Goal: Task Accomplishment & Management: Manage account settings

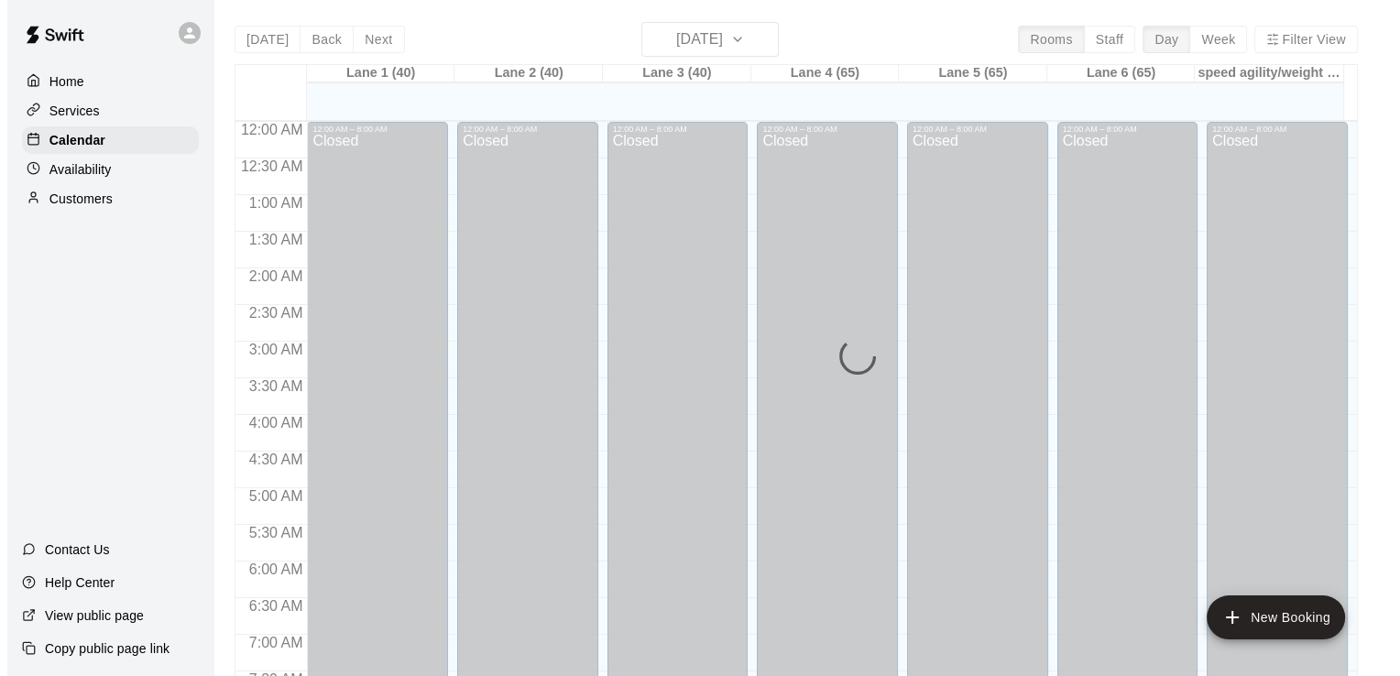
scroll to position [1127, 0]
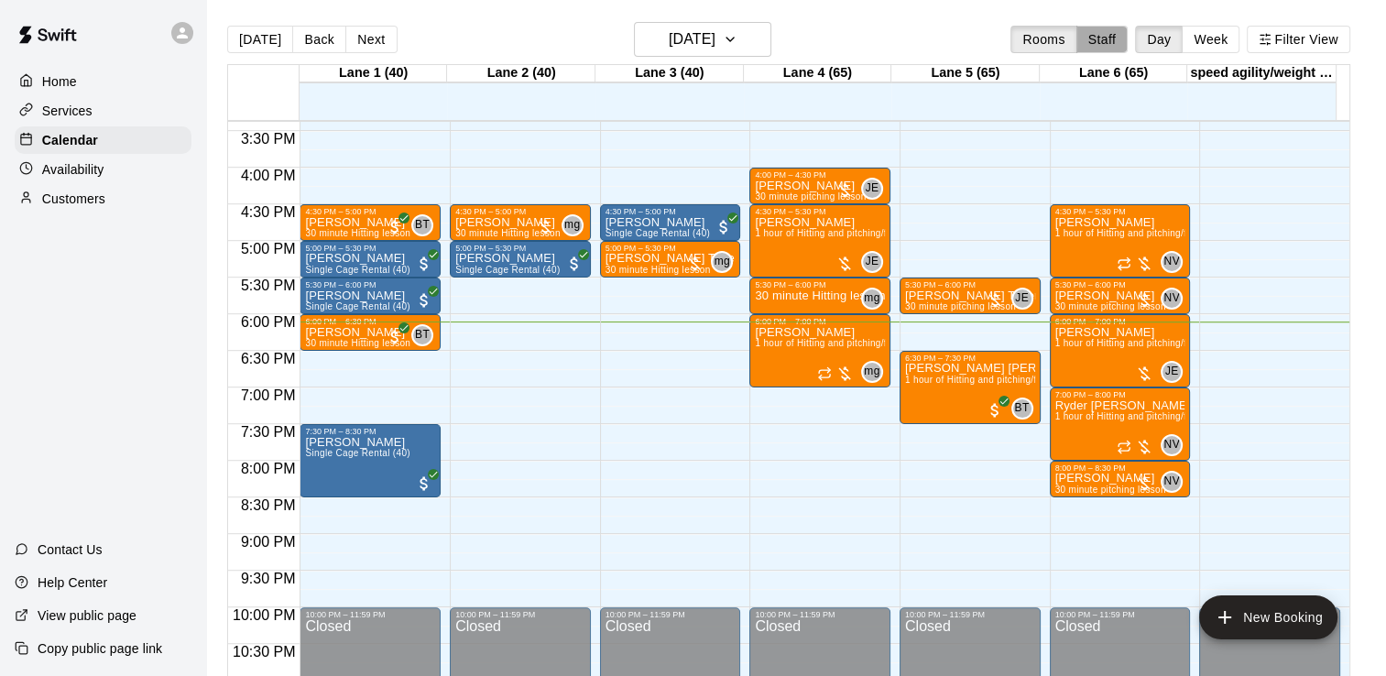
click at [1116, 46] on button "Staff" at bounding box center [1102, 39] width 52 height 27
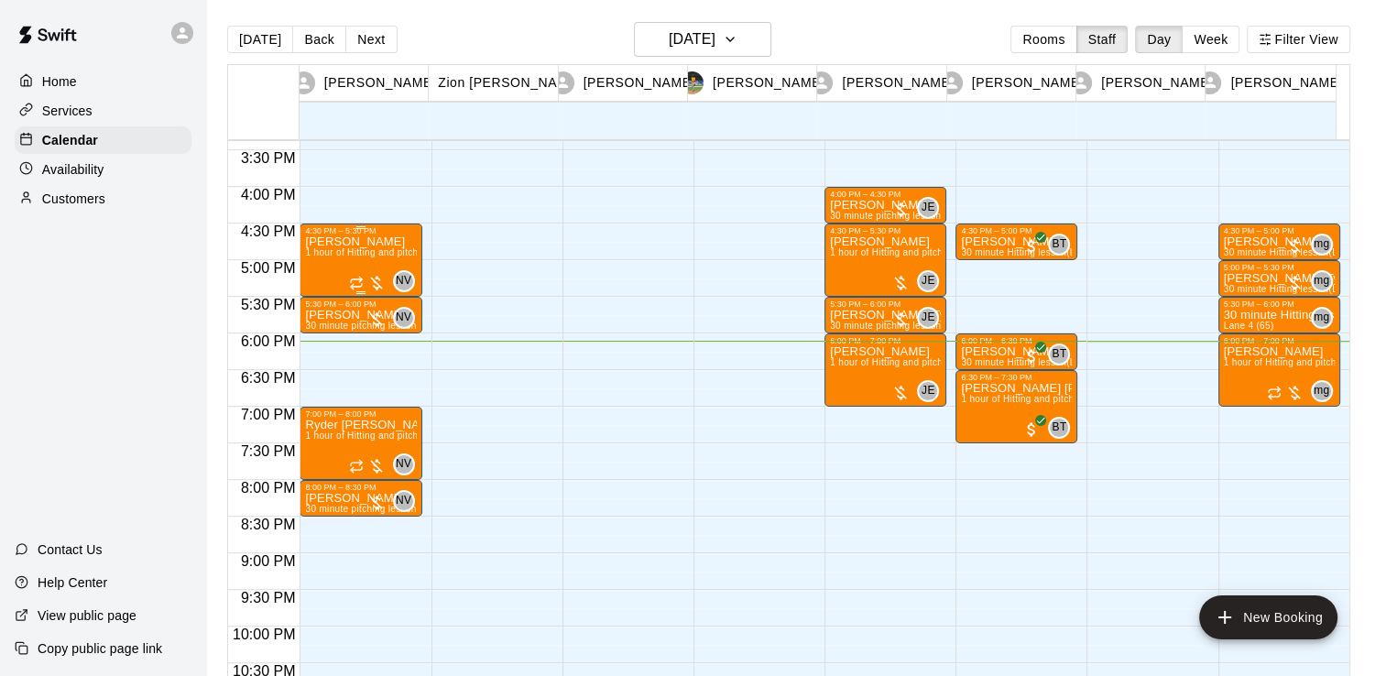
click at [386, 245] on div "Joshua Hanak 1 hour of Hitting and pitching/fielding (Lane 6 (65))" at bounding box center [360, 573] width 111 height 676
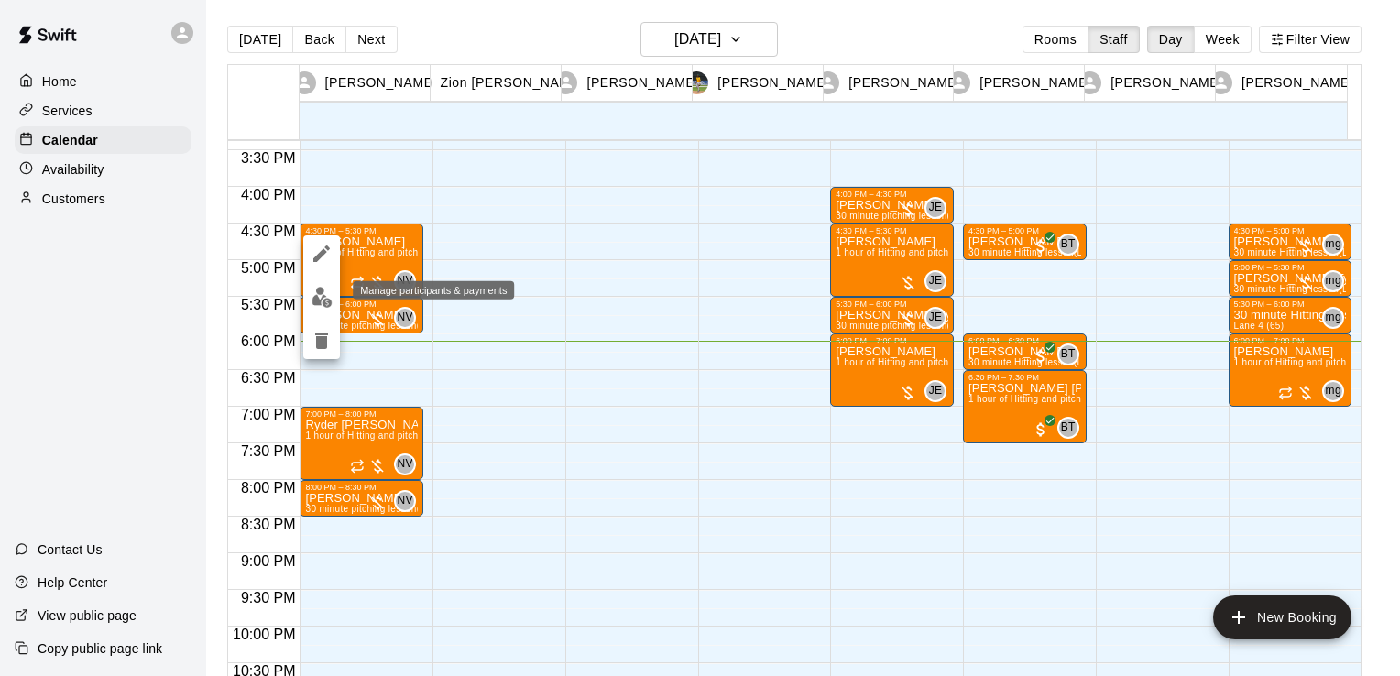
click at [312, 300] on img "edit" at bounding box center [321, 297] width 21 height 21
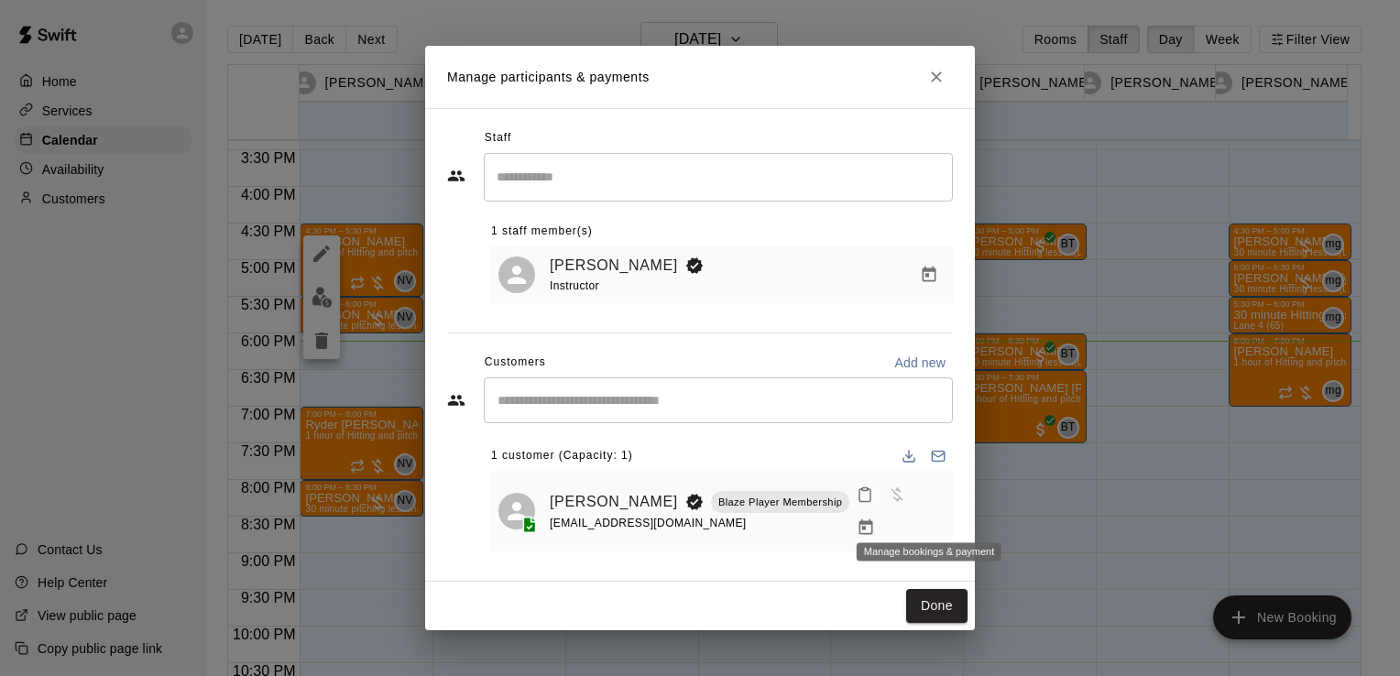
click at [875, 518] on icon "Manage bookings & payment" at bounding box center [865, 527] width 18 height 18
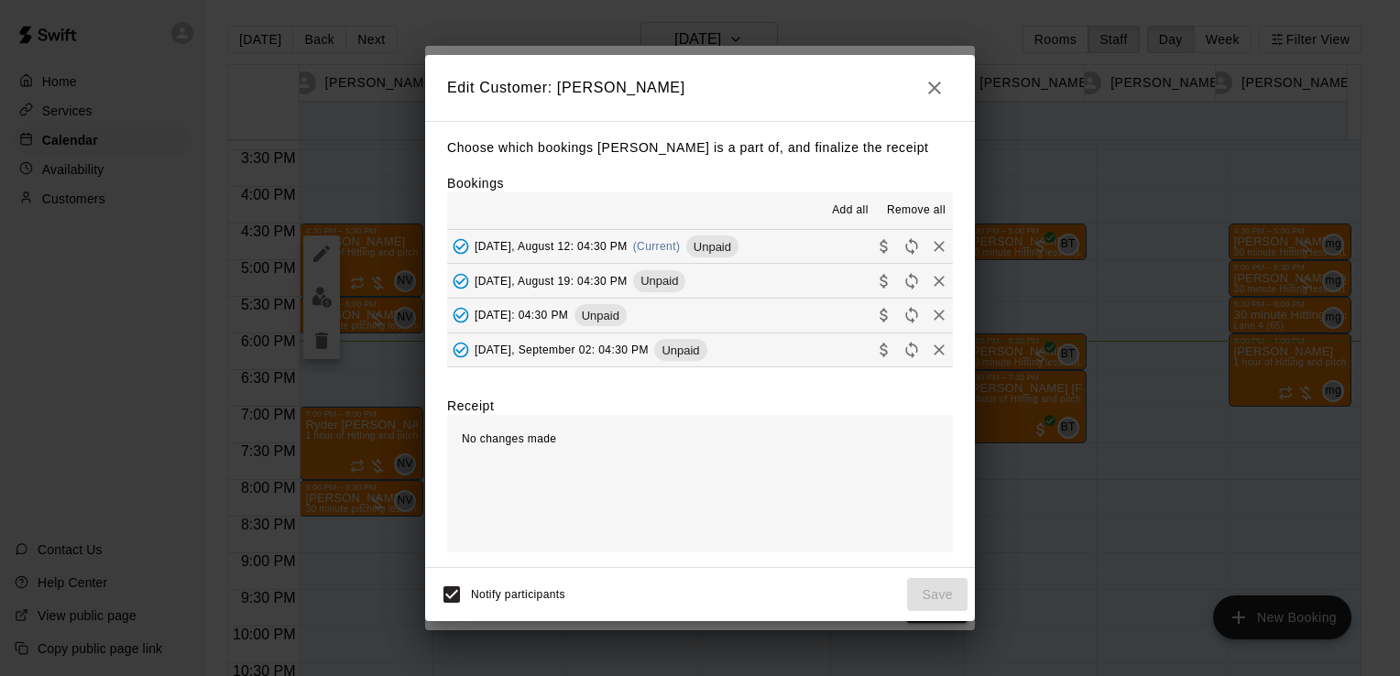
click at [786, 239] on button "Tuesday, August 12: 04:30 PM (Current) Unpaid" at bounding box center [700, 247] width 506 height 34
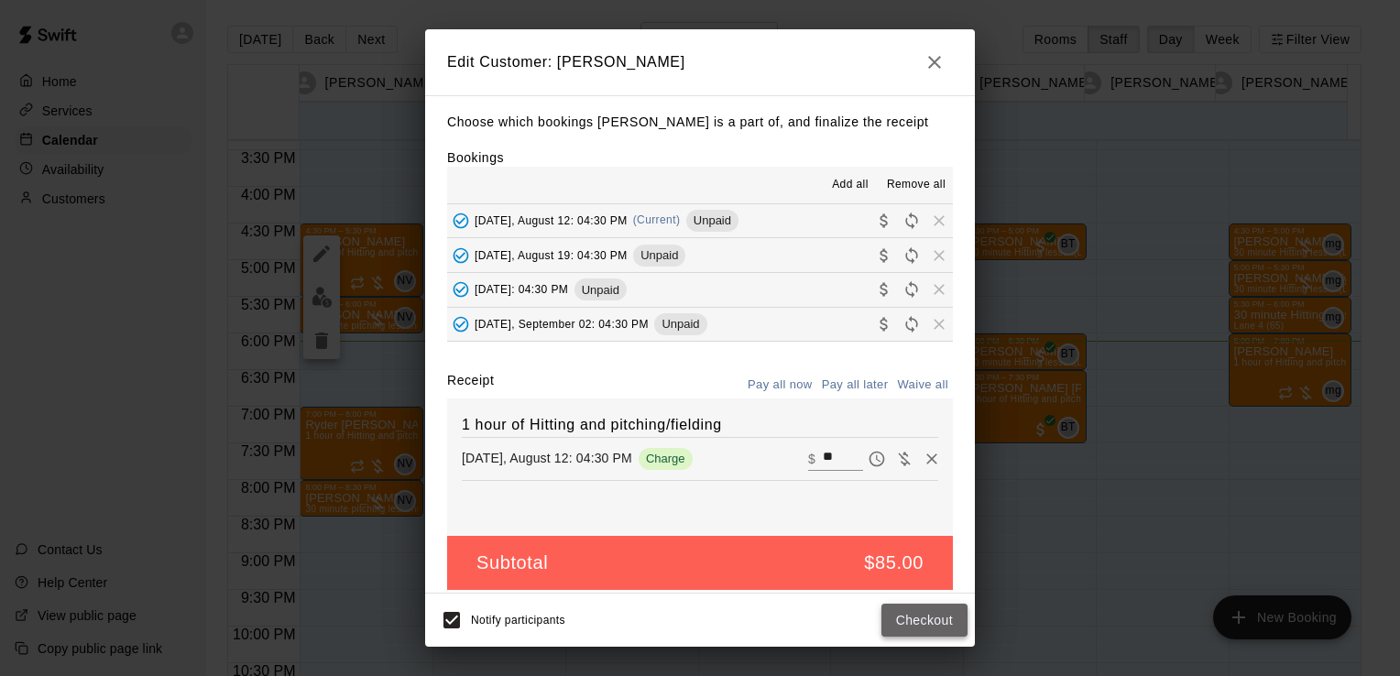
click at [922, 627] on button "Checkout" at bounding box center [924, 621] width 86 height 34
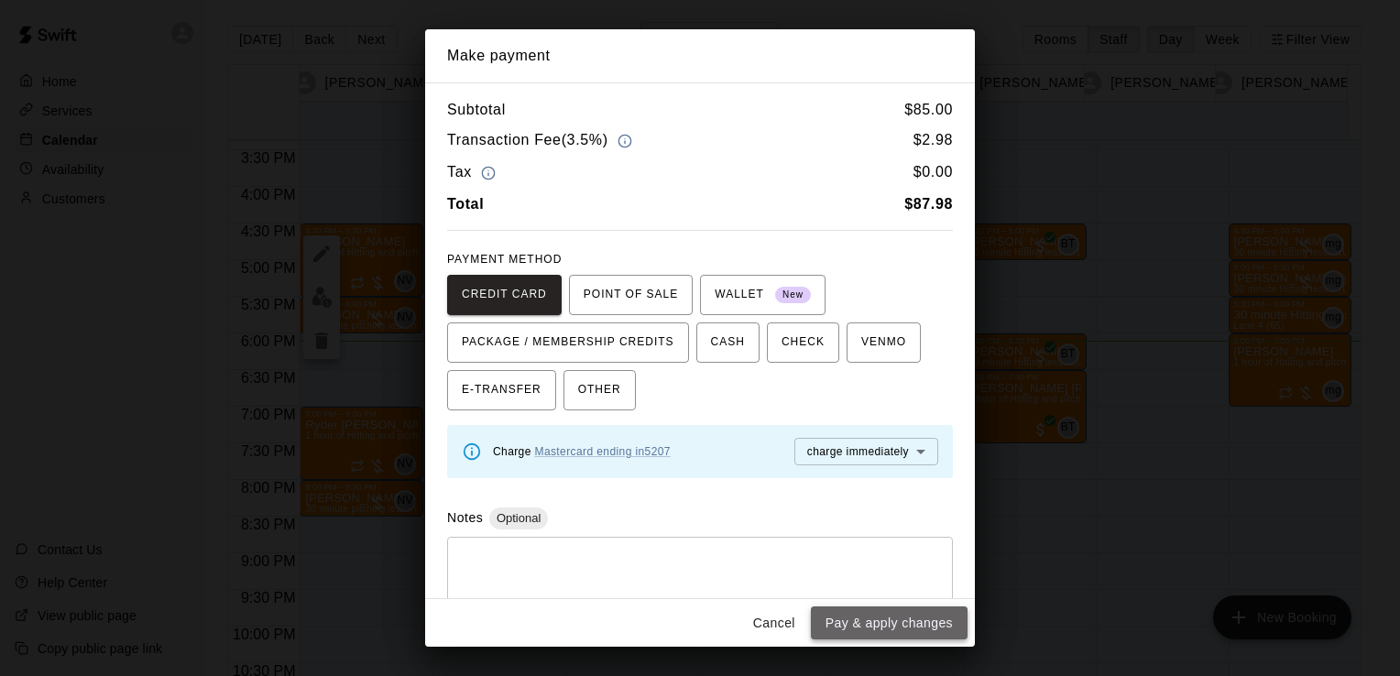
click at [920, 623] on button "Pay & apply changes" at bounding box center [889, 623] width 157 height 34
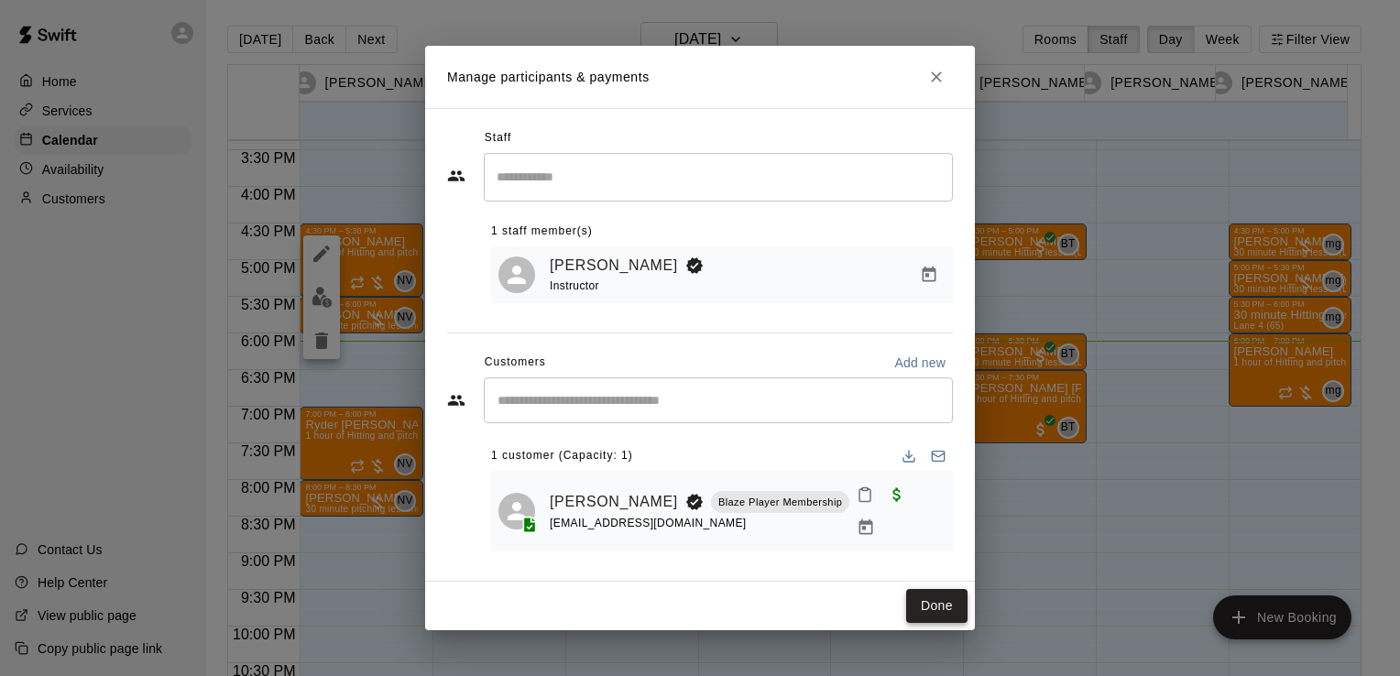
click at [932, 596] on button "Done" at bounding box center [936, 606] width 61 height 34
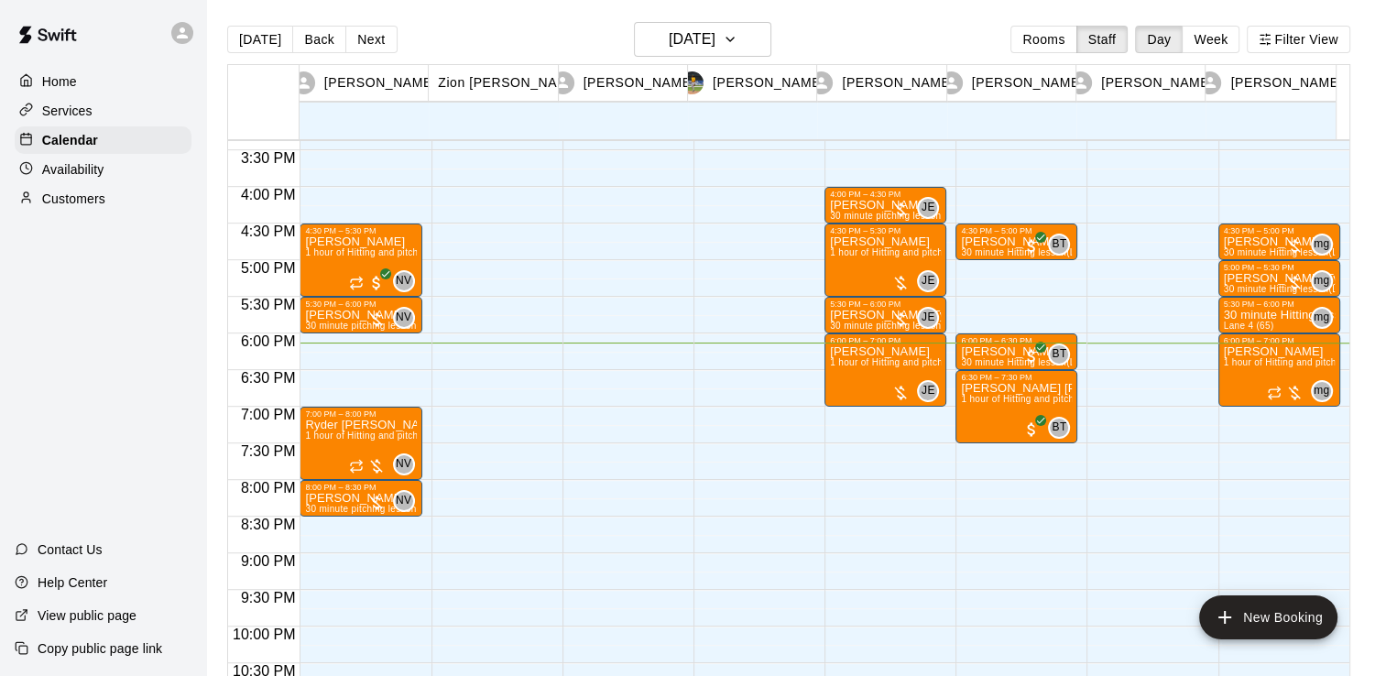
click at [176, 38] on icon at bounding box center [182, 33] width 16 height 16
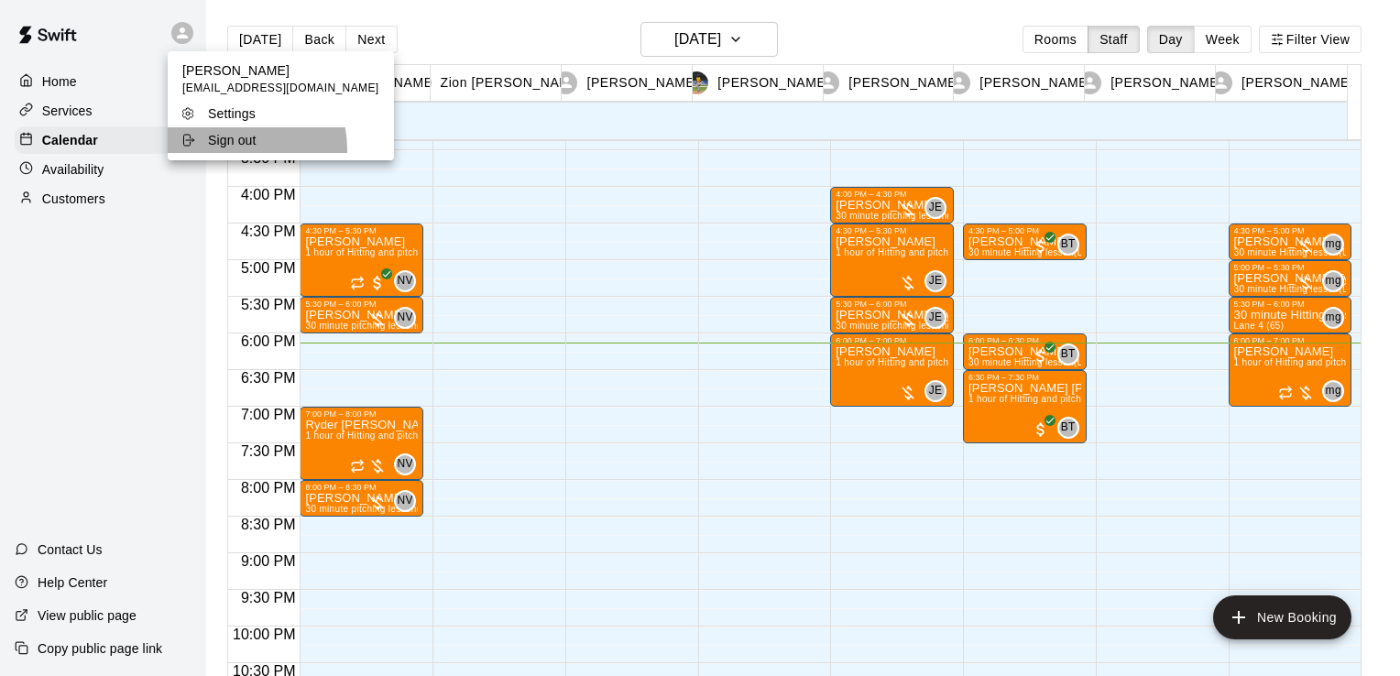
click at [239, 149] on li "Sign out" at bounding box center [281, 140] width 226 height 26
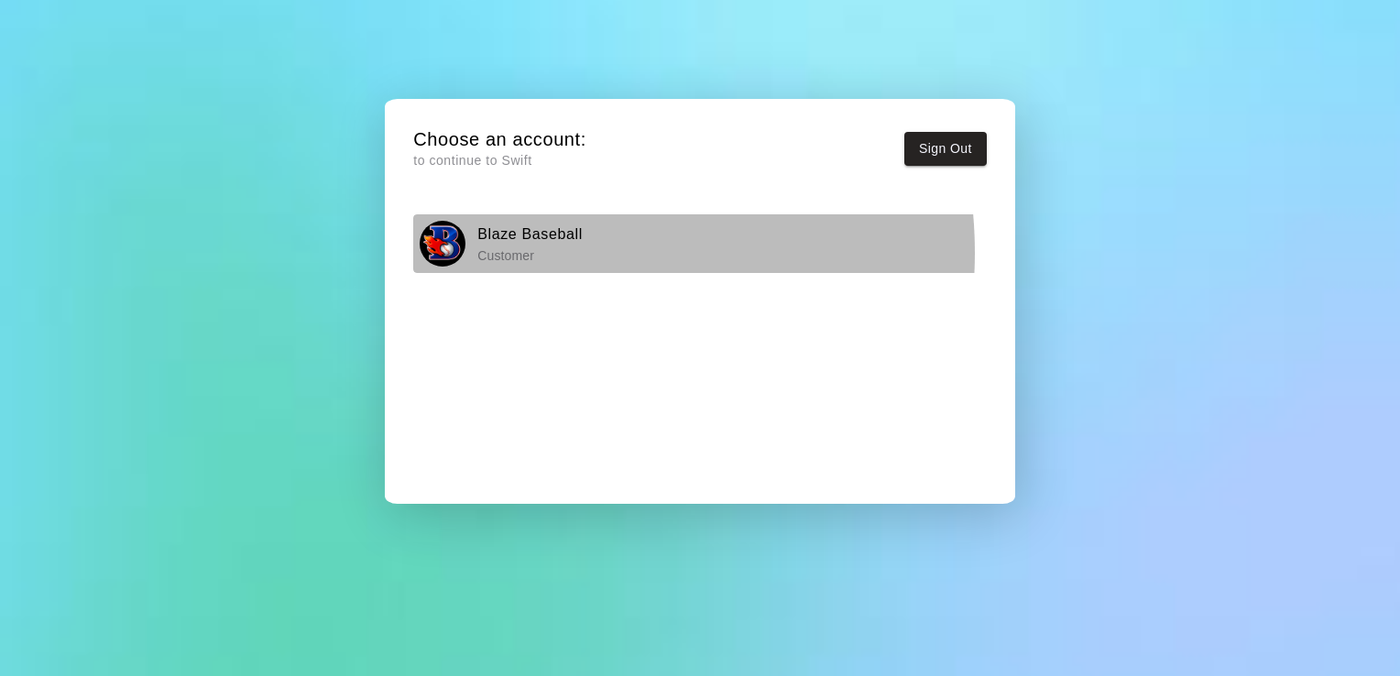
click at [537, 253] on p "Customer" at bounding box center [529, 255] width 105 height 18
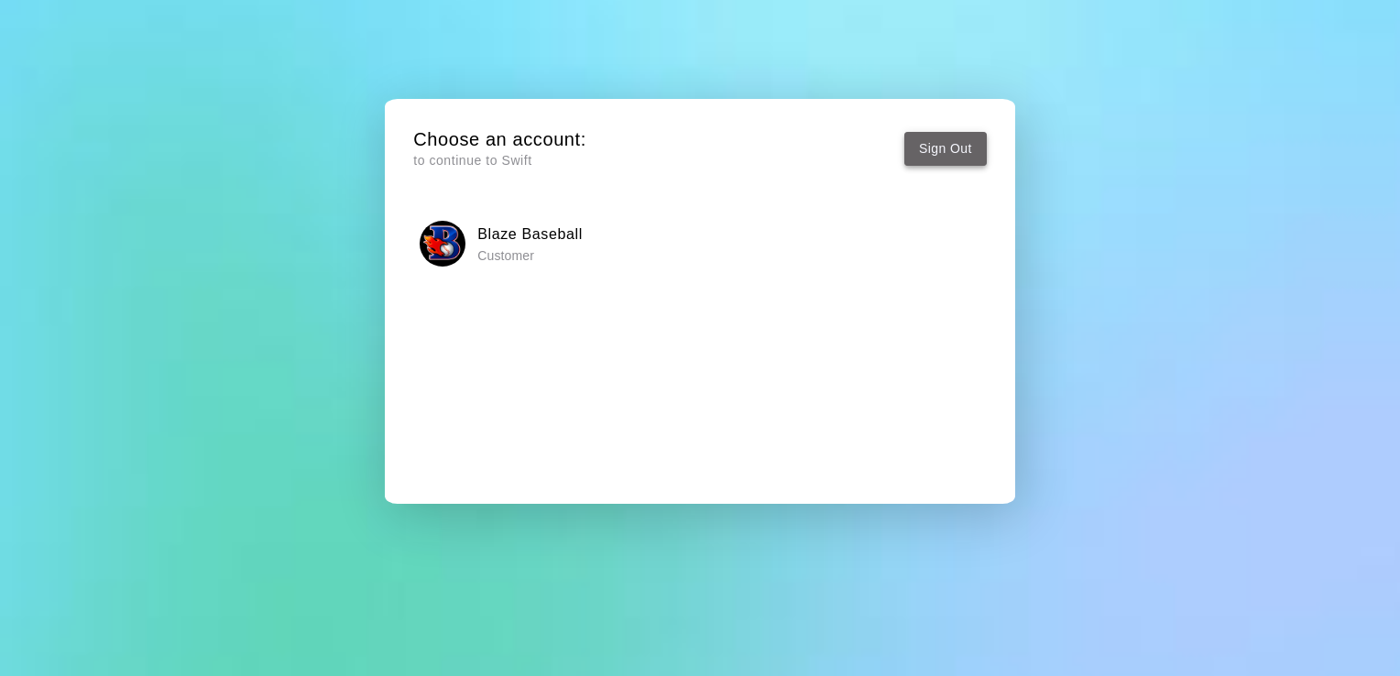
click at [960, 156] on button "Sign Out" at bounding box center [945, 149] width 82 height 34
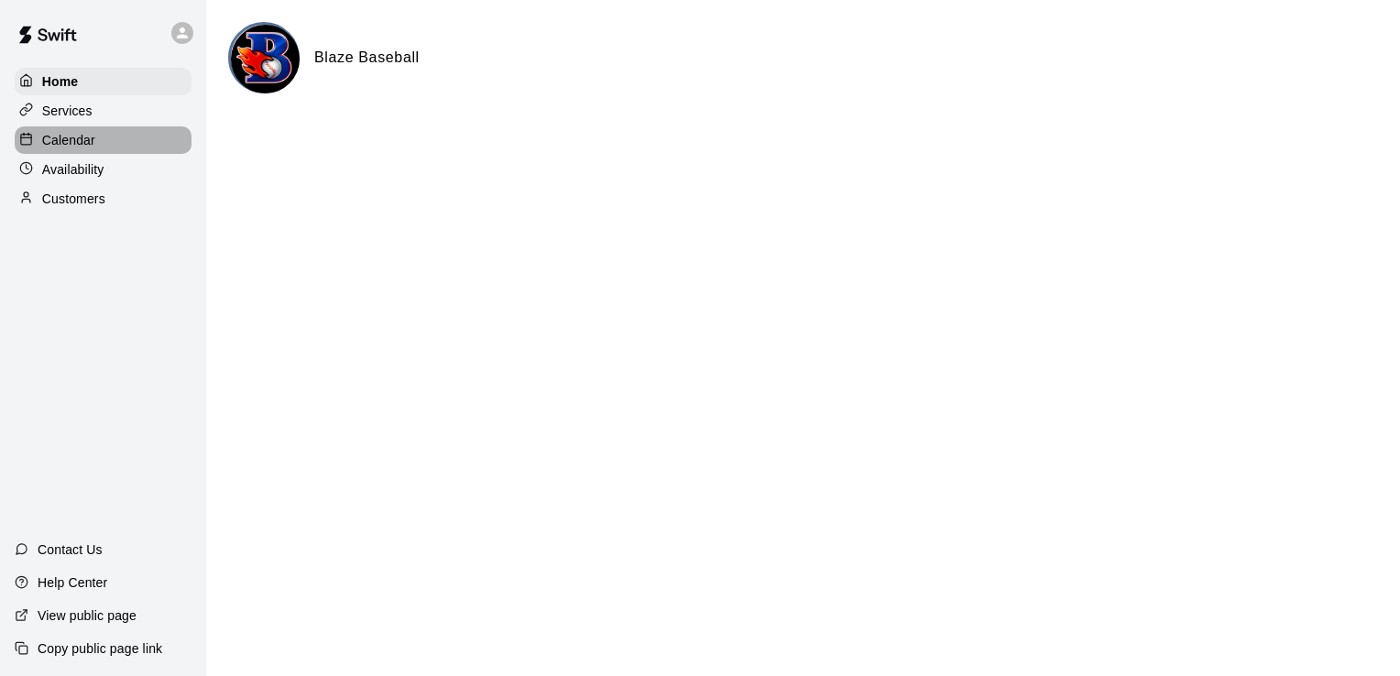
click at [82, 137] on p "Calendar" at bounding box center [68, 140] width 53 height 18
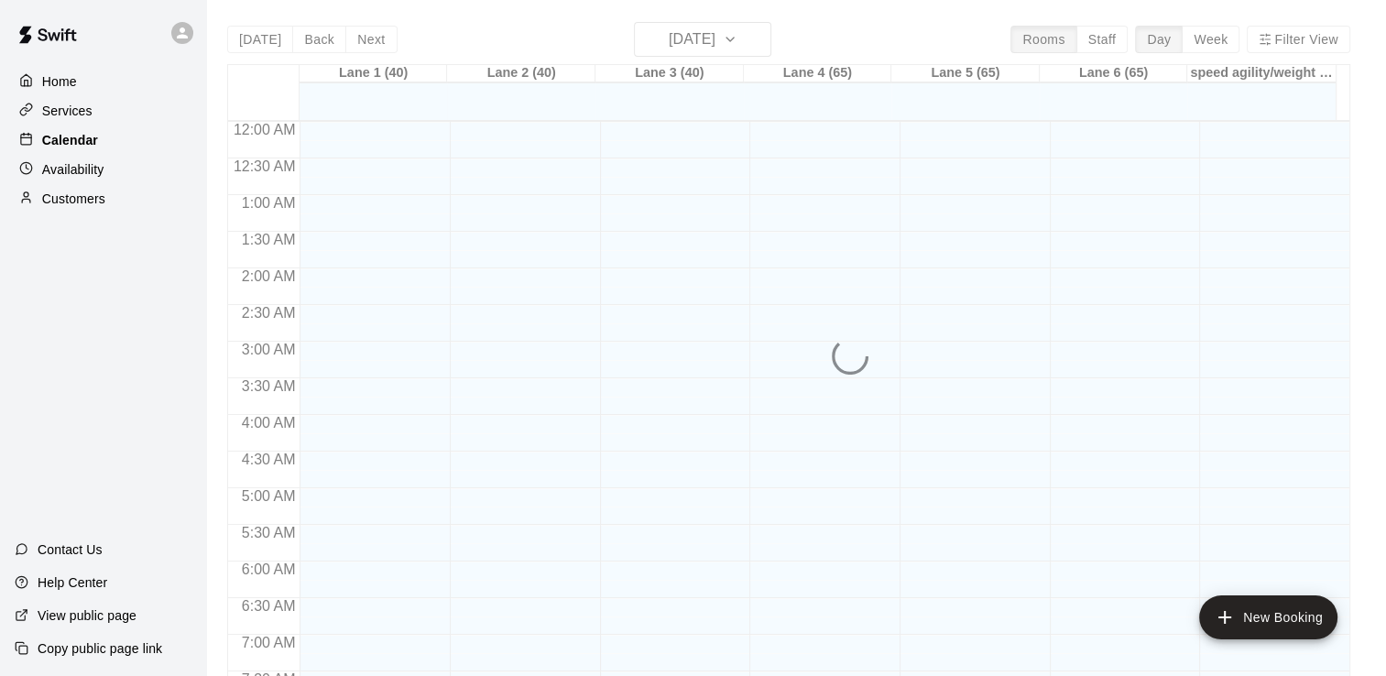
scroll to position [1127, 0]
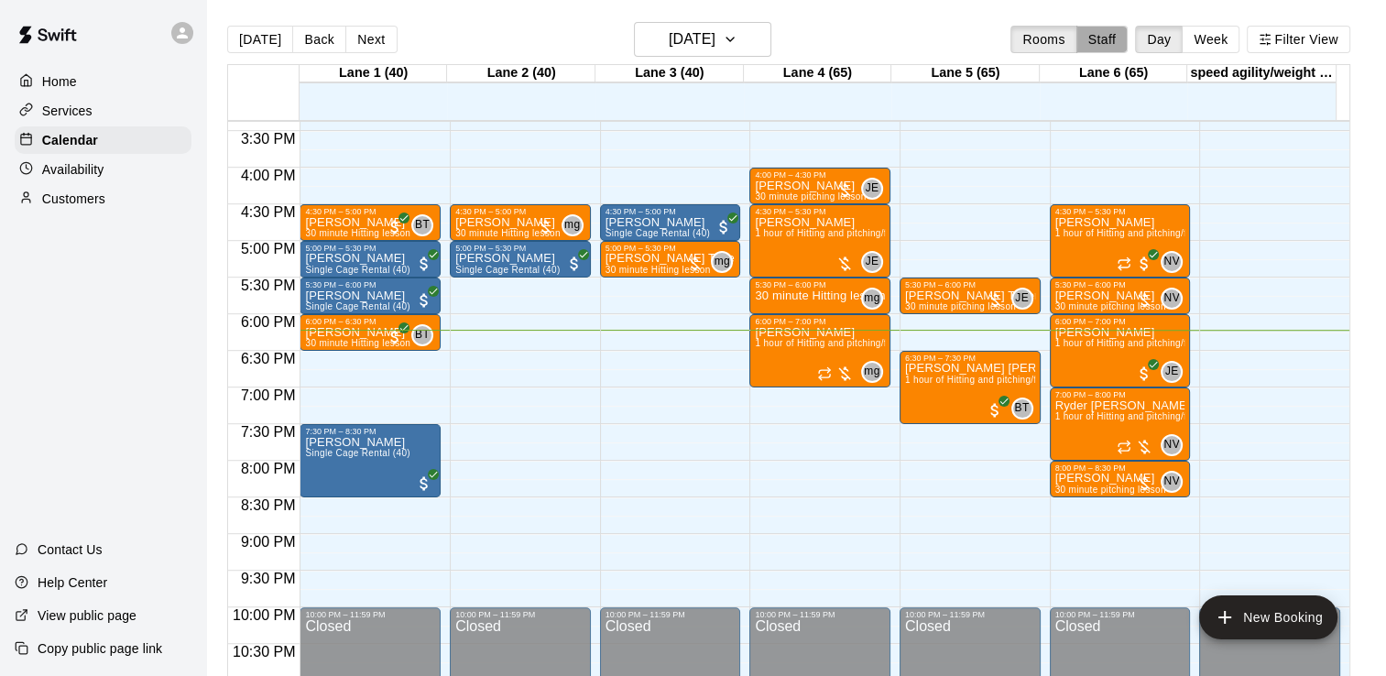
click at [1091, 42] on button "Staff" at bounding box center [1102, 39] width 52 height 27
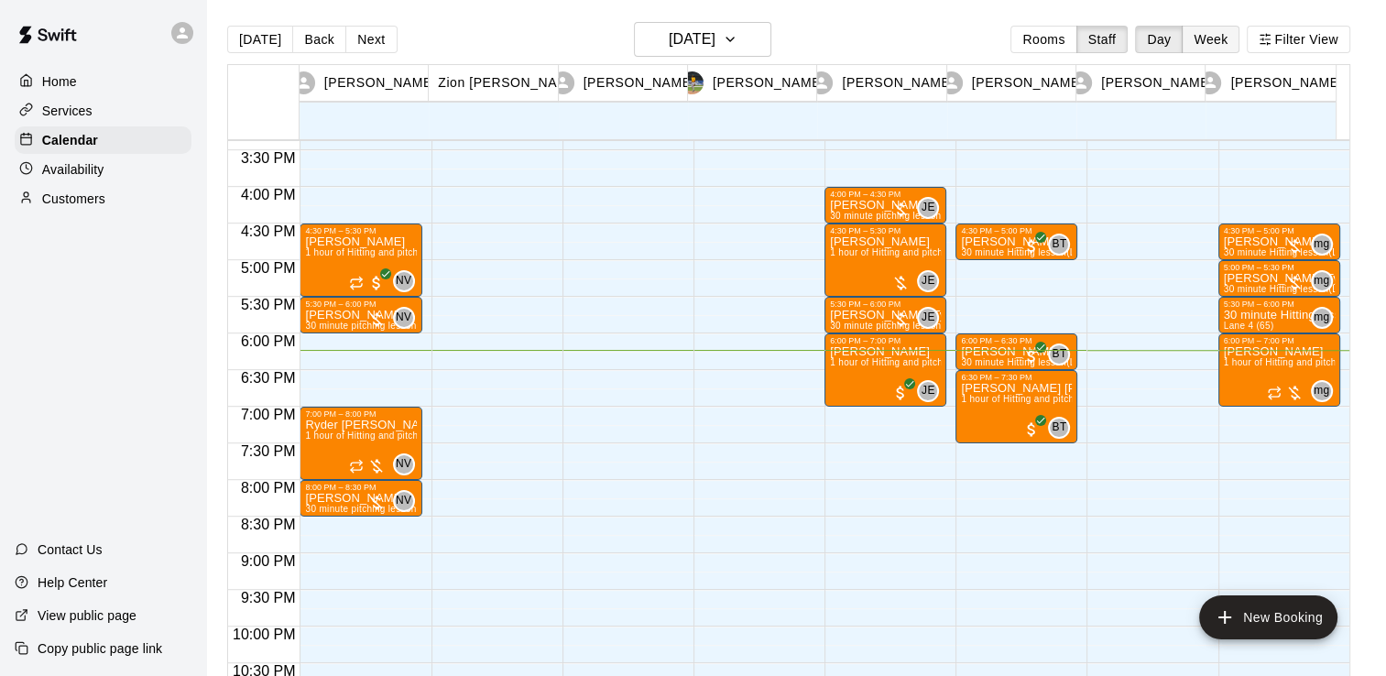
click at [1217, 39] on button "Week" at bounding box center [1211, 39] width 58 height 27
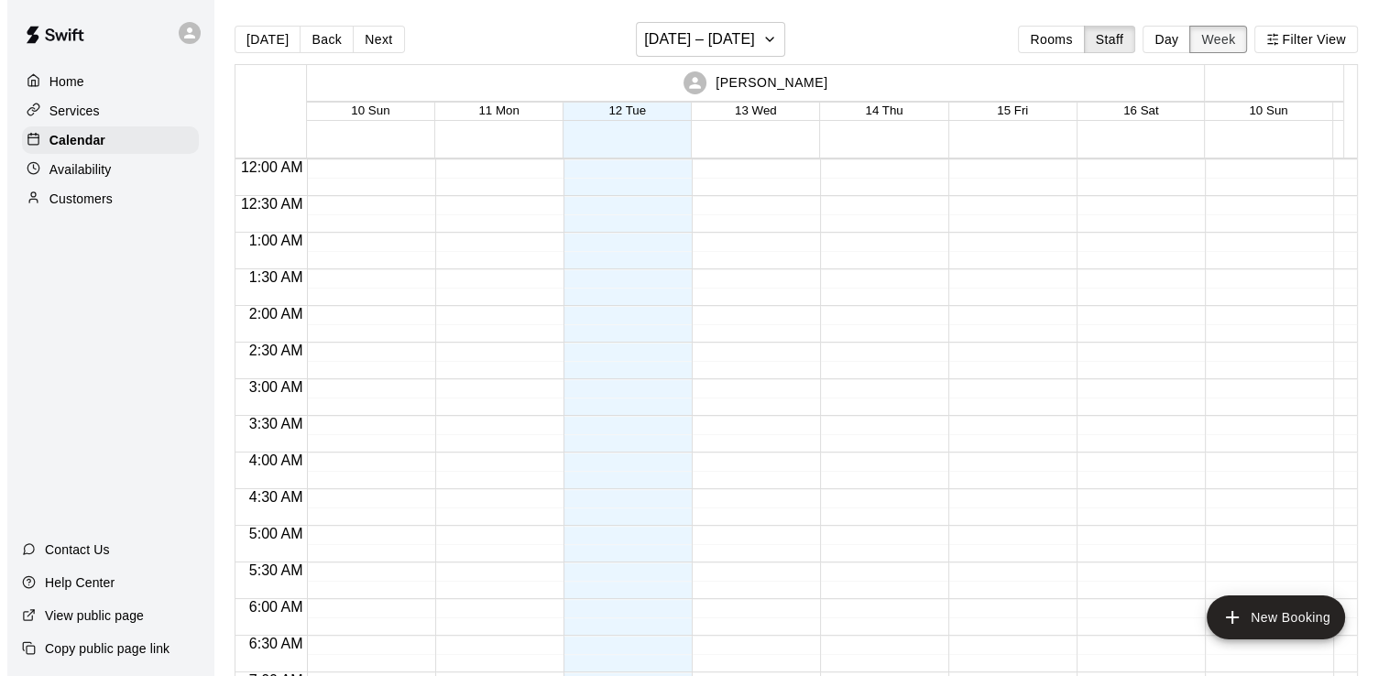
scroll to position [1233, 0]
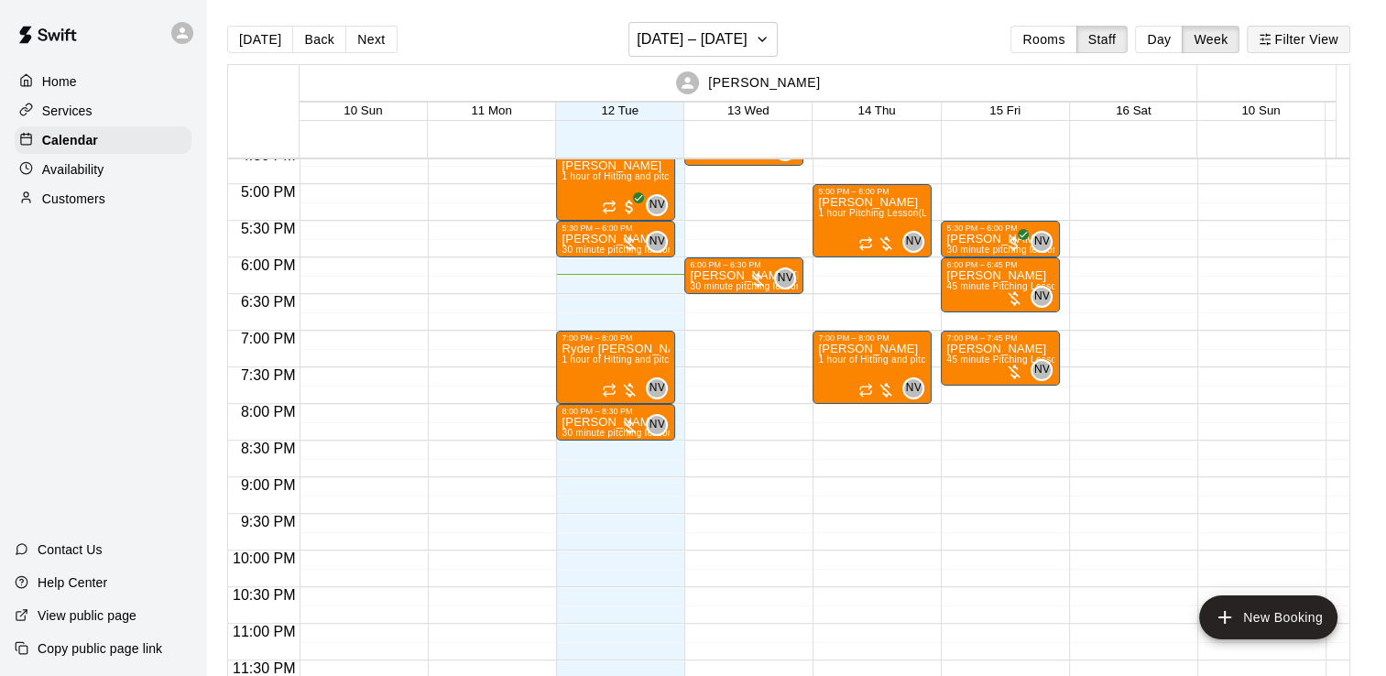
click at [1270, 35] on line "button" at bounding box center [1269, 35] width 4 height 0
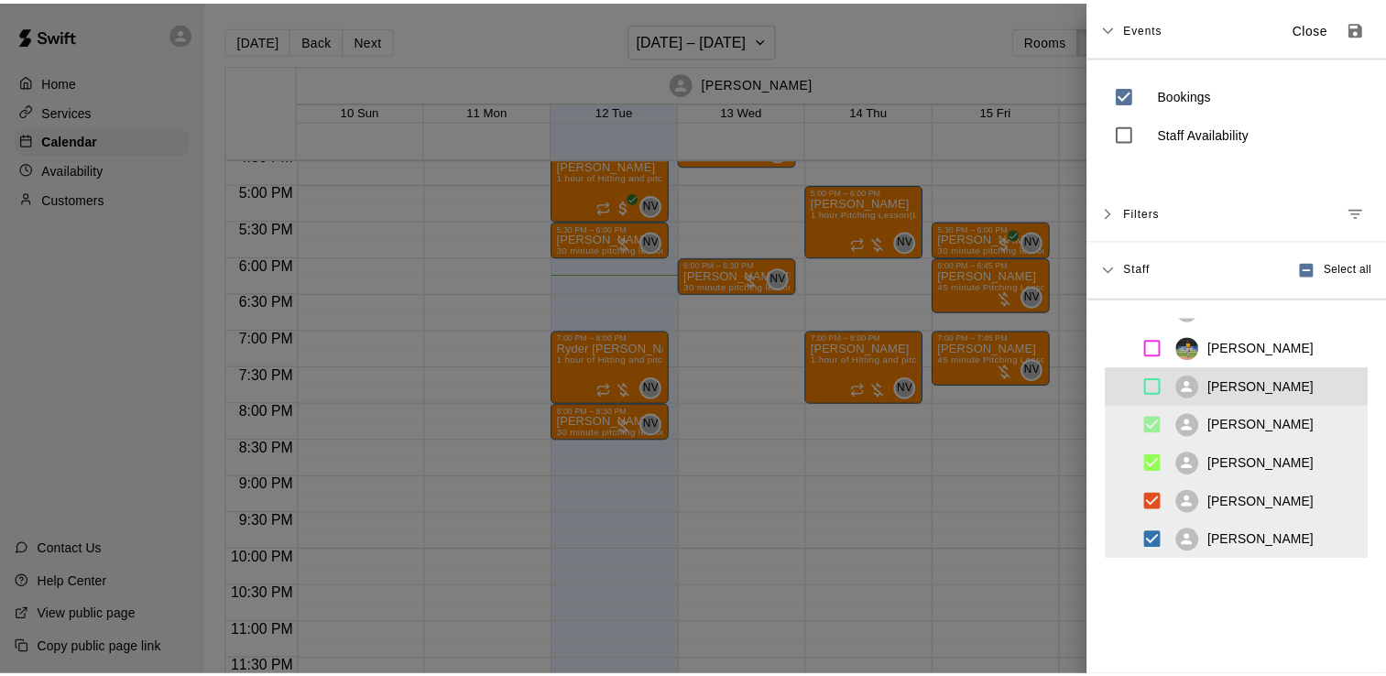
scroll to position [65, 0]
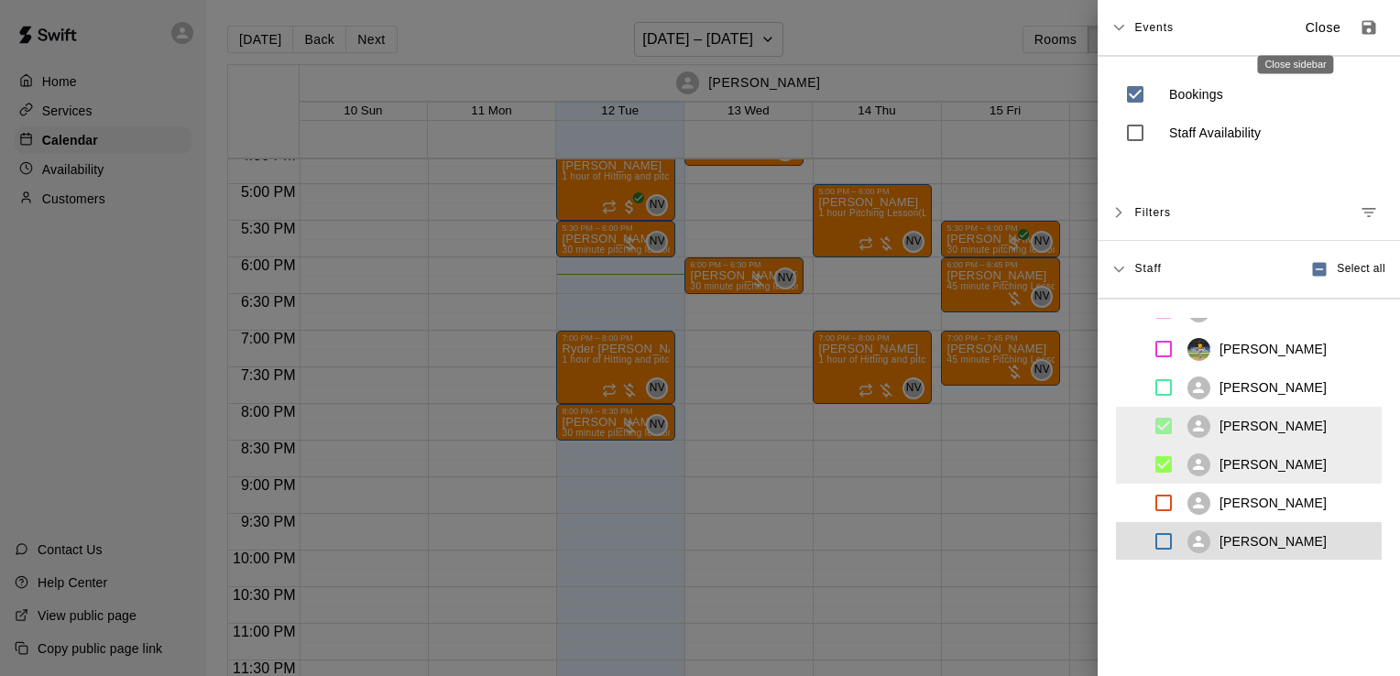
click at [1305, 35] on p "Close" at bounding box center [1323, 27] width 36 height 19
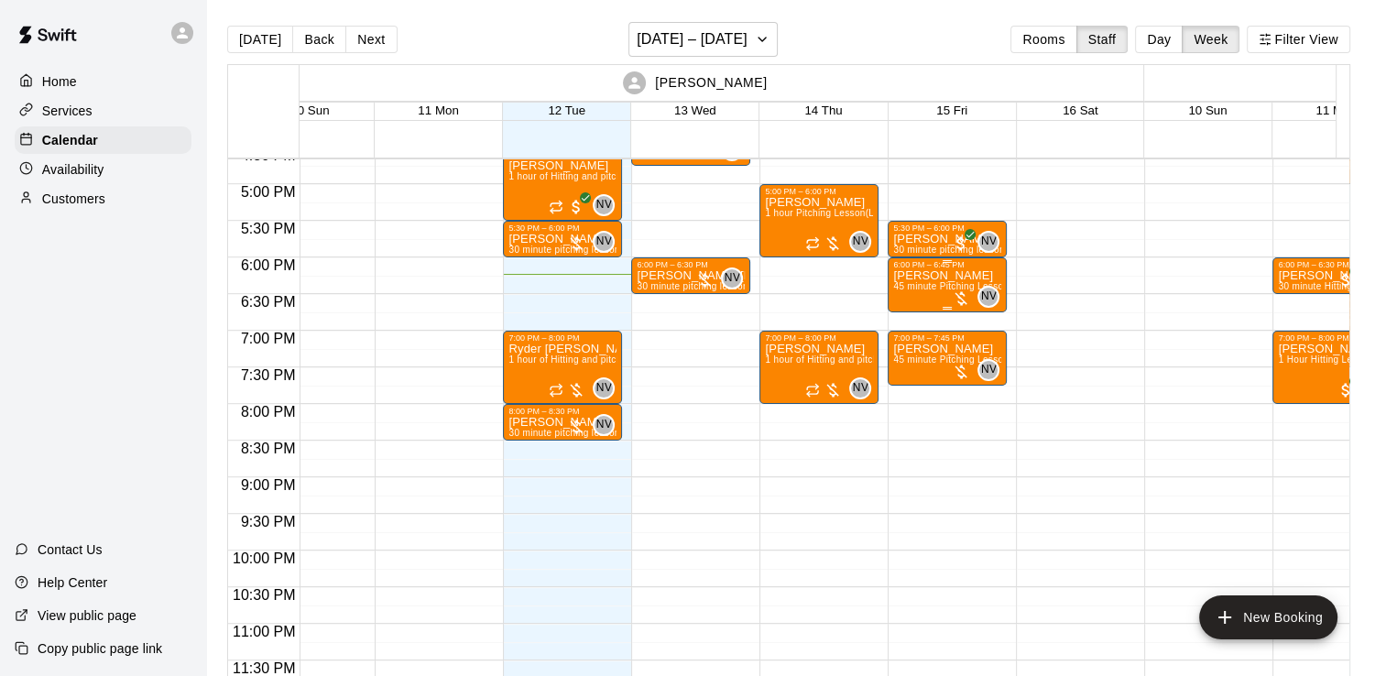
scroll to position [0, 29]
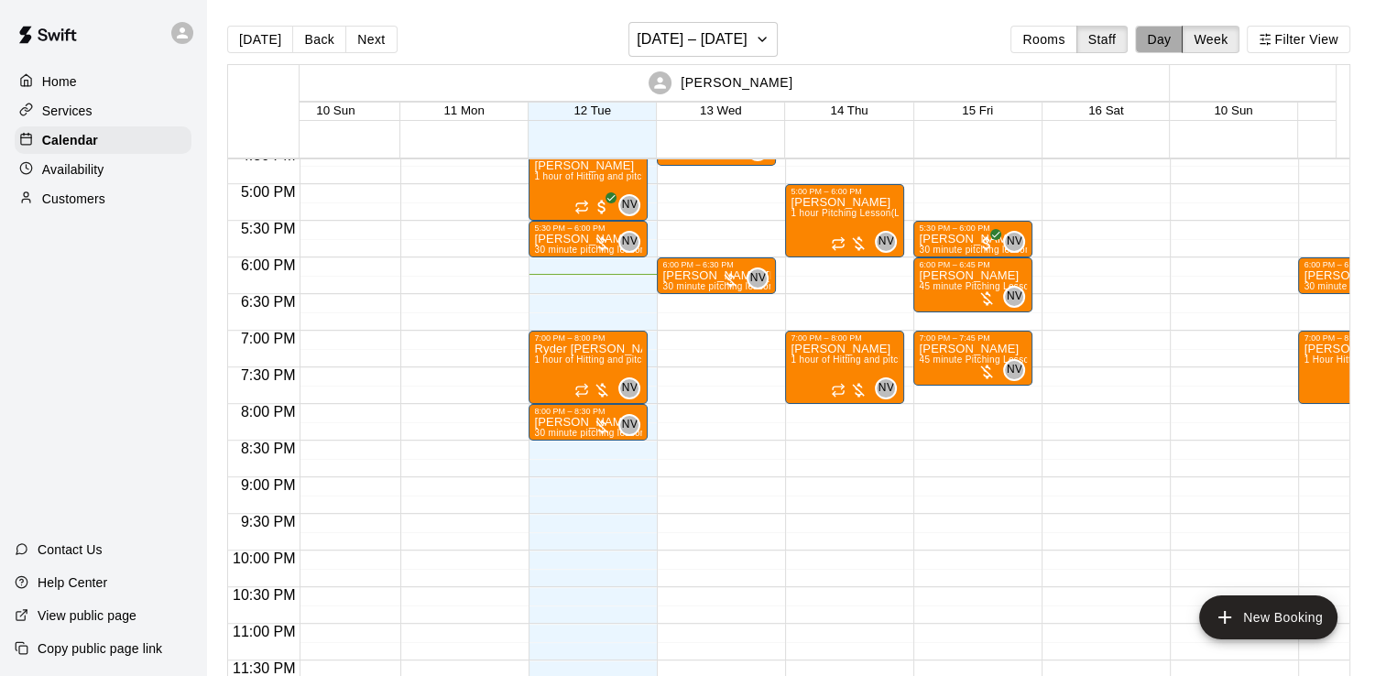
click at [1178, 42] on button "Day" at bounding box center [1159, 39] width 48 height 27
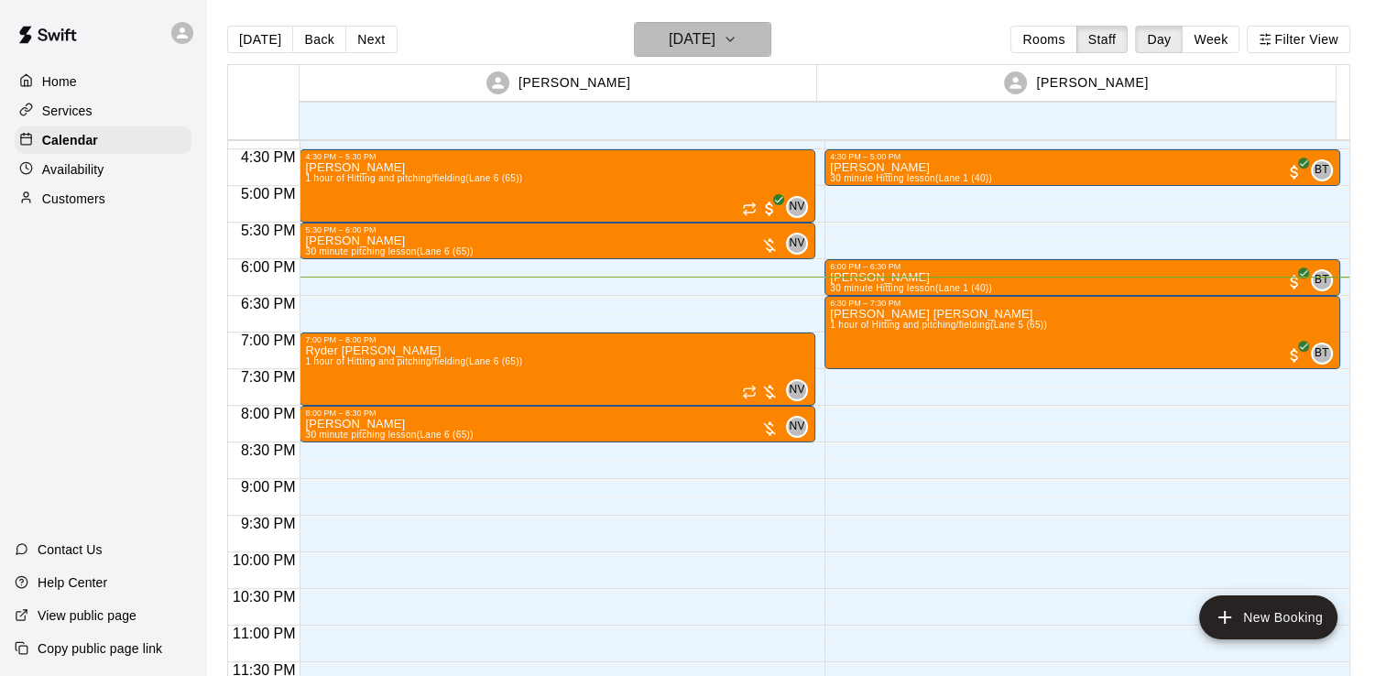
click at [661, 25] on button "Tuesday Aug 12" at bounding box center [702, 39] width 137 height 35
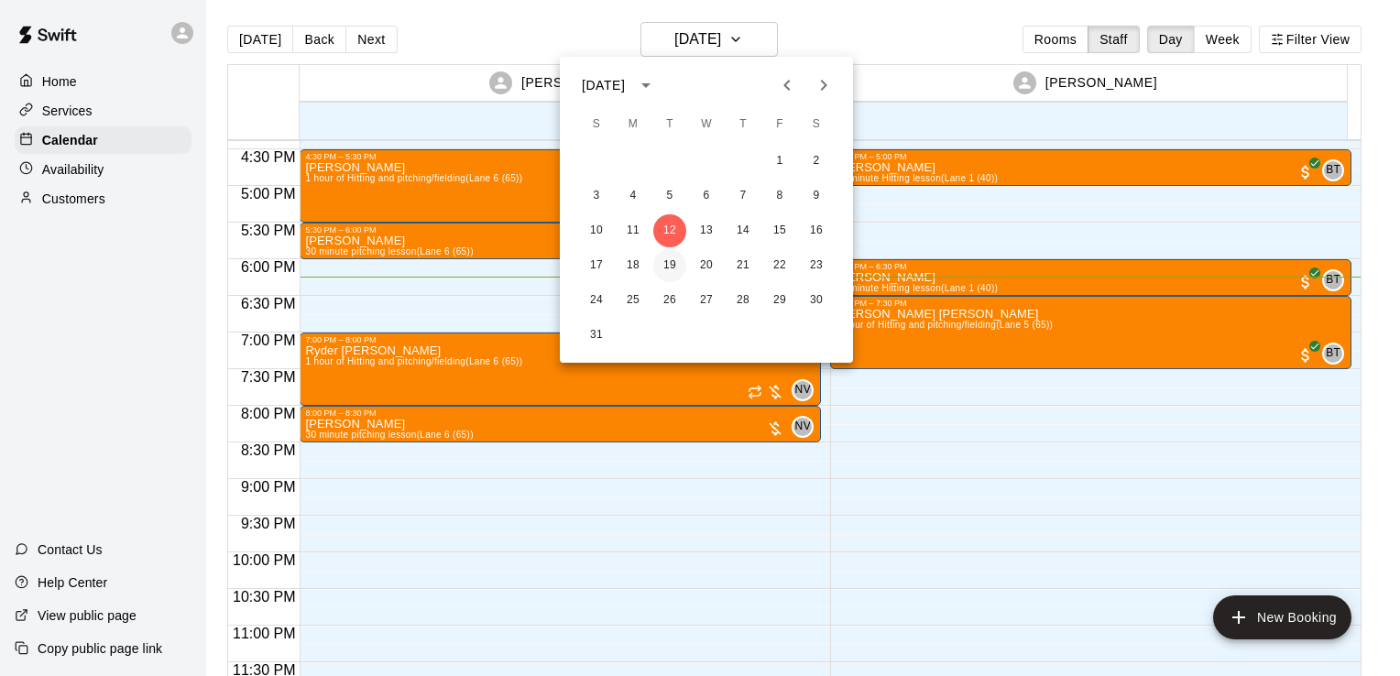
click at [674, 250] on button "19" at bounding box center [669, 265] width 33 height 33
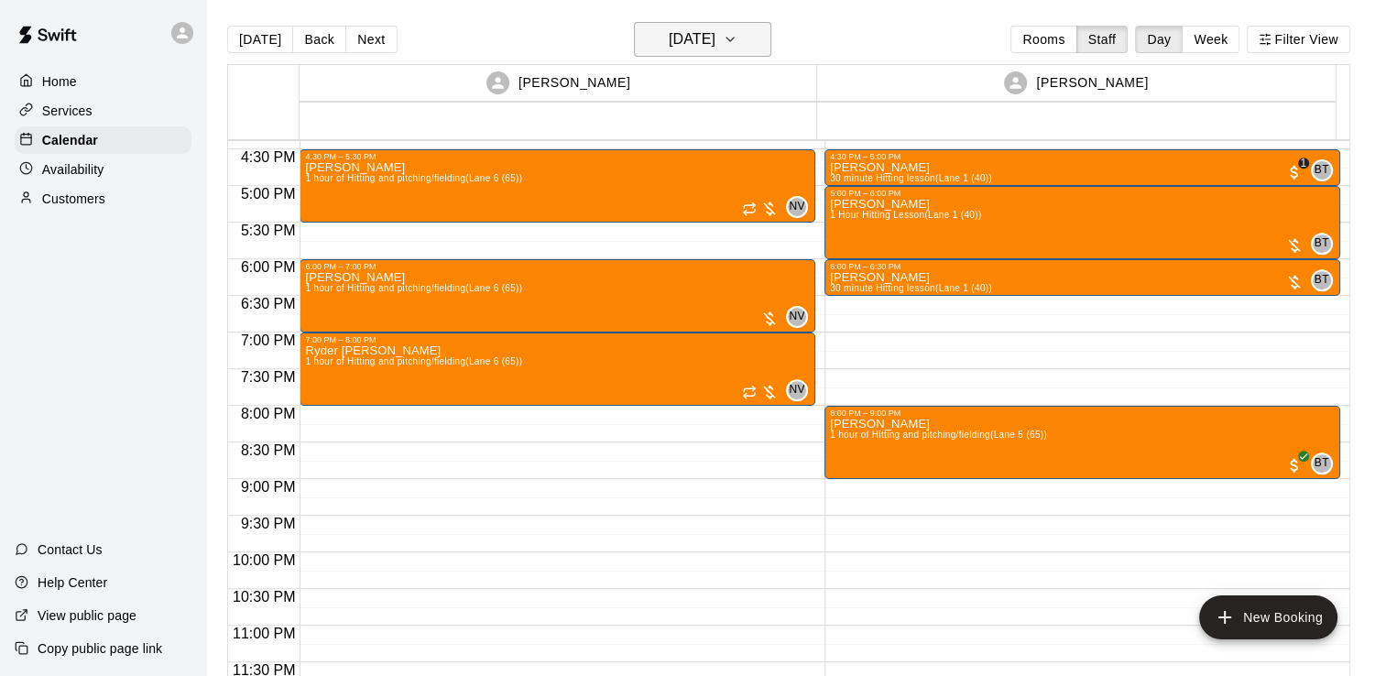
click at [737, 28] on icon "button" at bounding box center [730, 39] width 15 height 22
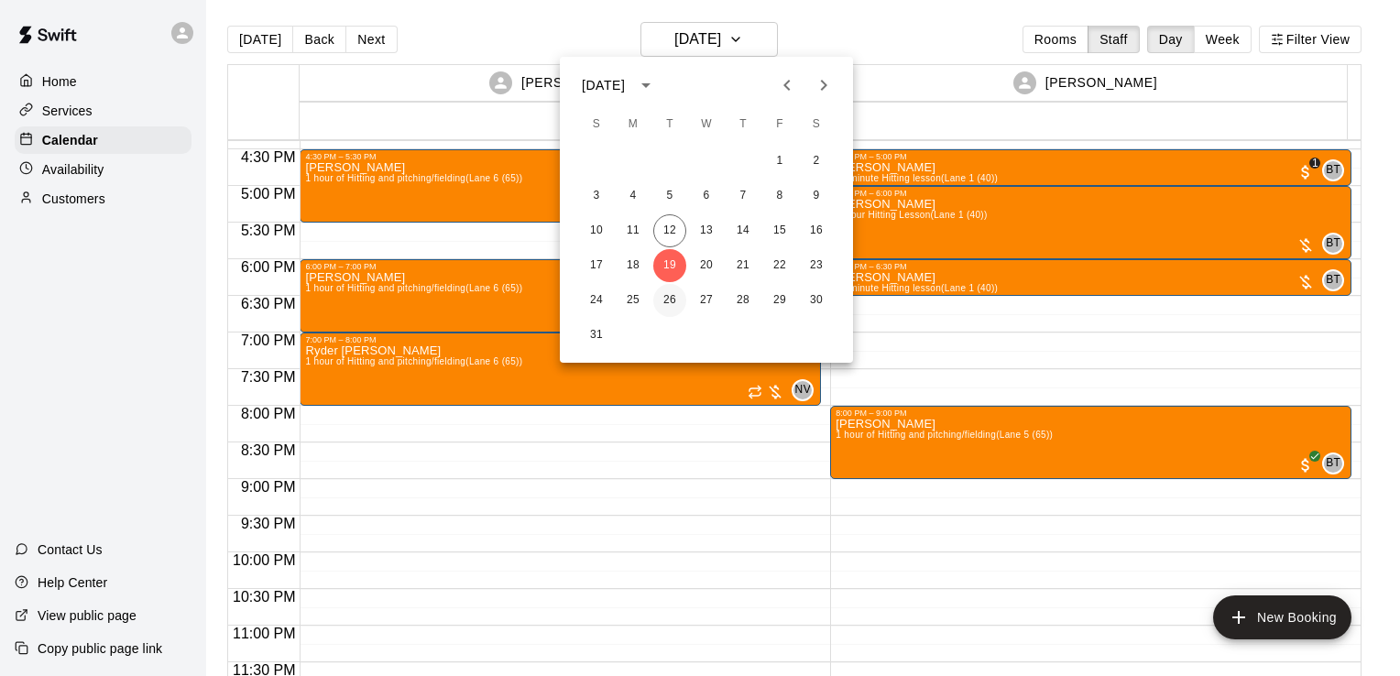
click at [674, 298] on button "26" at bounding box center [669, 300] width 33 height 33
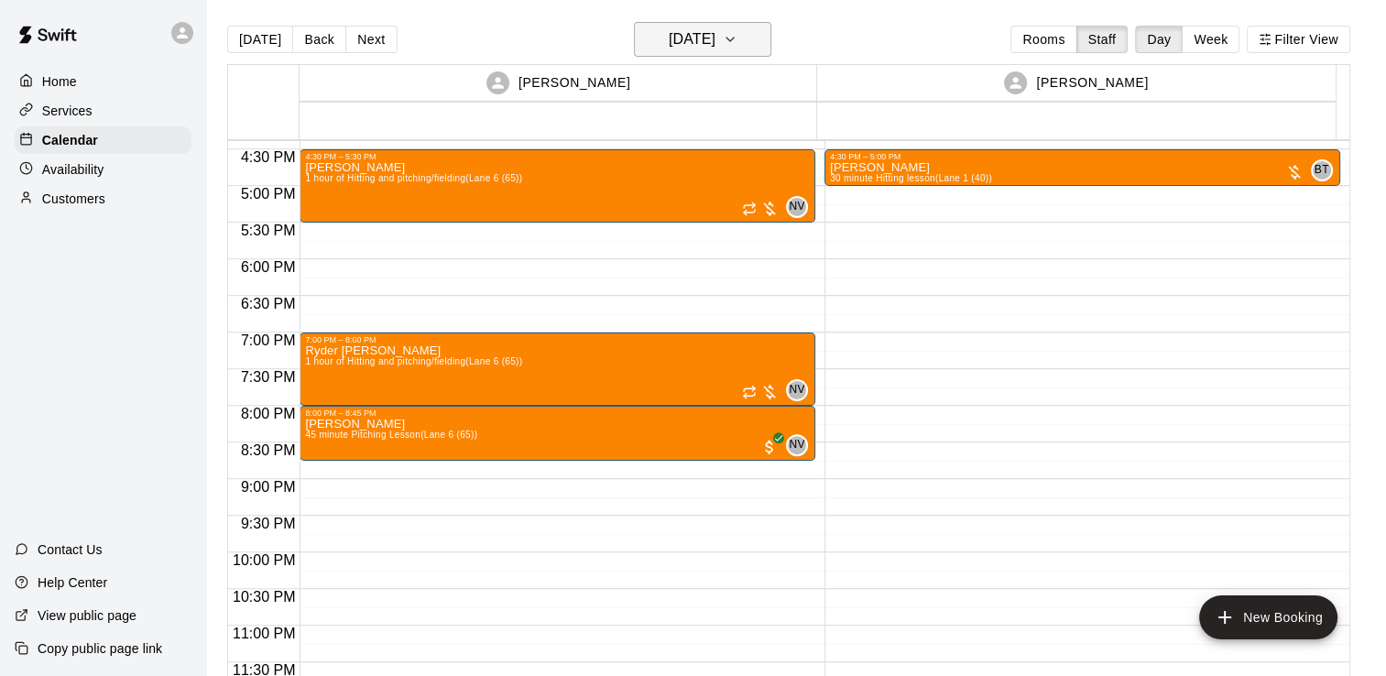
click at [676, 43] on h6 "Tuesday Aug 26" at bounding box center [692, 40] width 47 height 26
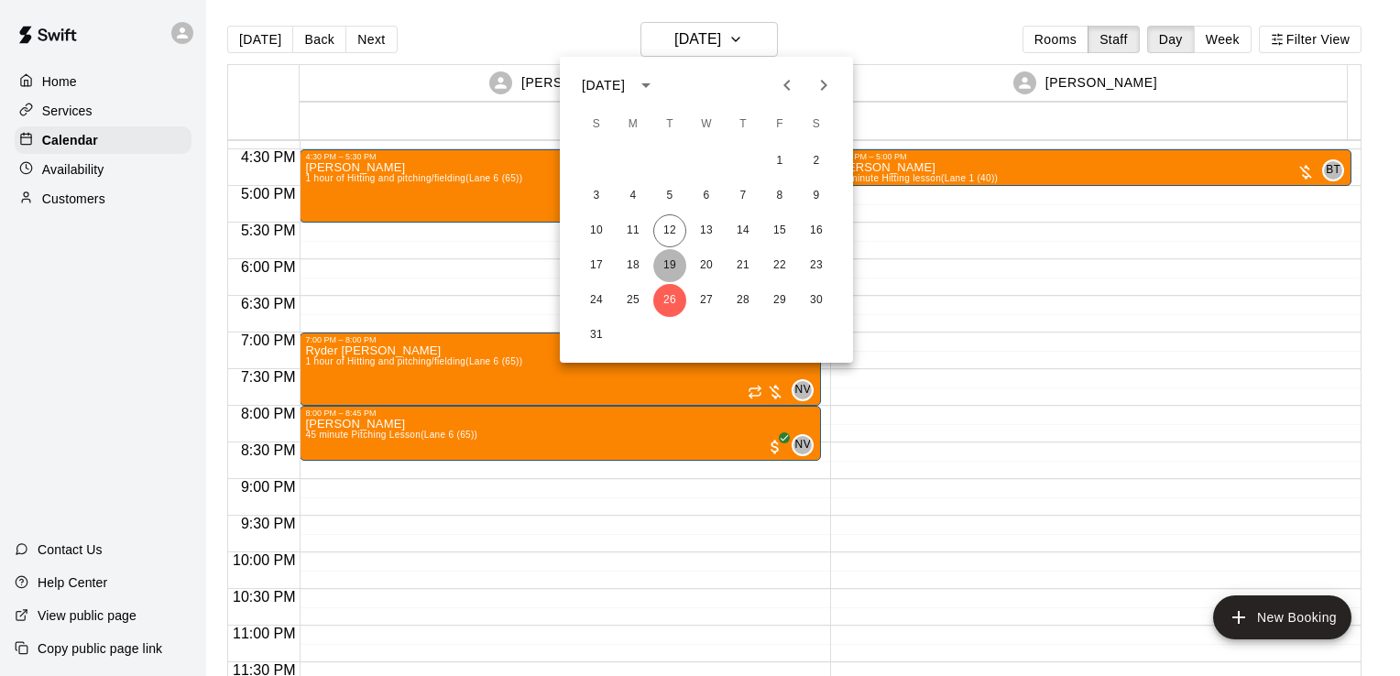
click at [672, 250] on button "19" at bounding box center [669, 265] width 33 height 33
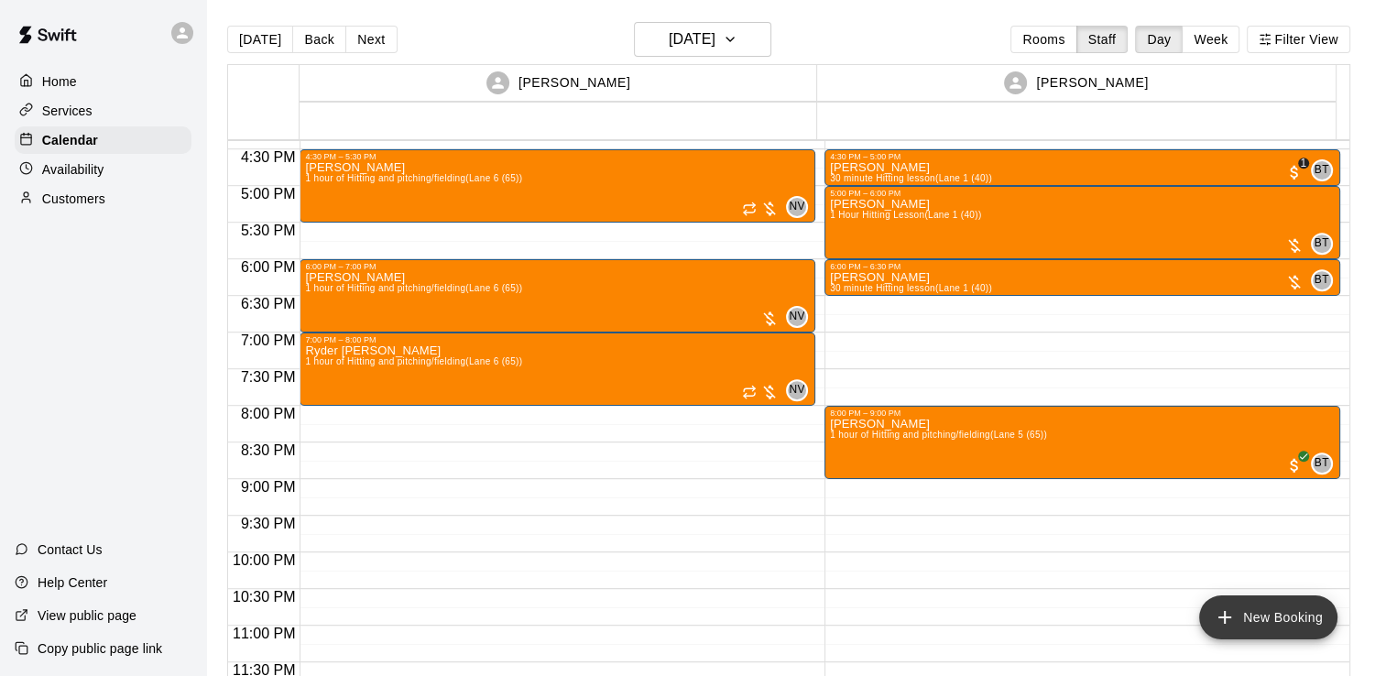
click at [1275, 633] on button "New Booking" at bounding box center [1268, 617] width 138 height 44
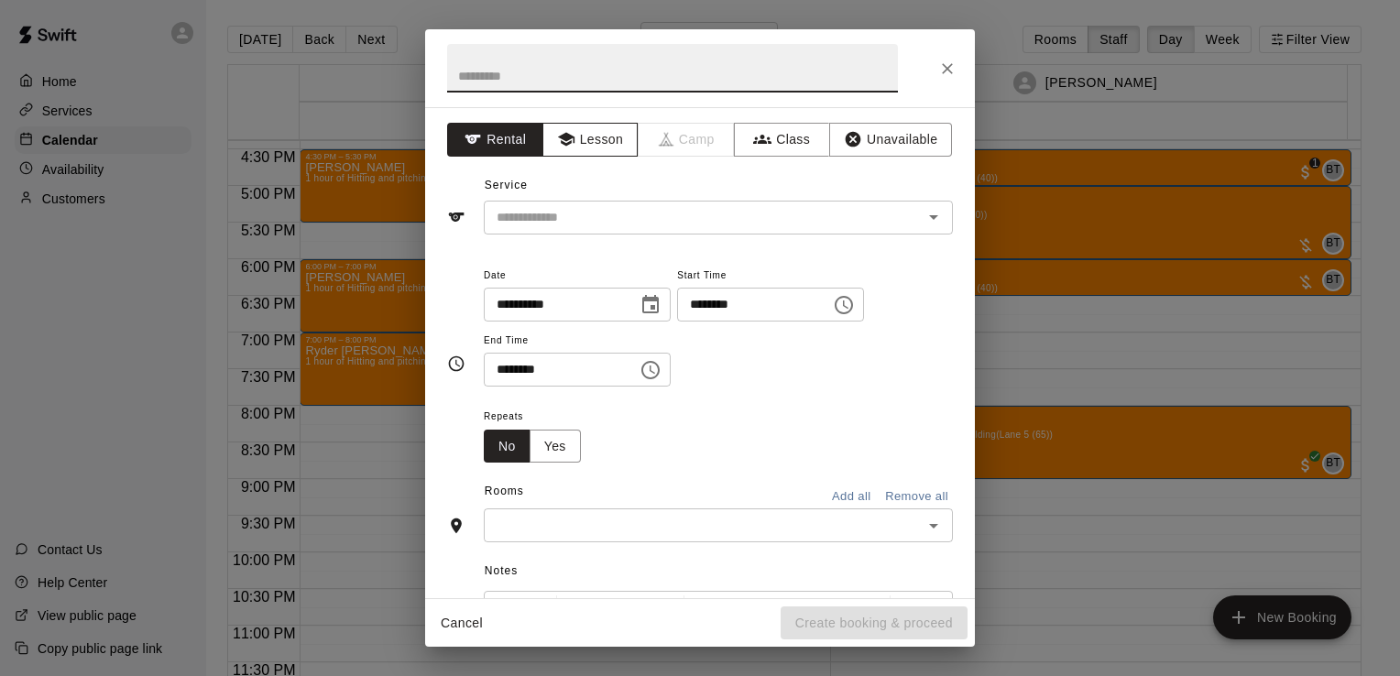
click at [584, 146] on button "Lesson" at bounding box center [590, 140] width 96 height 34
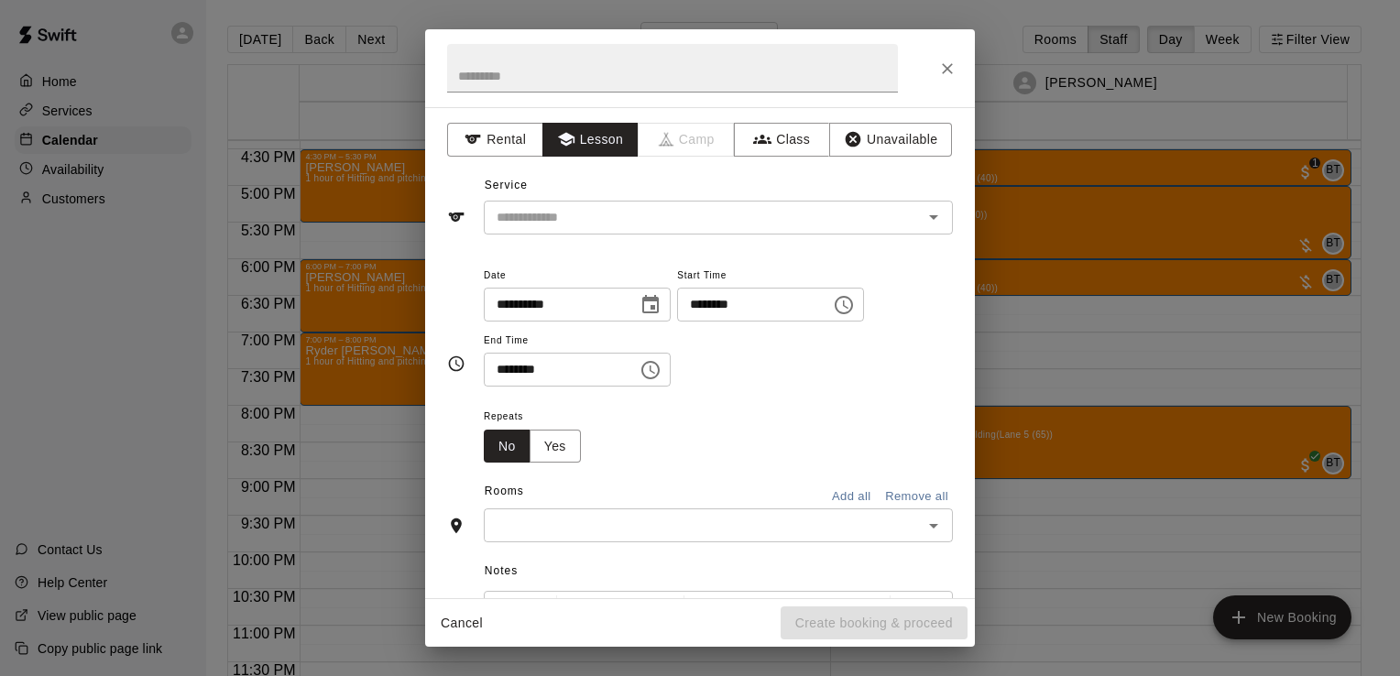
click at [828, 507] on button "Add all" at bounding box center [851, 497] width 59 height 28
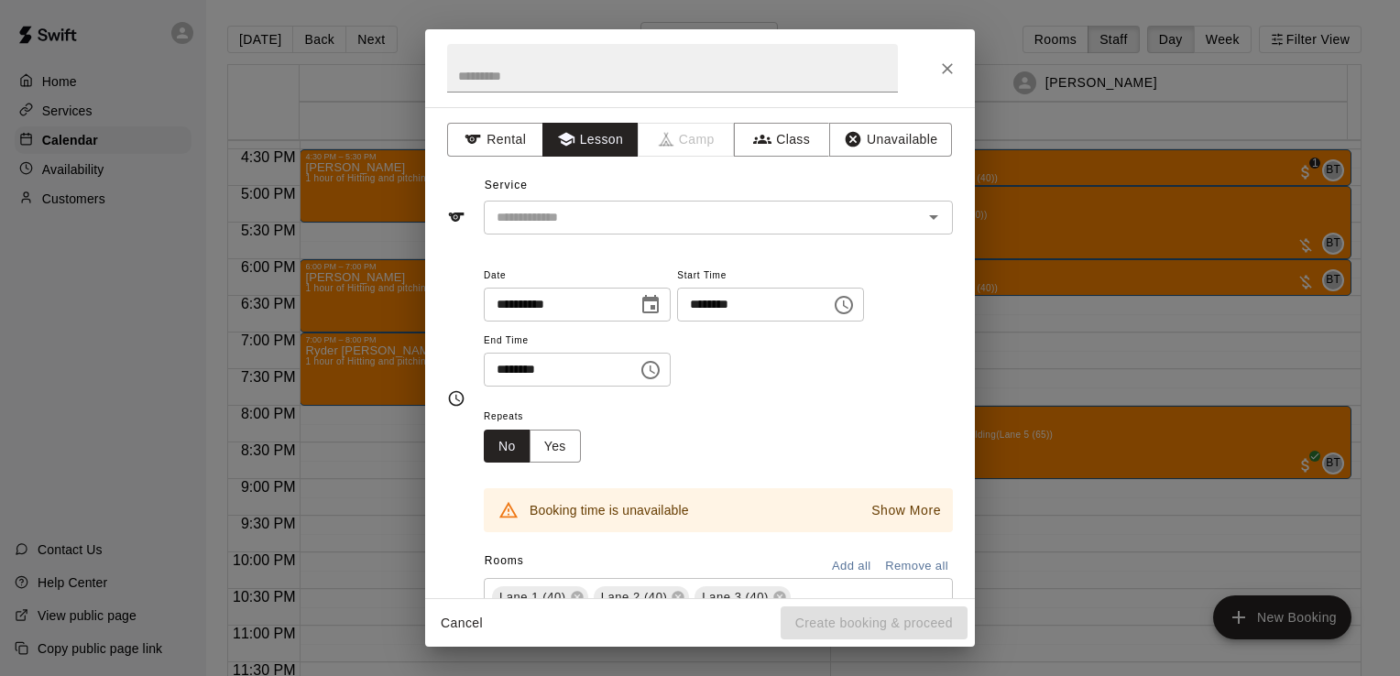
click at [889, 566] on button "Remove all" at bounding box center [916, 566] width 72 height 28
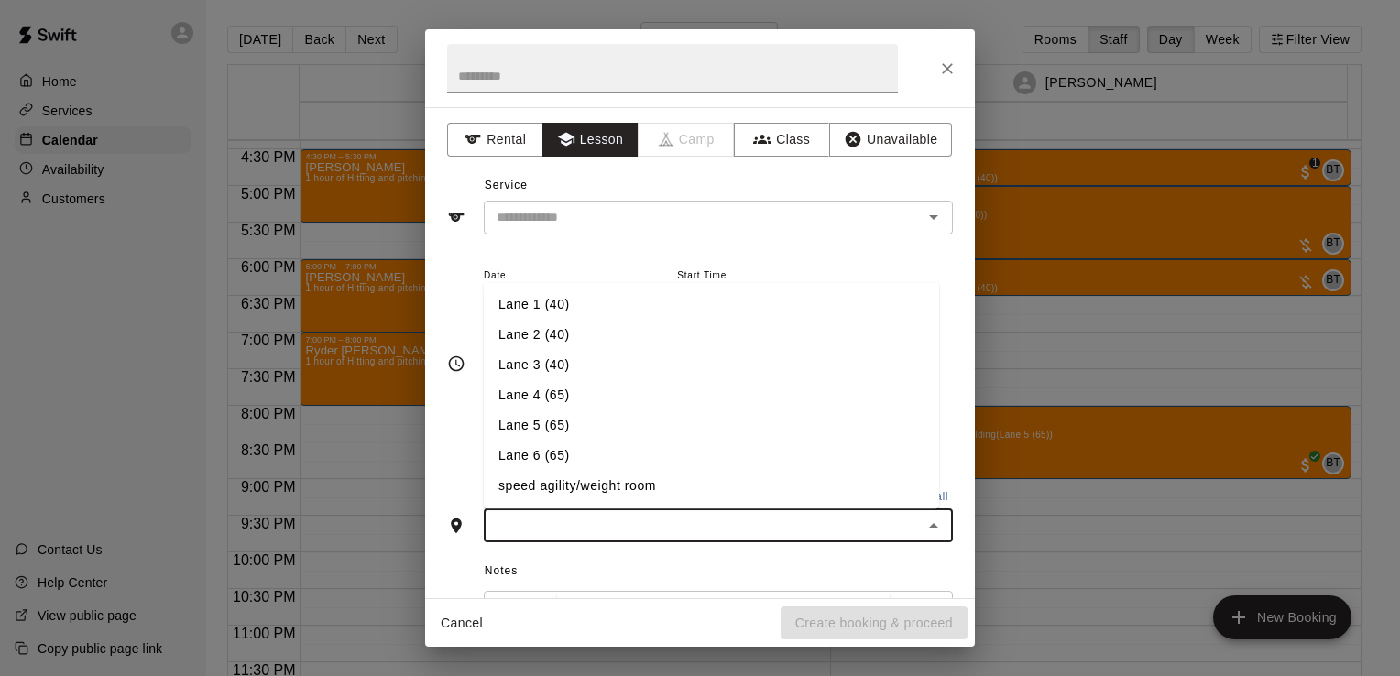
click at [831, 518] on input "text" at bounding box center [703, 525] width 428 height 23
click at [536, 469] on li "Lane 6 (65)" at bounding box center [711, 457] width 455 height 30
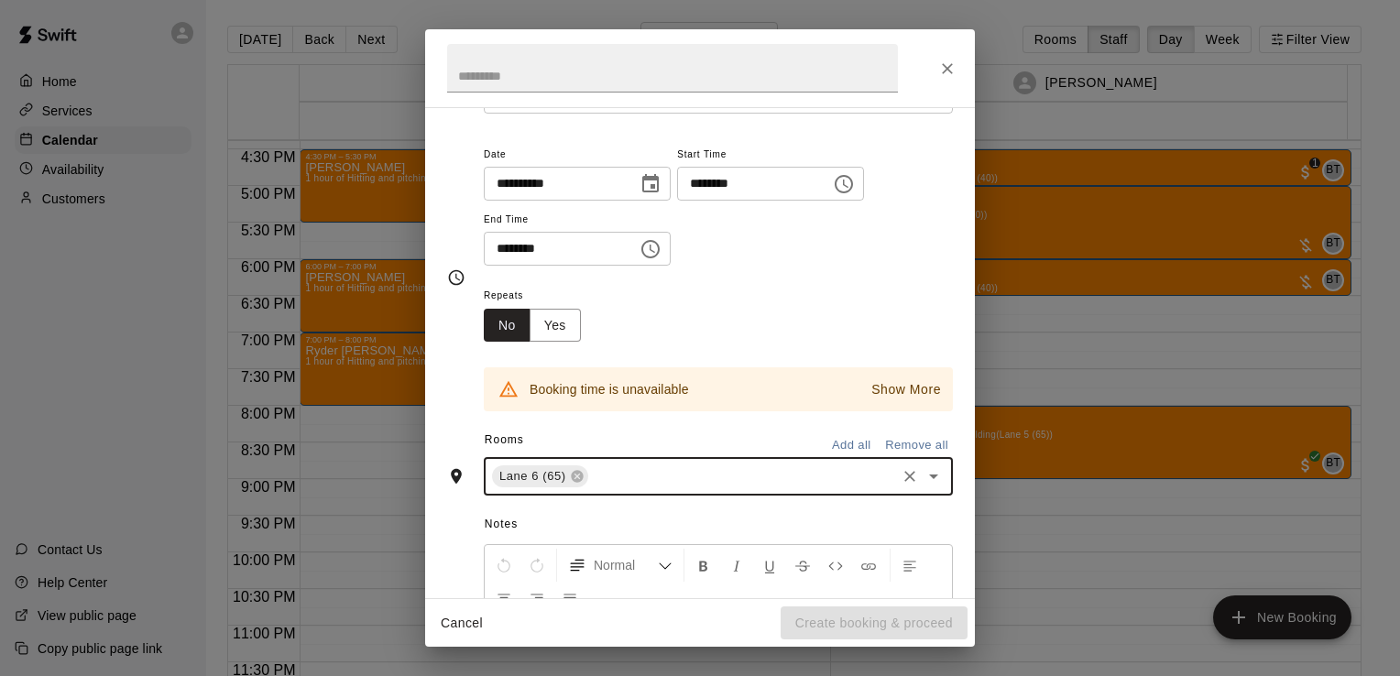
click at [853, 176] on icon "Choose time, selected time is 6:00 PM" at bounding box center [843, 184] width 18 height 18
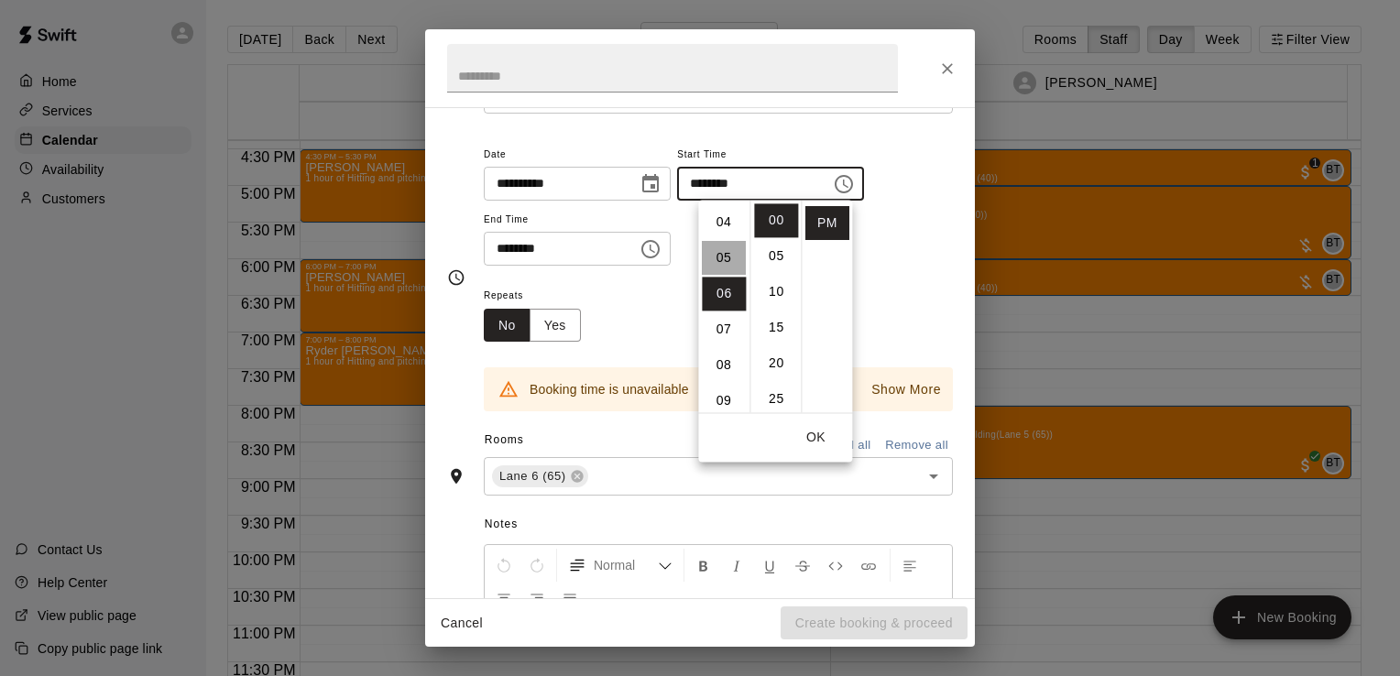
click at [728, 248] on li "05" at bounding box center [724, 258] width 44 height 34
click at [781, 379] on li "30" at bounding box center [776, 387] width 44 height 34
type input "********"
click at [655, 251] on icon "Choose time, selected time is 6:30 PM" at bounding box center [651, 249] width 5 height 8
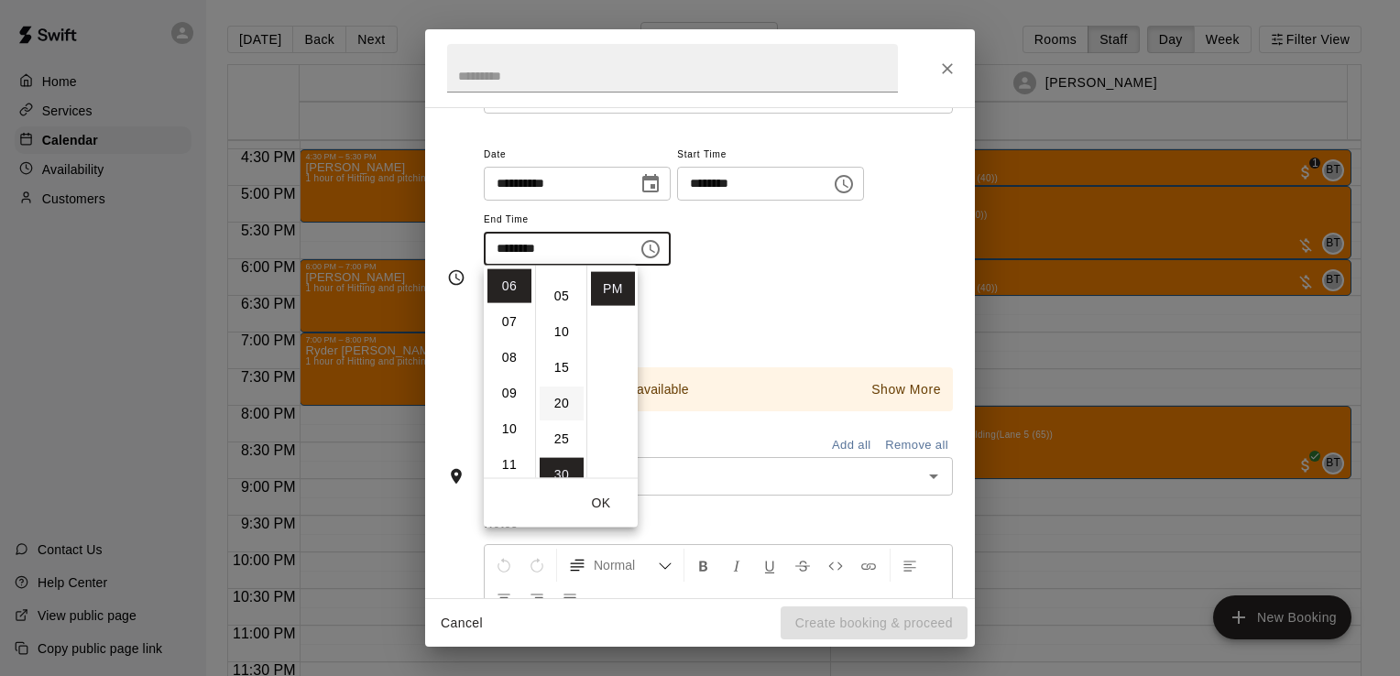
scroll to position [0, 0]
click at [568, 283] on li "00" at bounding box center [562, 286] width 44 height 34
type input "********"
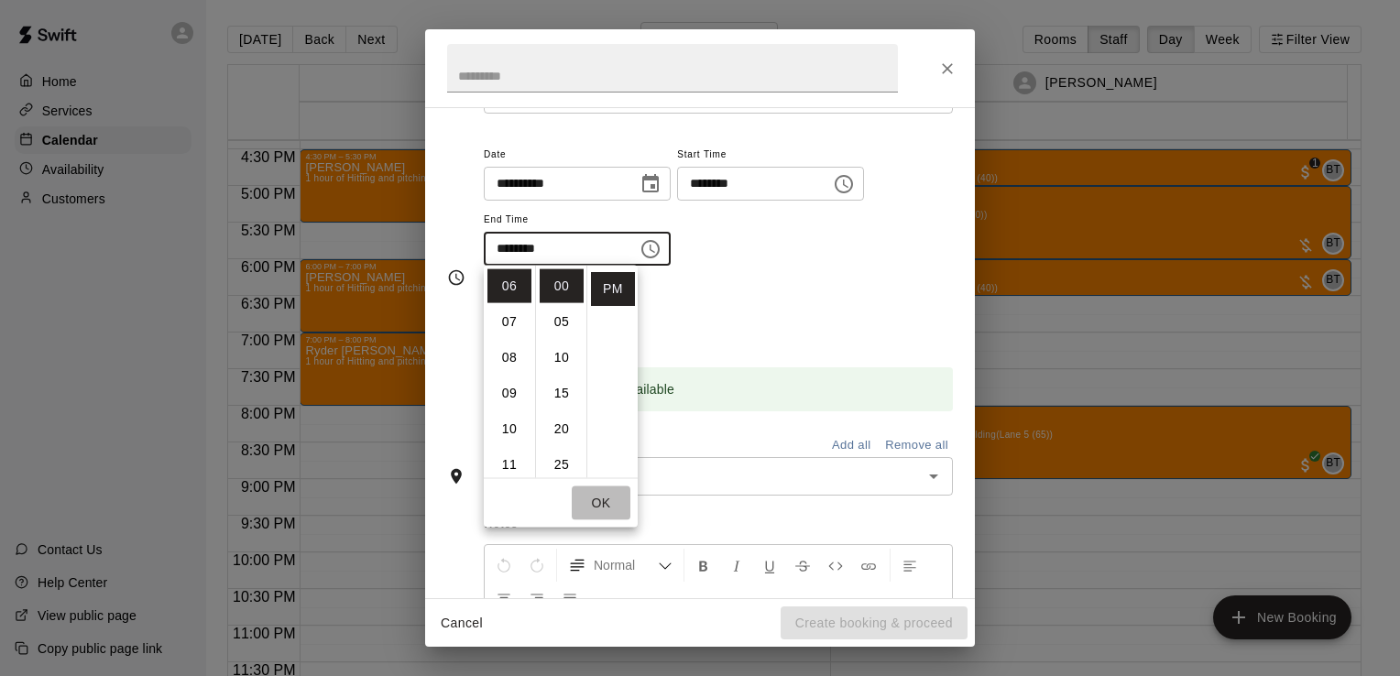
click at [609, 510] on button "OK" at bounding box center [601, 503] width 59 height 34
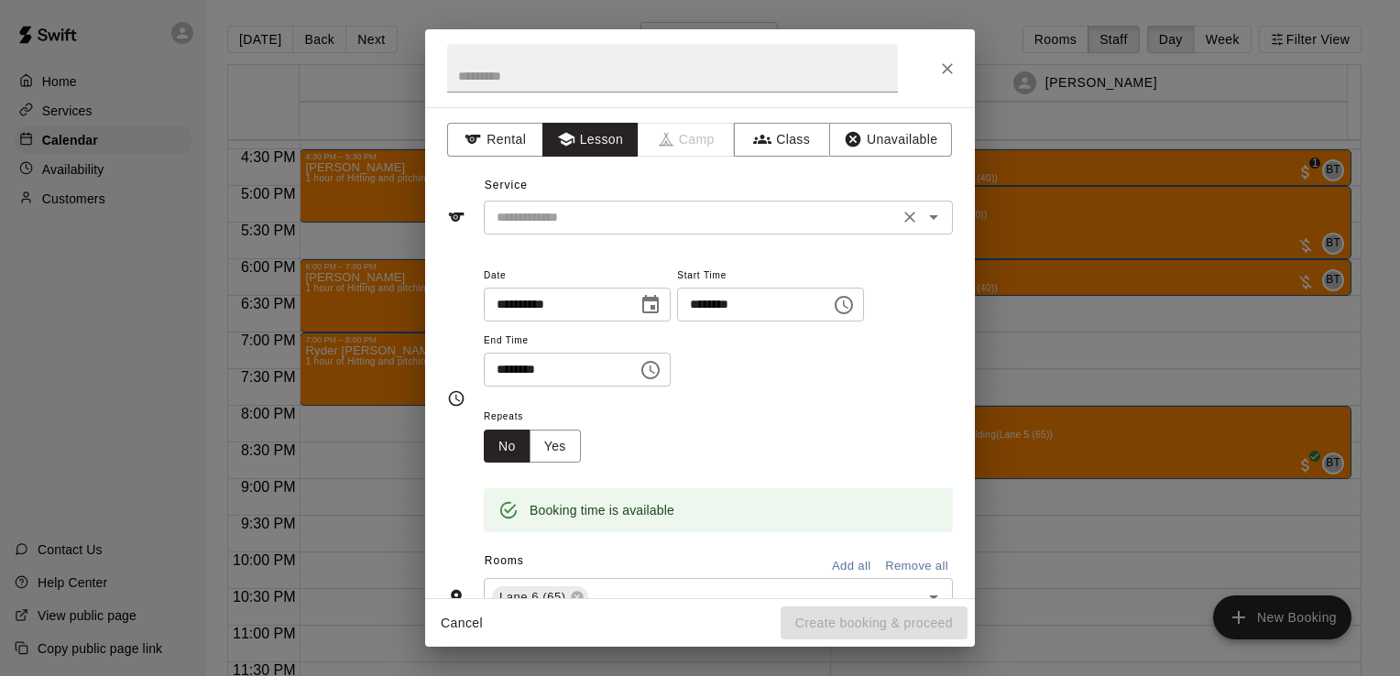
click at [594, 214] on input "text" at bounding box center [691, 217] width 404 height 23
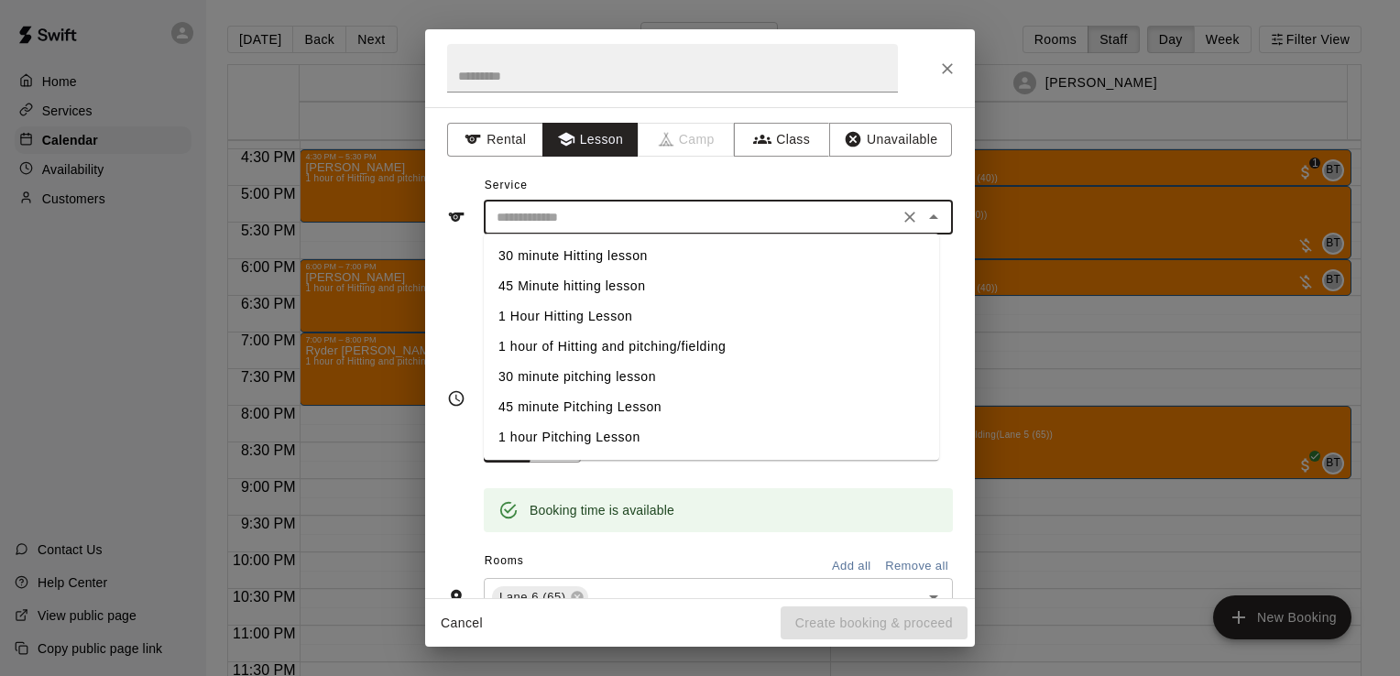
click at [592, 376] on li "30 minute pitching lesson" at bounding box center [711, 377] width 455 height 30
type input "**********"
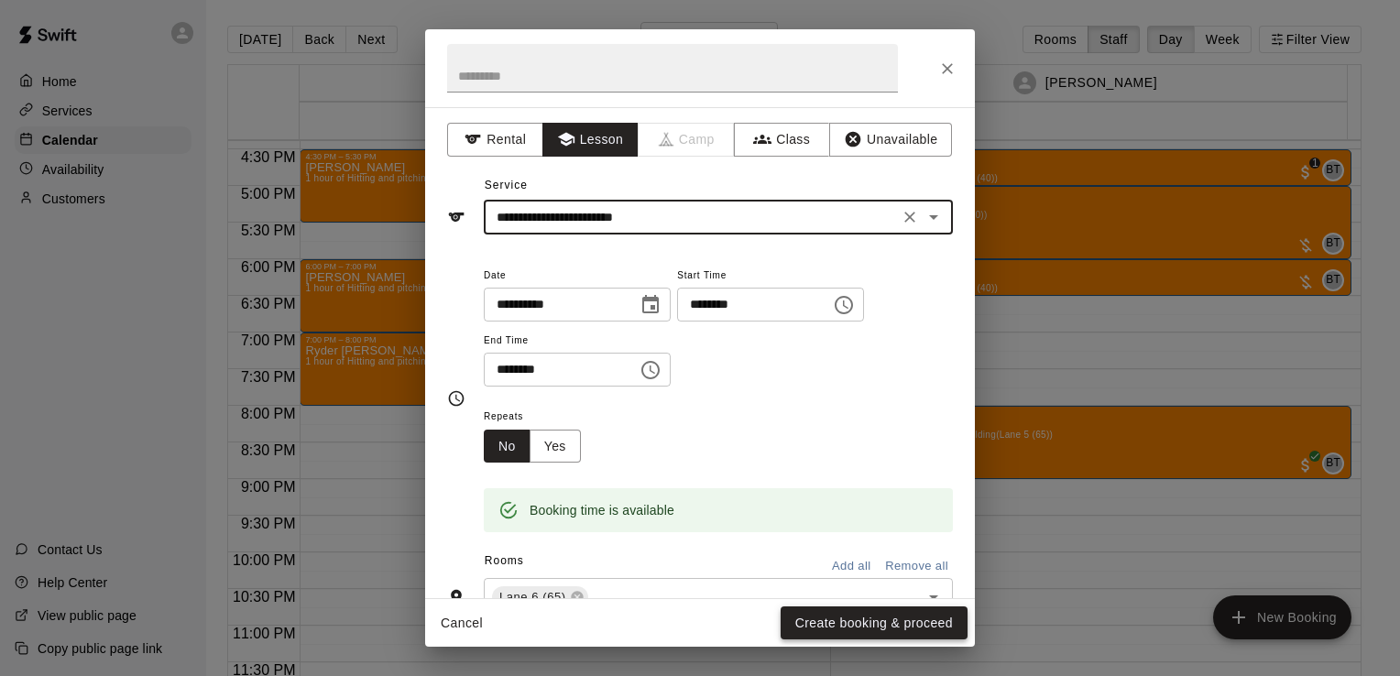
click at [821, 621] on button "Create booking & proceed" at bounding box center [873, 623] width 187 height 34
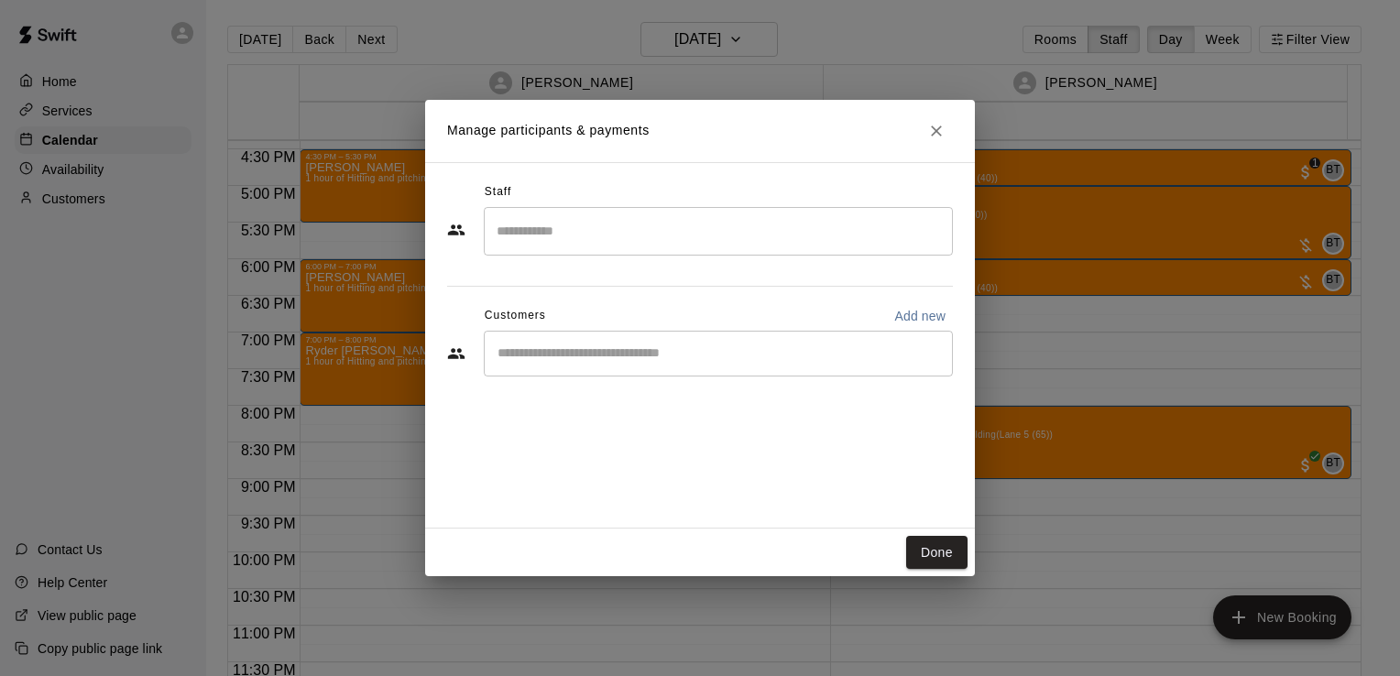
click at [671, 245] on input "Search staff" at bounding box center [718, 231] width 452 height 32
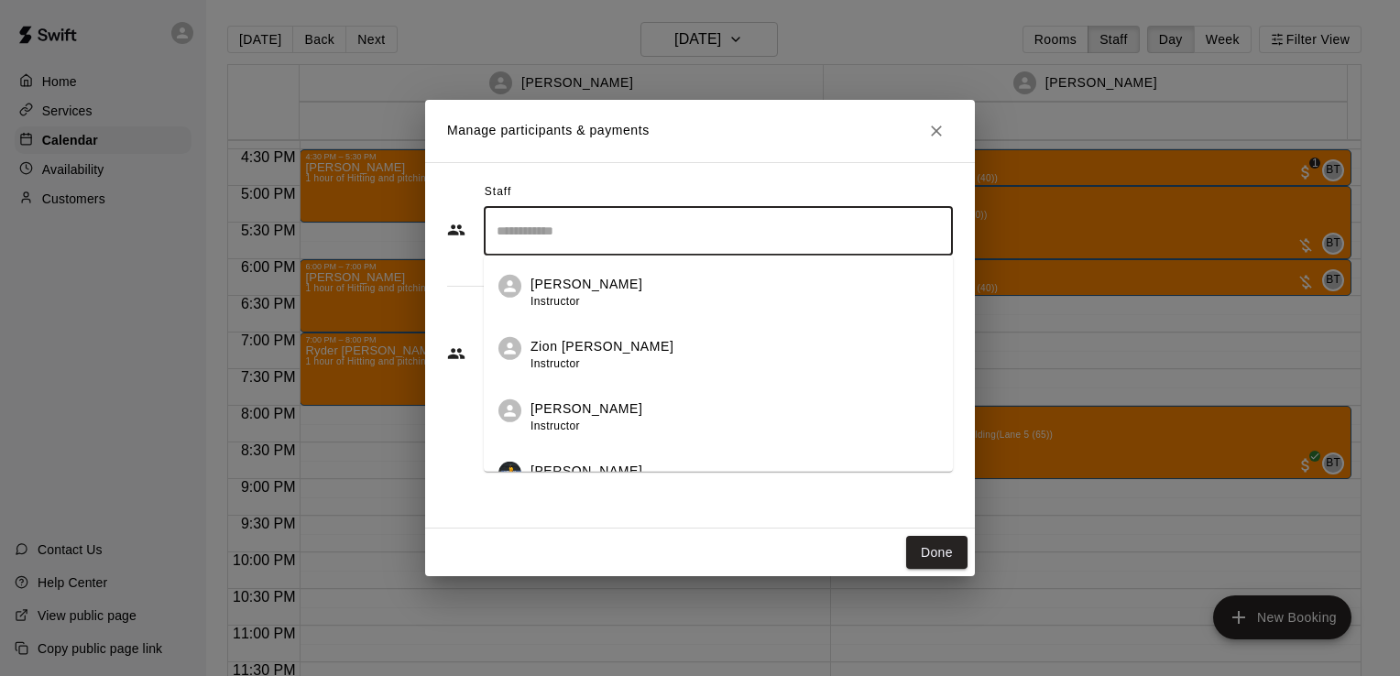
click at [655, 281] on div "Nathan Volf Instructor" at bounding box center [734, 293] width 408 height 36
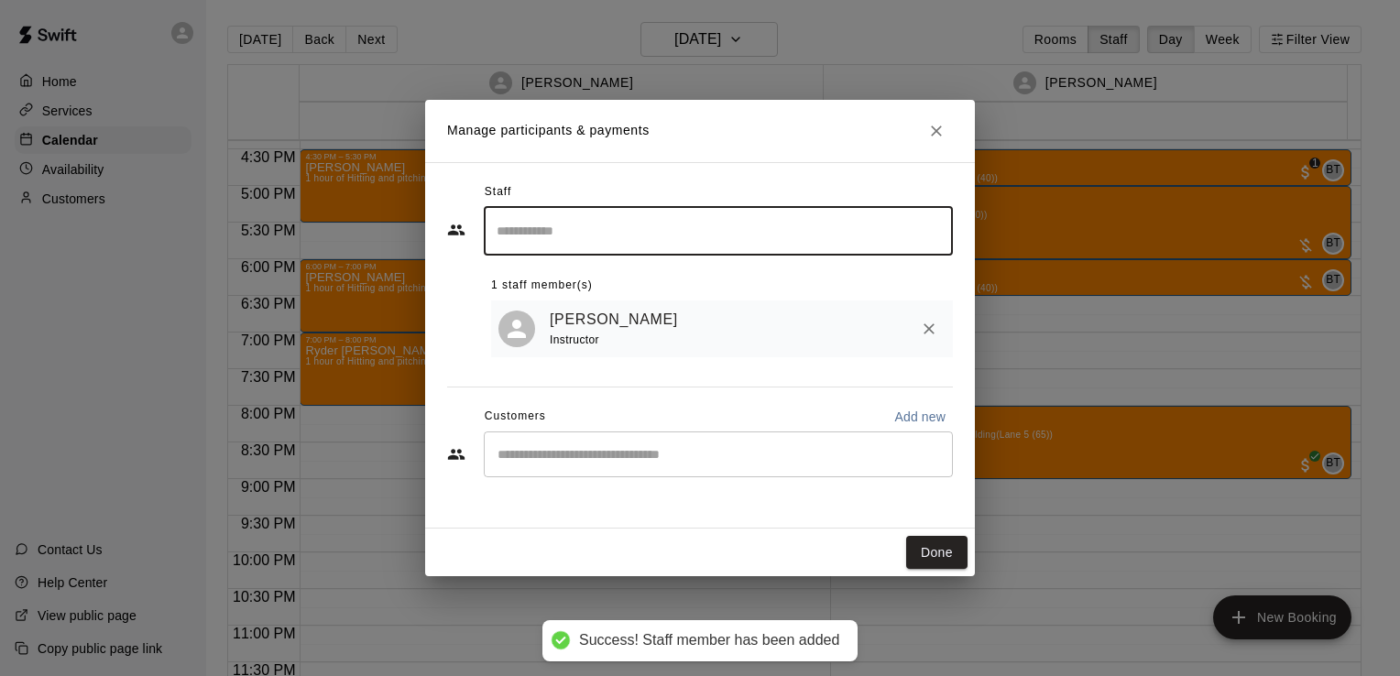
click at [612, 444] on div "​" at bounding box center [718, 454] width 469 height 46
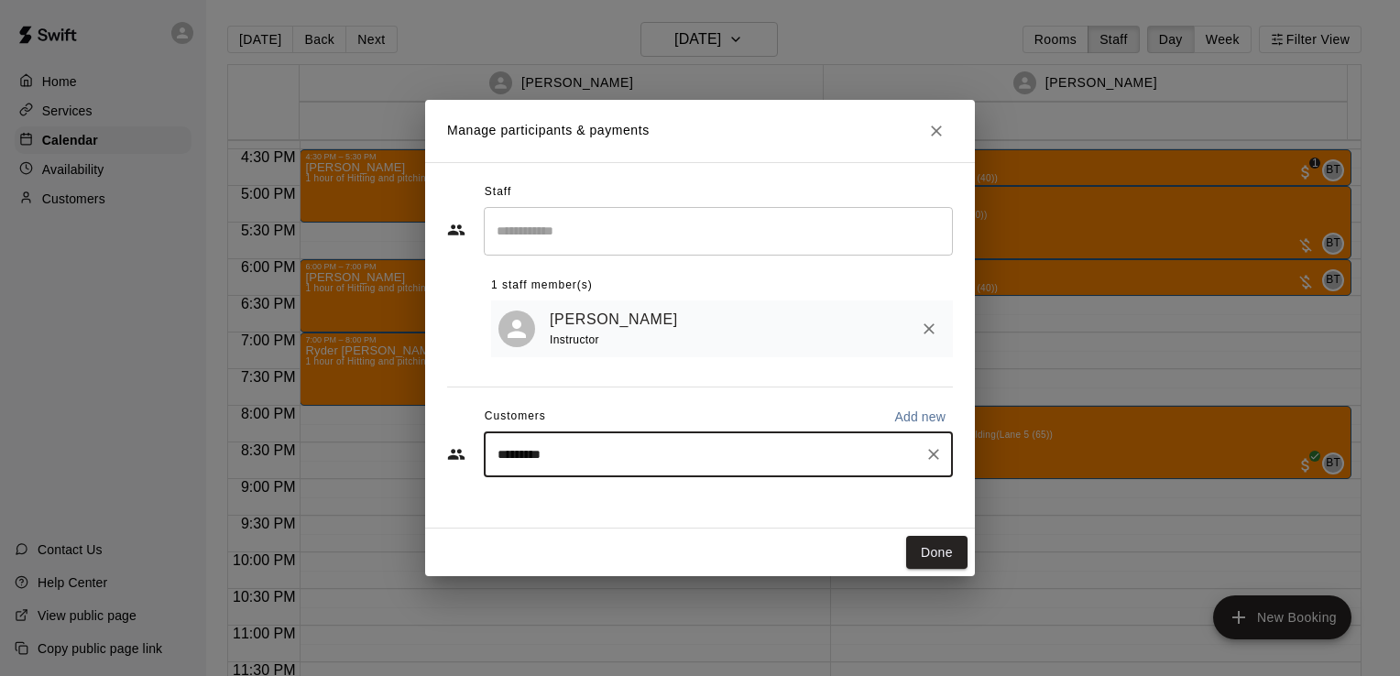
type input "**********"
click at [617, 497] on div "Austin Taylor" at bounding box center [633, 499] width 197 height 19
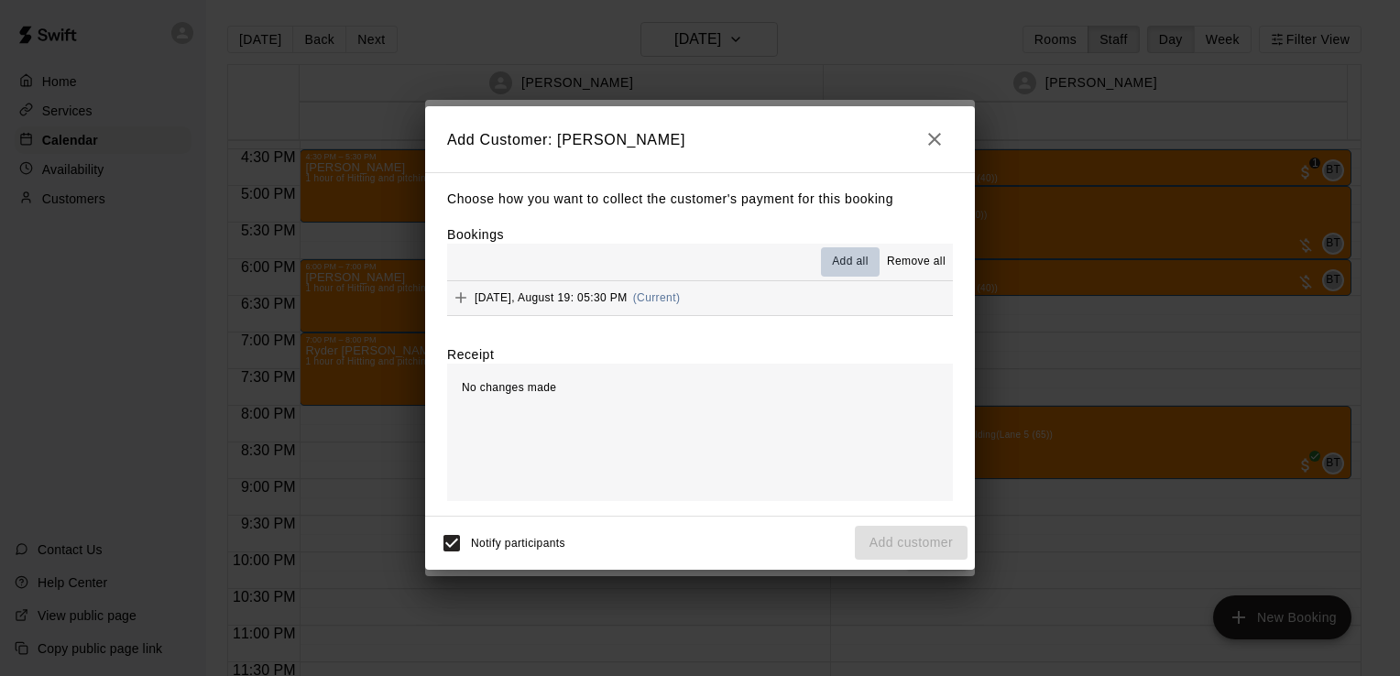
click at [863, 264] on span "Add all" at bounding box center [850, 262] width 37 height 18
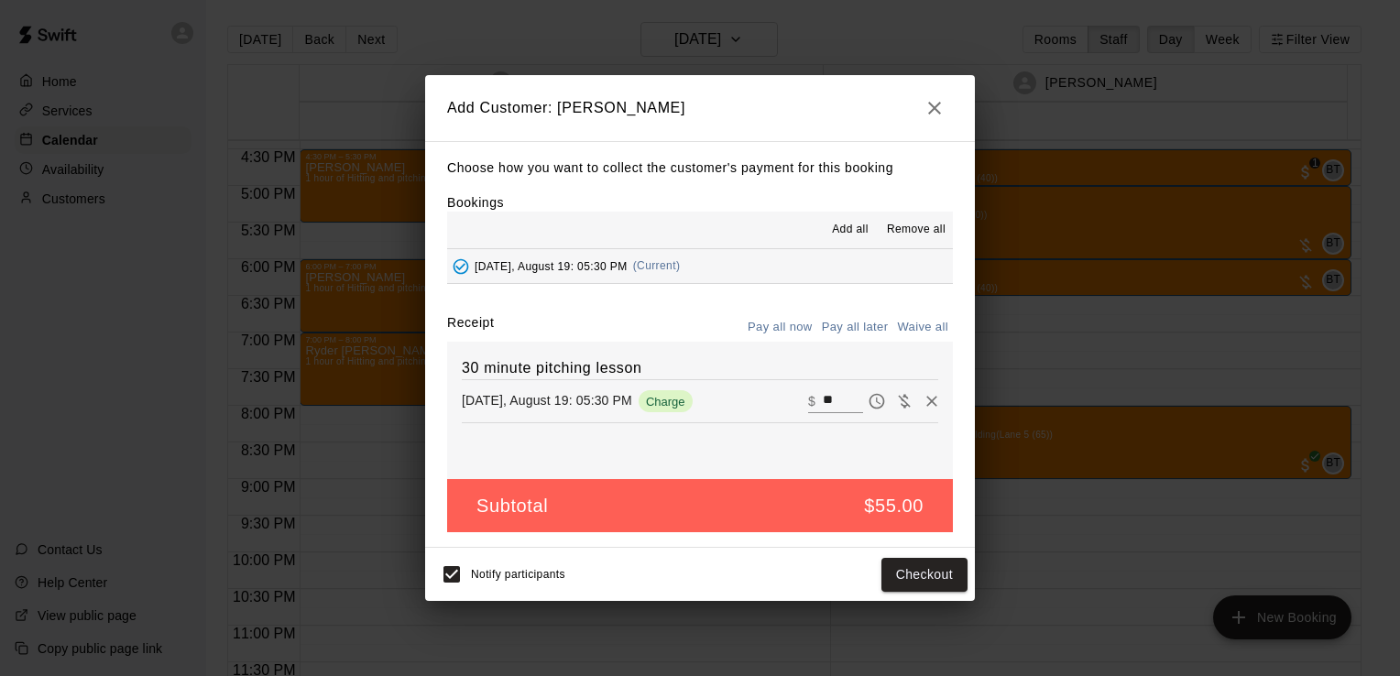
click at [856, 318] on button "Pay all later" at bounding box center [855, 327] width 76 height 28
click at [882, 572] on button "Add customer" at bounding box center [911, 575] width 113 height 34
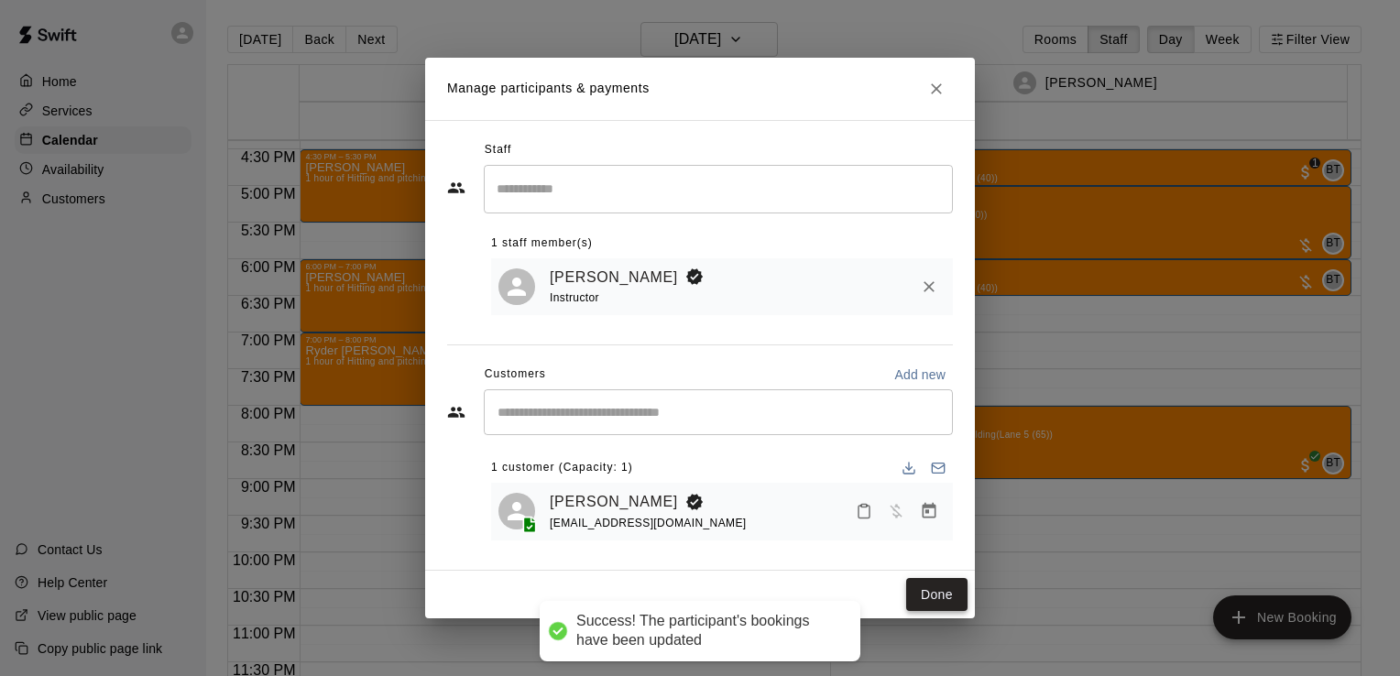
click at [931, 588] on button "Done" at bounding box center [936, 595] width 61 height 34
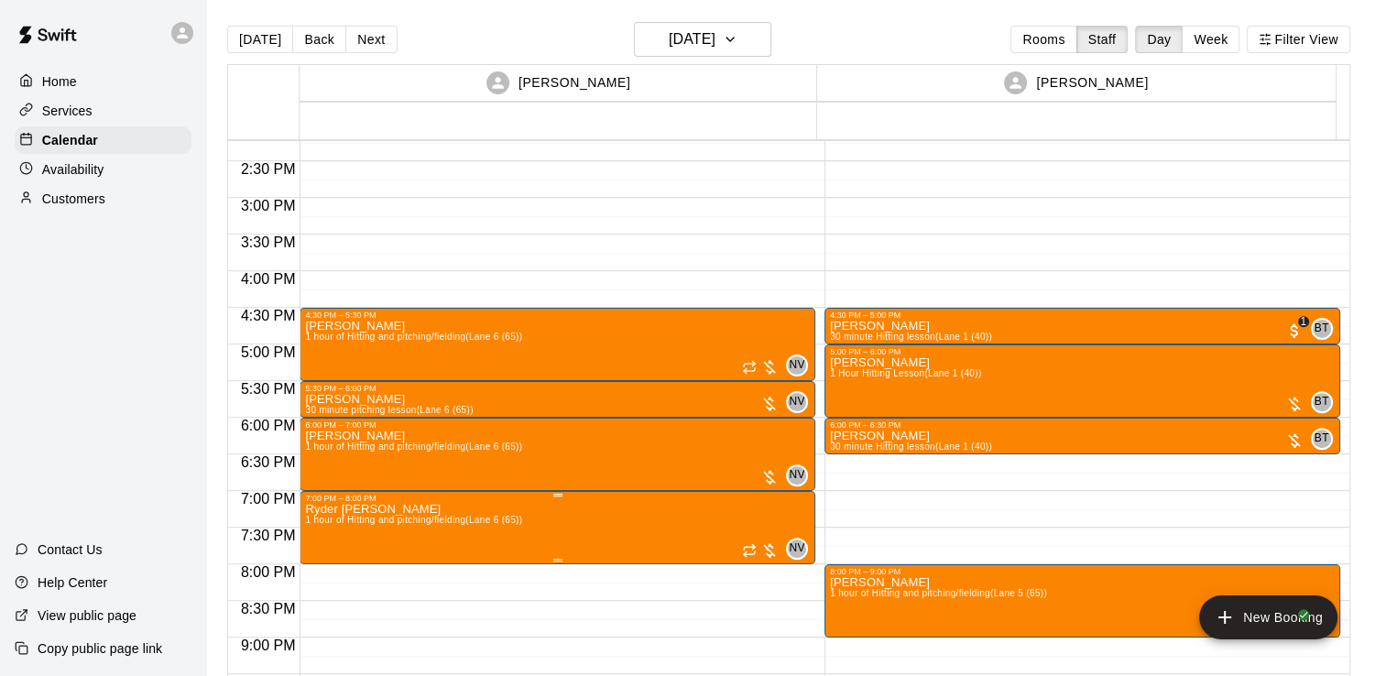
scroll to position [1041, 0]
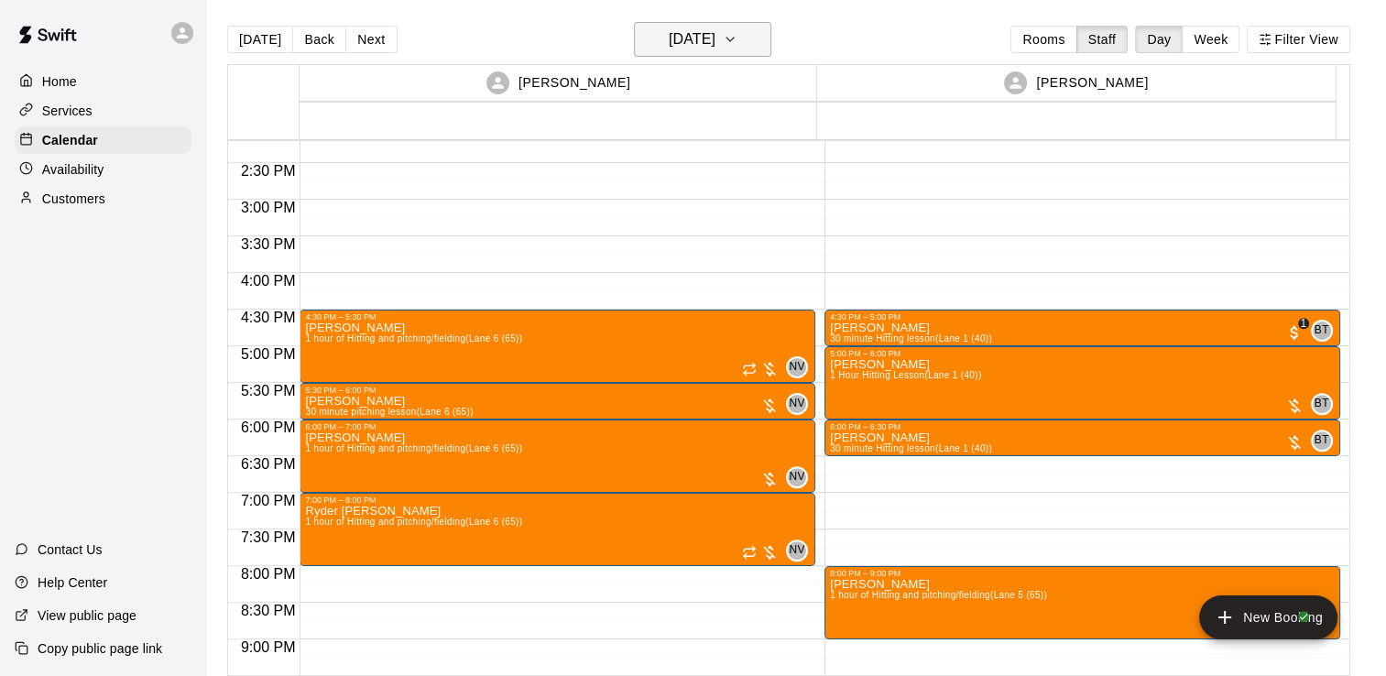
click at [688, 33] on h6 "Tuesday Aug 19" at bounding box center [692, 40] width 47 height 26
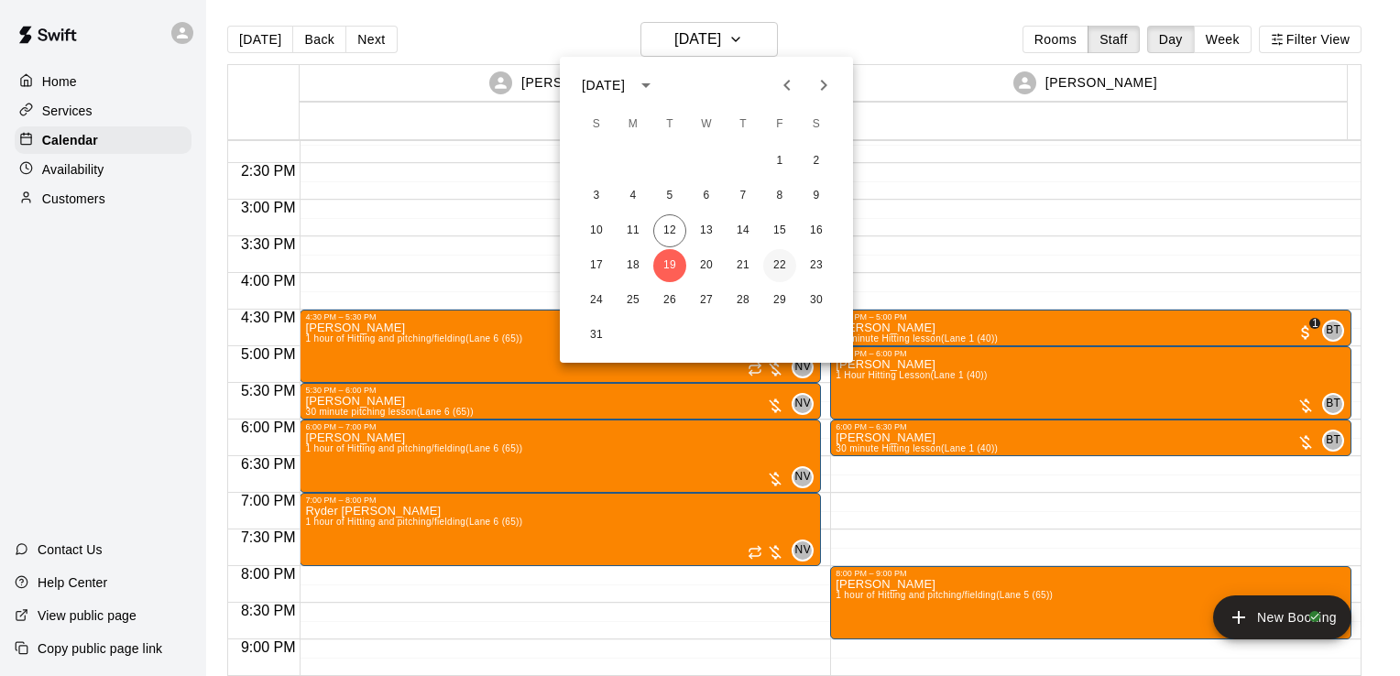
click at [773, 251] on button "22" at bounding box center [779, 265] width 33 height 33
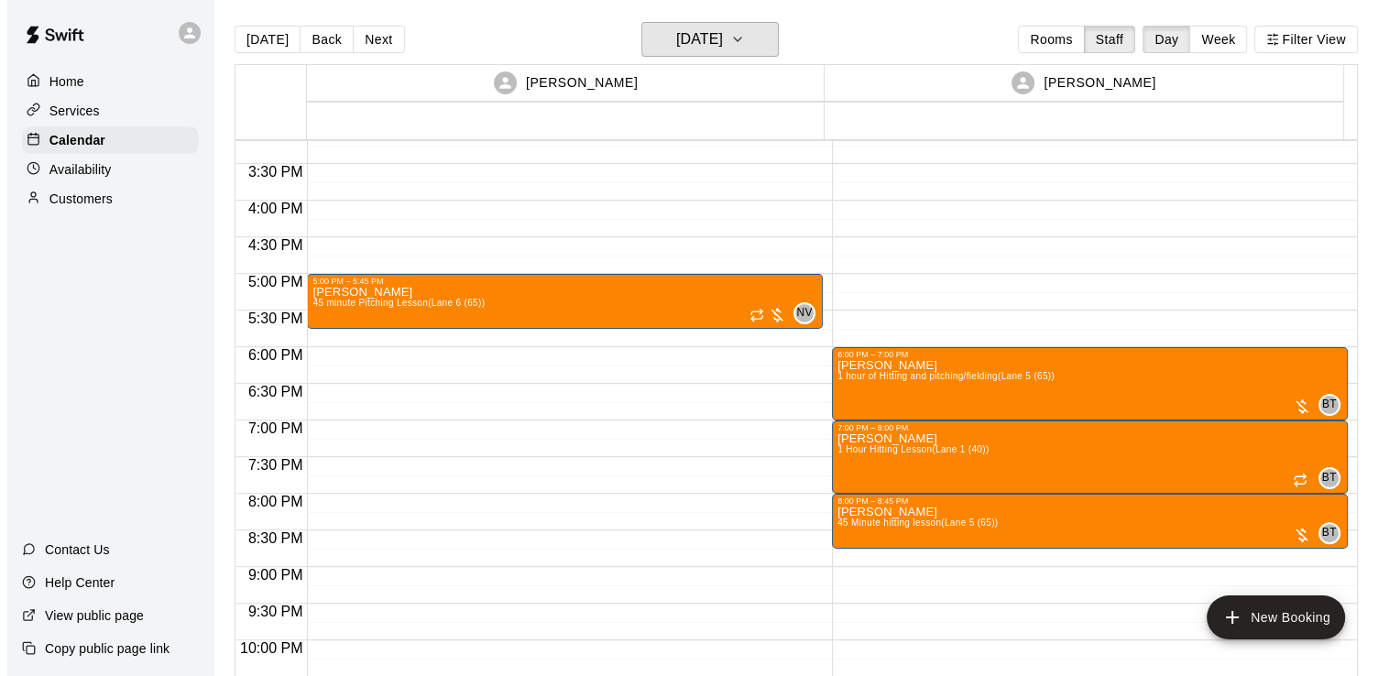
scroll to position [1123, 0]
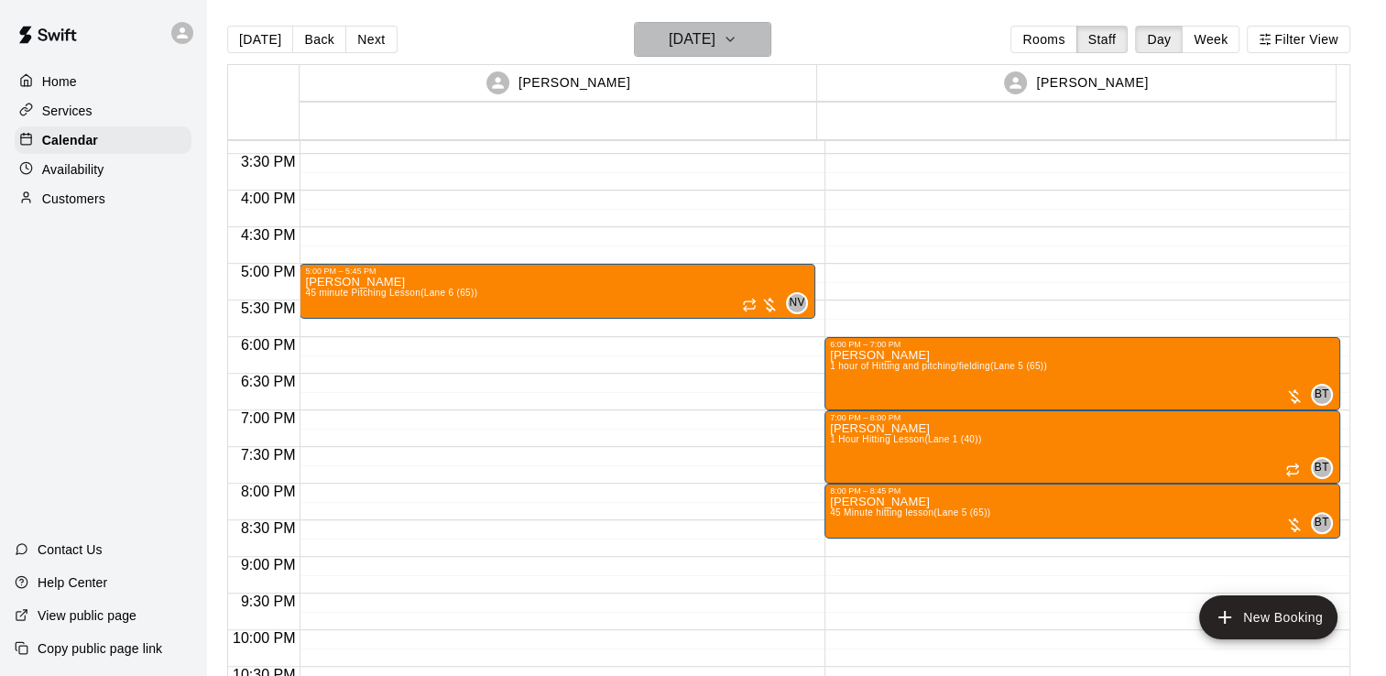
click at [684, 41] on h6 "Friday Aug 22" at bounding box center [692, 40] width 47 height 26
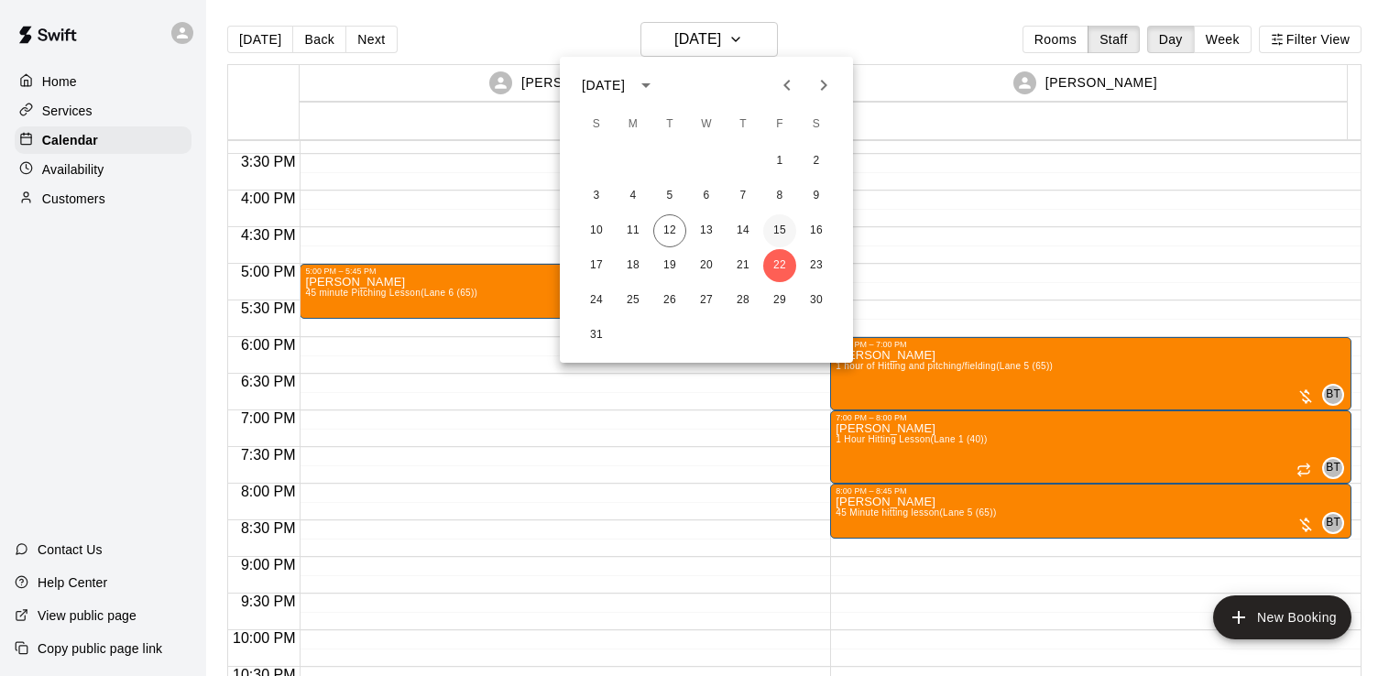
click at [783, 232] on button "15" at bounding box center [779, 230] width 33 height 33
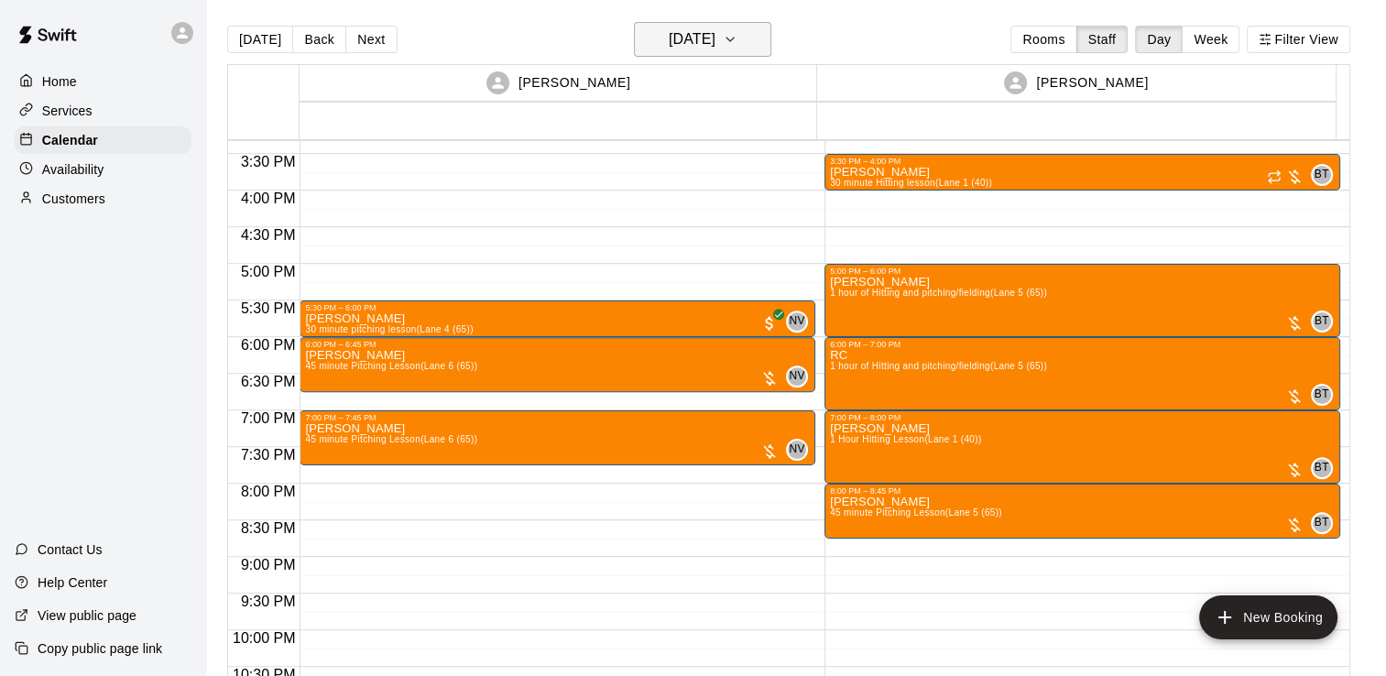
click at [715, 35] on h6 "Friday Aug 15" at bounding box center [692, 40] width 47 height 26
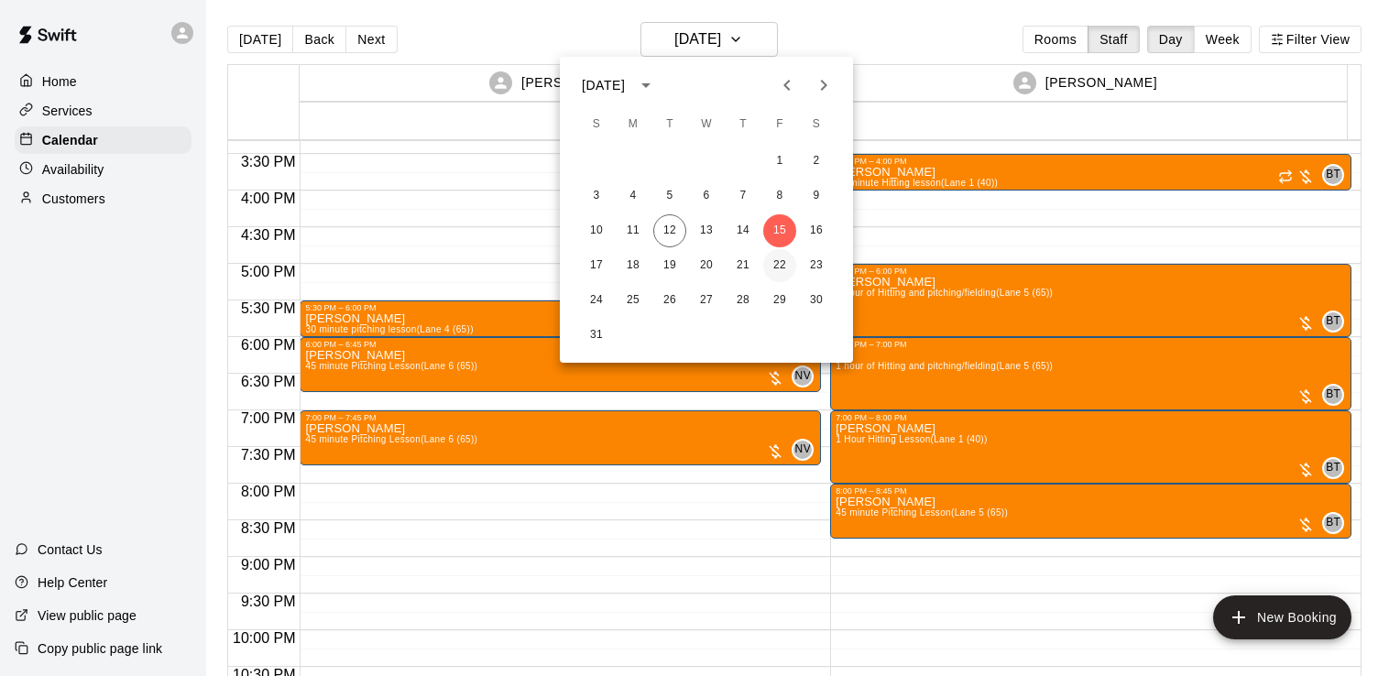
click at [783, 275] on button "22" at bounding box center [779, 265] width 33 height 33
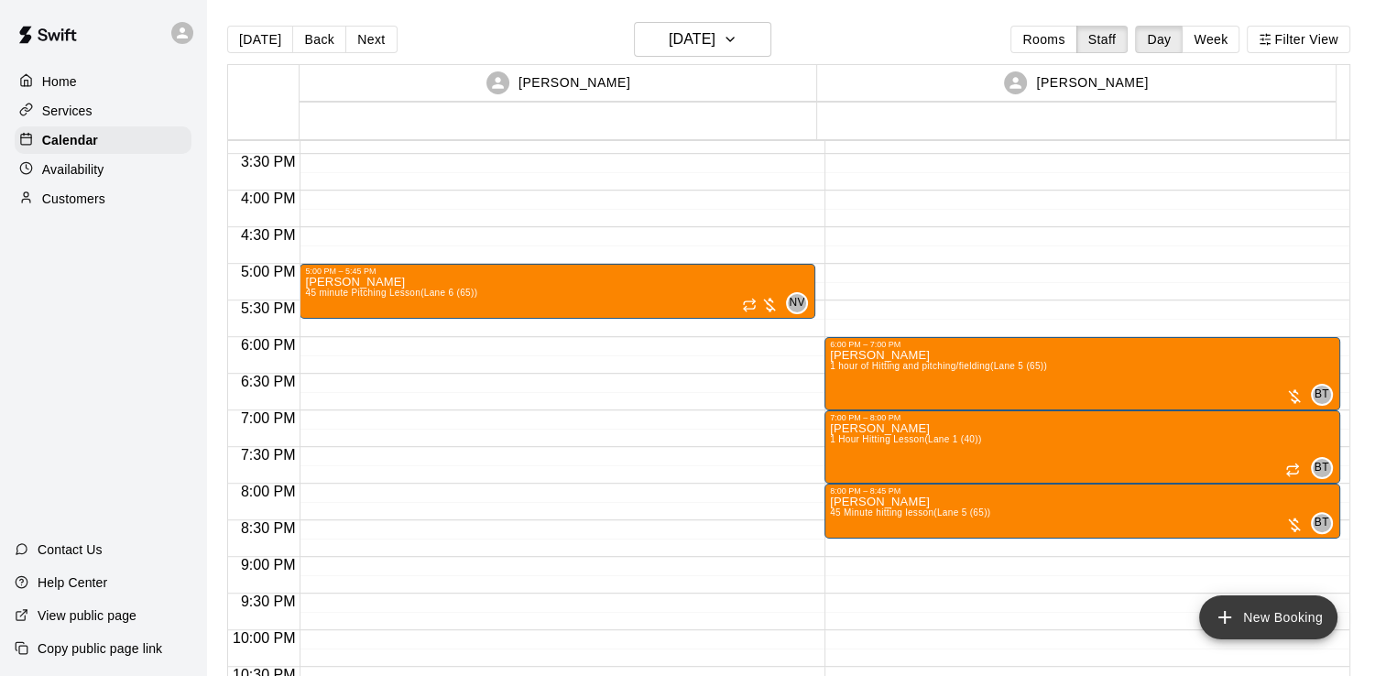
click at [1288, 620] on button "New Booking" at bounding box center [1268, 617] width 138 height 44
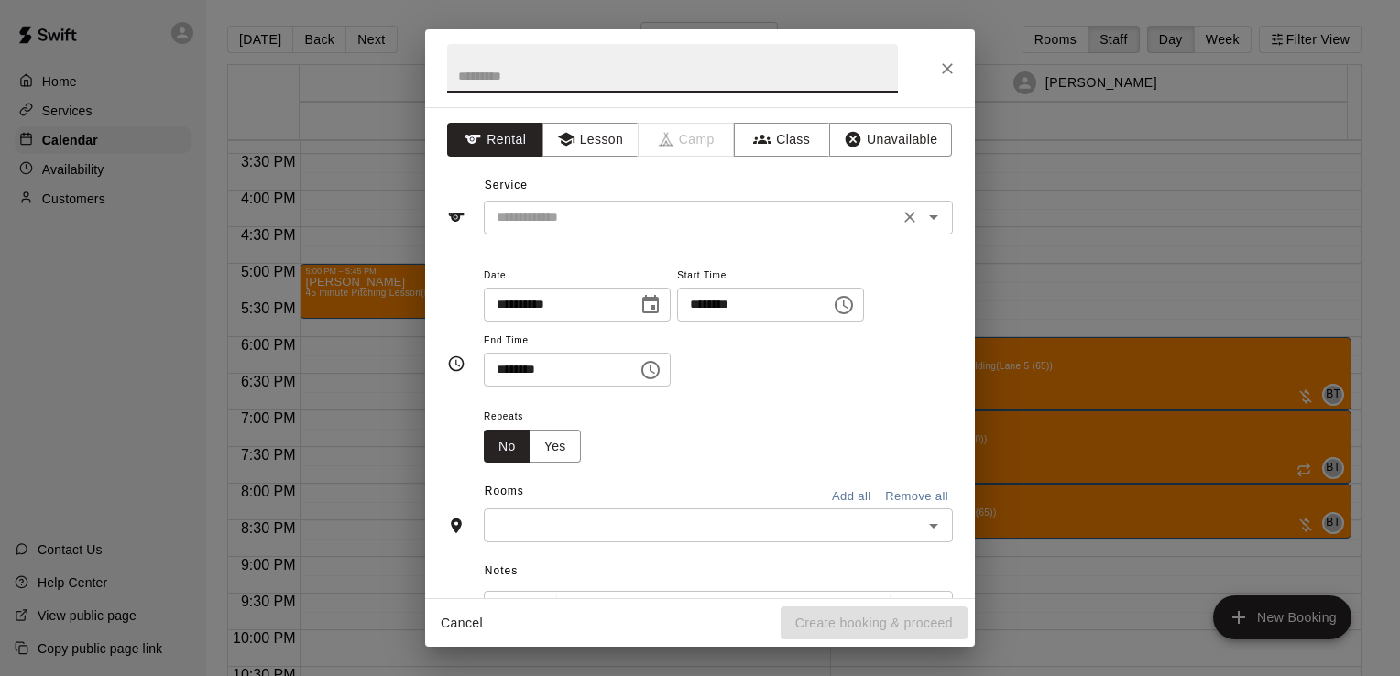
click at [747, 219] on input "text" at bounding box center [691, 217] width 404 height 23
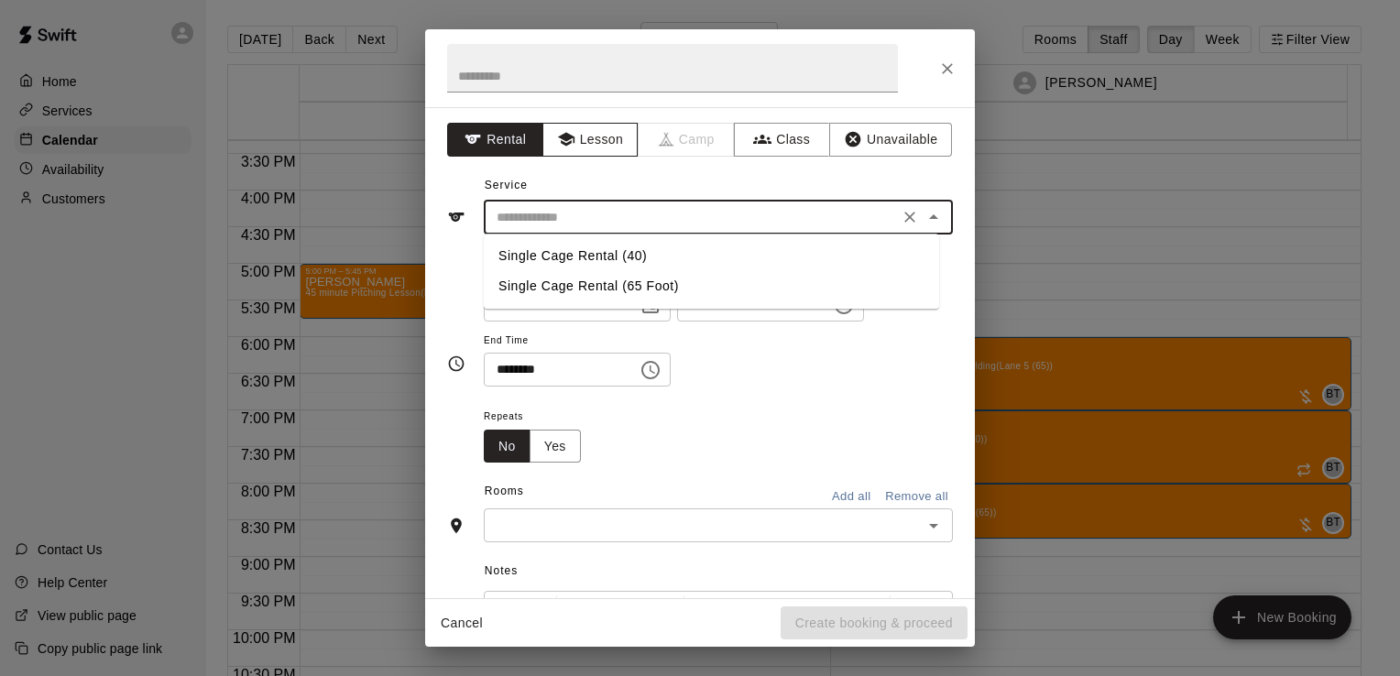
click at [616, 137] on button "Lesson" at bounding box center [590, 140] width 96 height 34
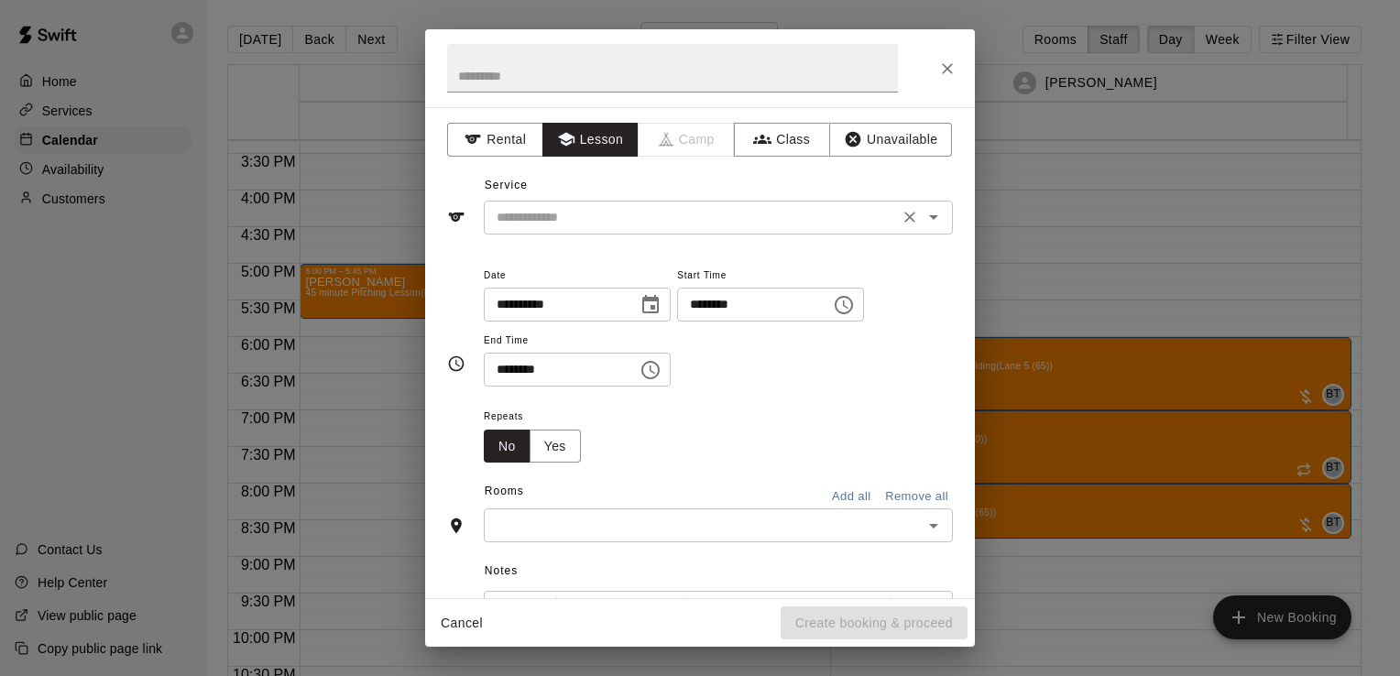
click at [606, 221] on input "text" at bounding box center [691, 217] width 404 height 23
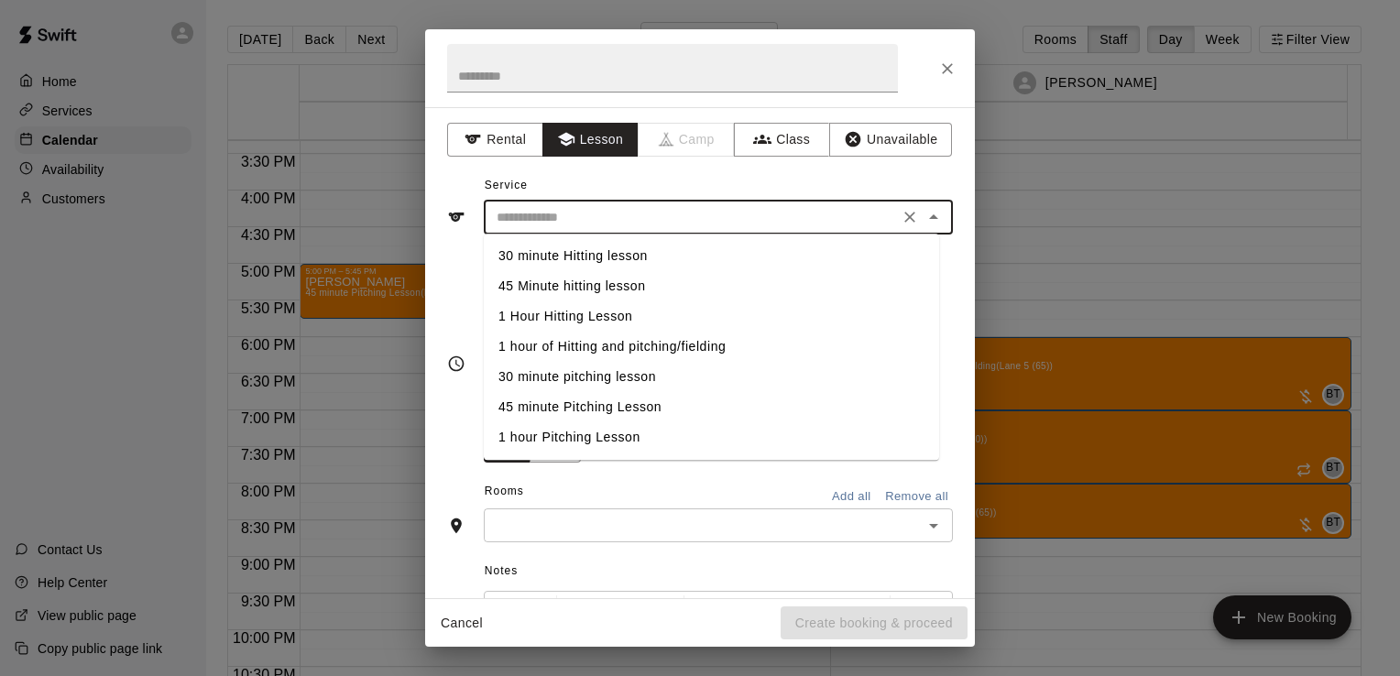
click at [593, 401] on li "45 minute Pitching Lesson" at bounding box center [711, 407] width 455 height 30
type input "**********"
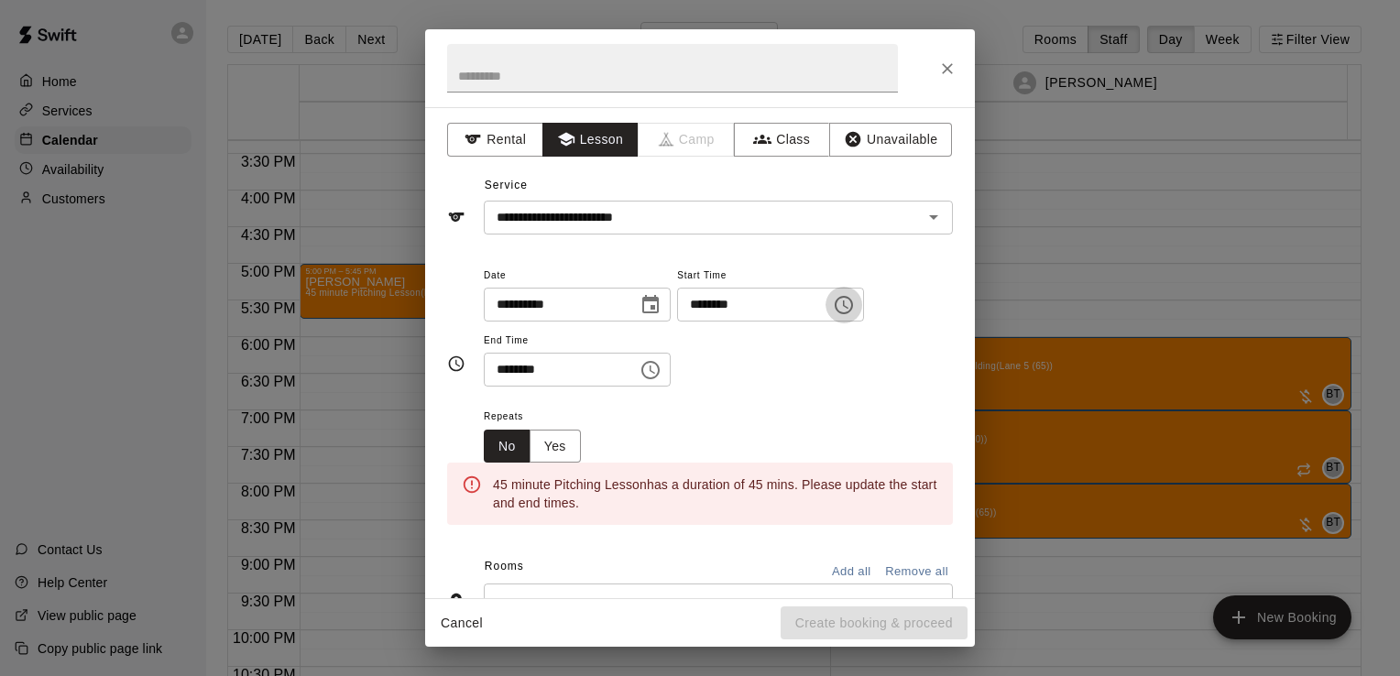
click at [862, 306] on button "Choose time, selected time is 6:00 PM" at bounding box center [843, 305] width 37 height 37
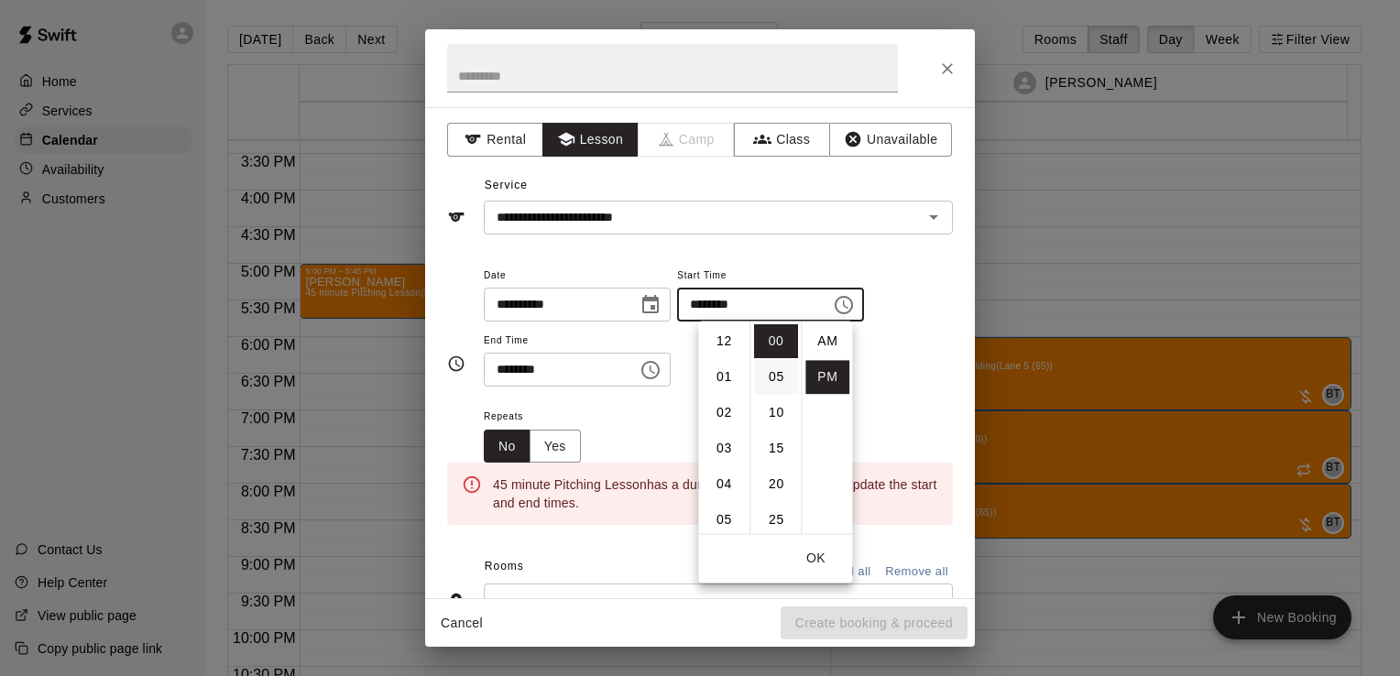
scroll to position [33, 0]
click at [714, 376] on li "07" at bounding box center [724, 377] width 44 height 34
type input "********"
click at [661, 361] on icon "Choose time, selected time is 6:30 PM" at bounding box center [650, 370] width 22 height 22
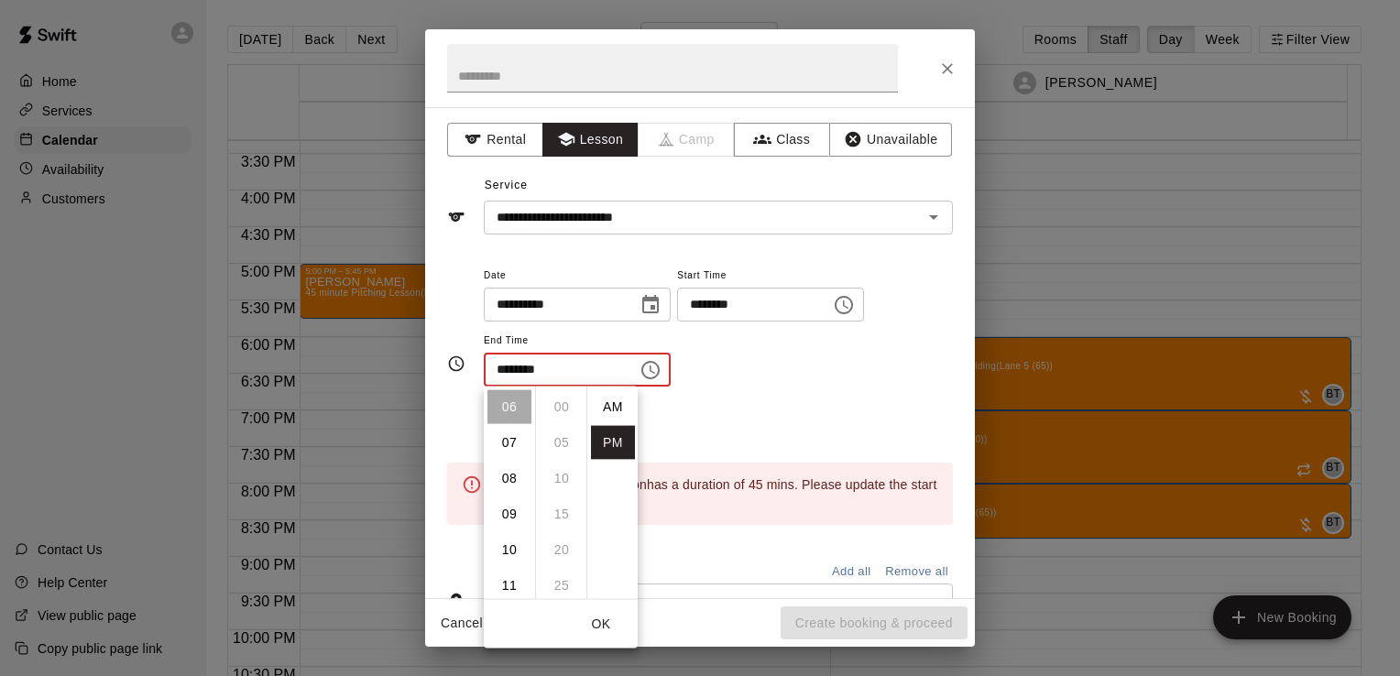
scroll to position [33, 0]
click at [502, 445] on li "07" at bounding box center [509, 443] width 44 height 34
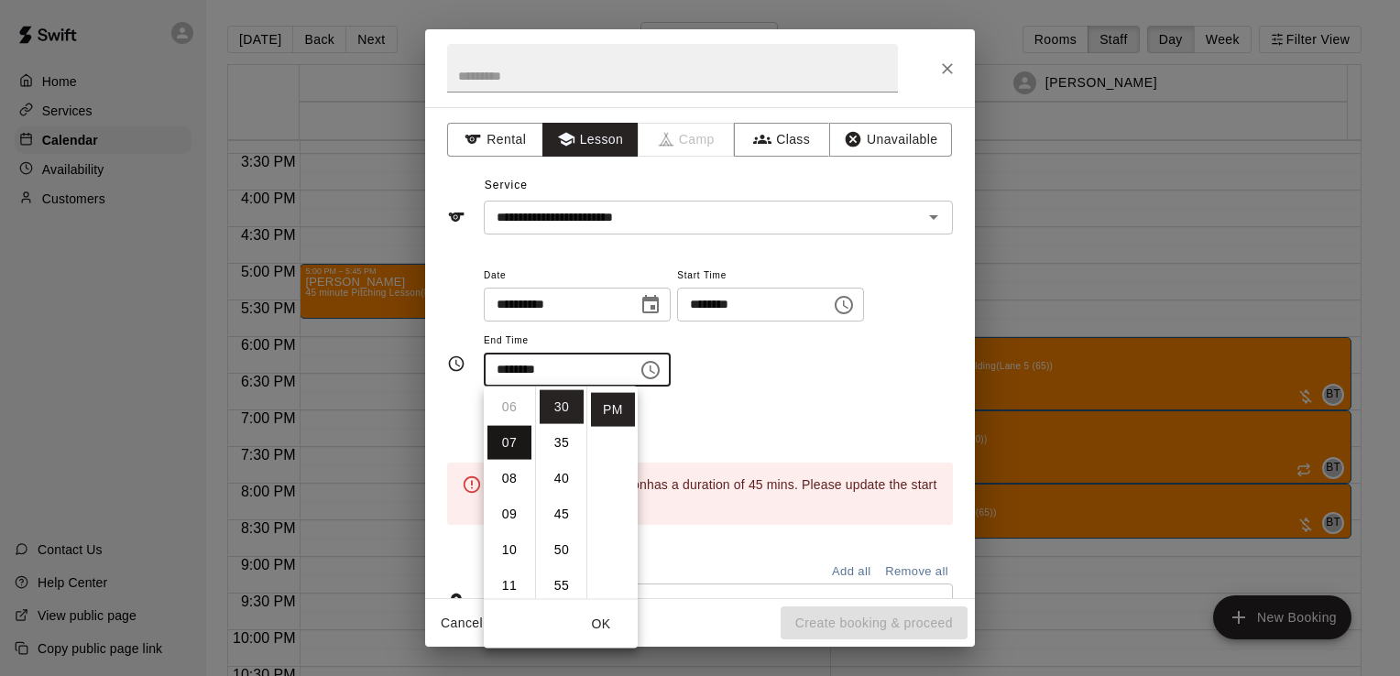
scroll to position [249, 0]
click at [552, 524] on li "45" at bounding box center [562, 514] width 44 height 34
type input "********"
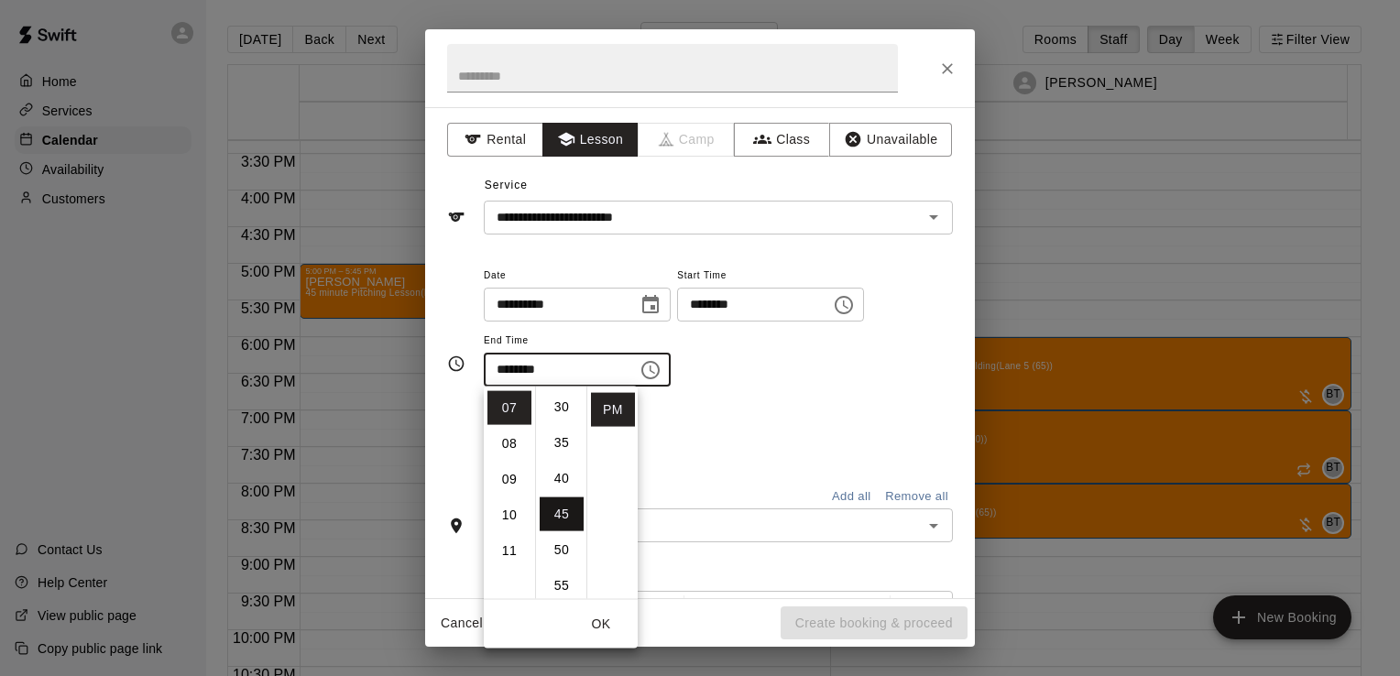
scroll to position [322, 0]
click at [725, 450] on div "Repeats No Yes" at bounding box center [718, 434] width 469 height 58
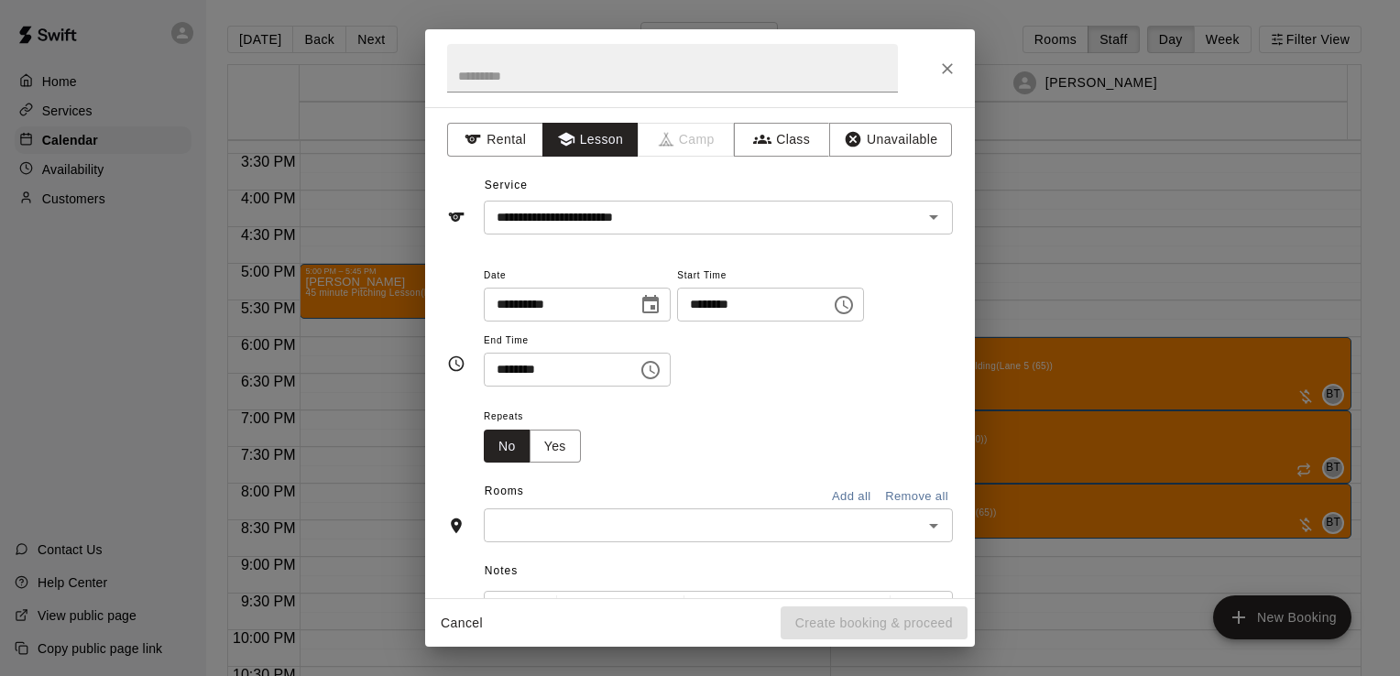
click at [795, 524] on input "text" at bounding box center [703, 525] width 428 height 23
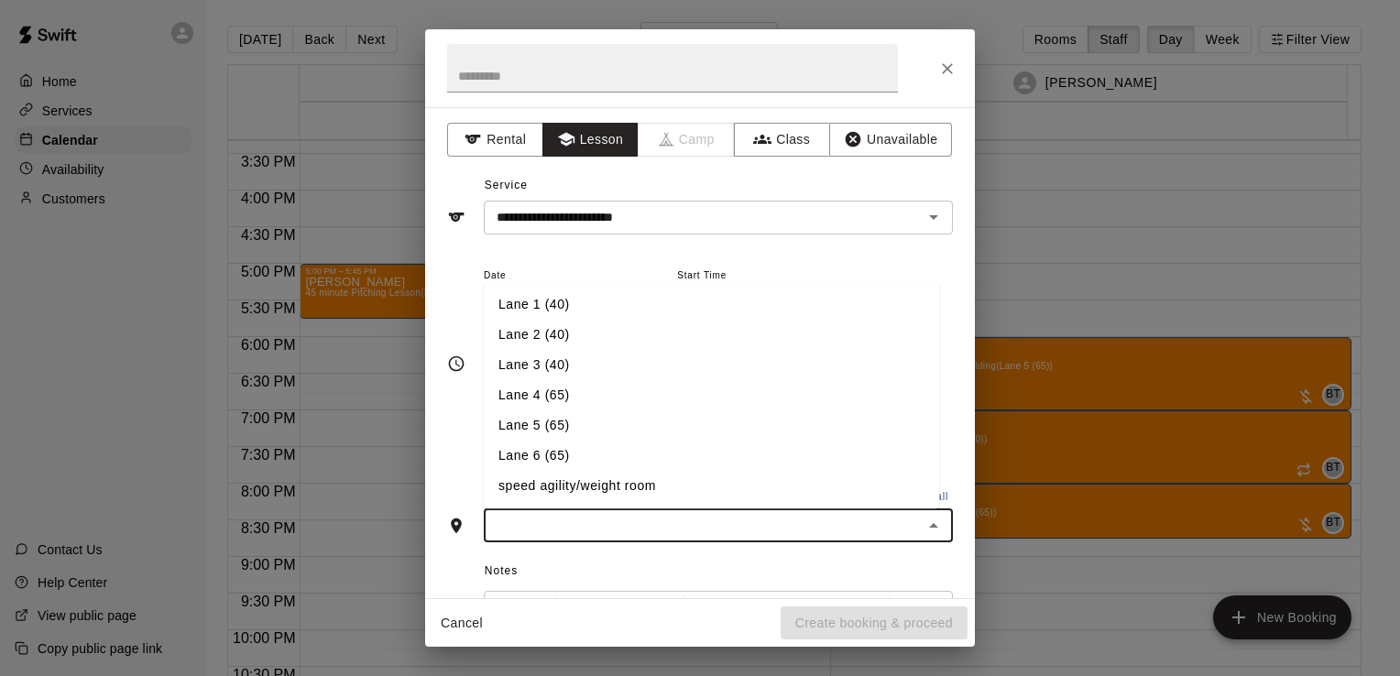
click at [700, 461] on li "Lane 6 (65)" at bounding box center [711, 457] width 455 height 30
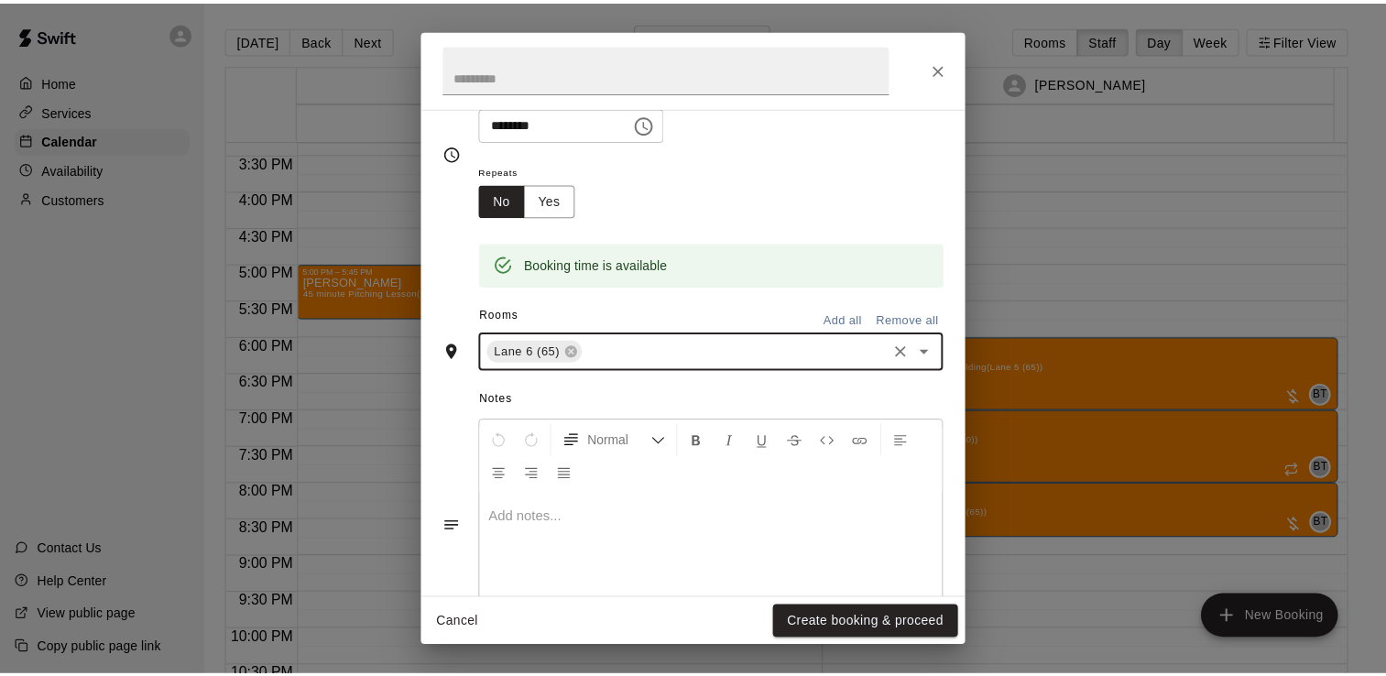
scroll to position [312, 0]
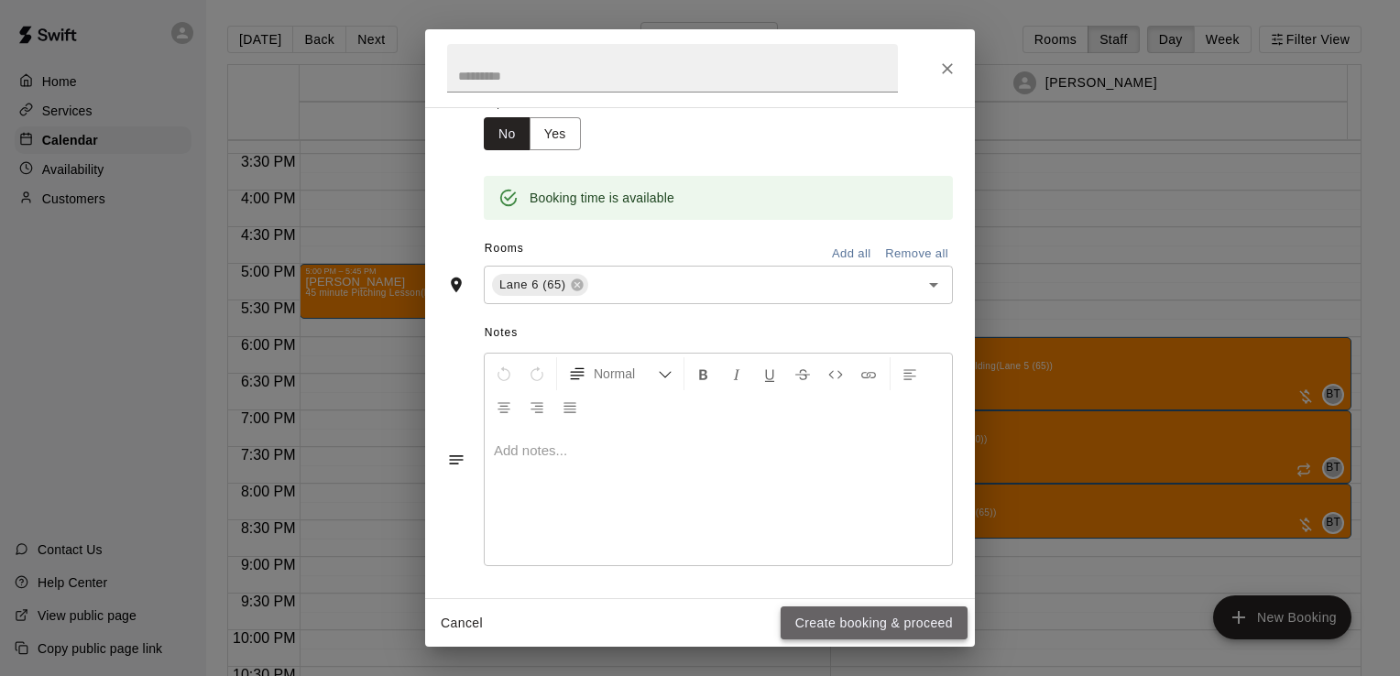
click at [899, 626] on button "Create booking & proceed" at bounding box center [873, 623] width 187 height 34
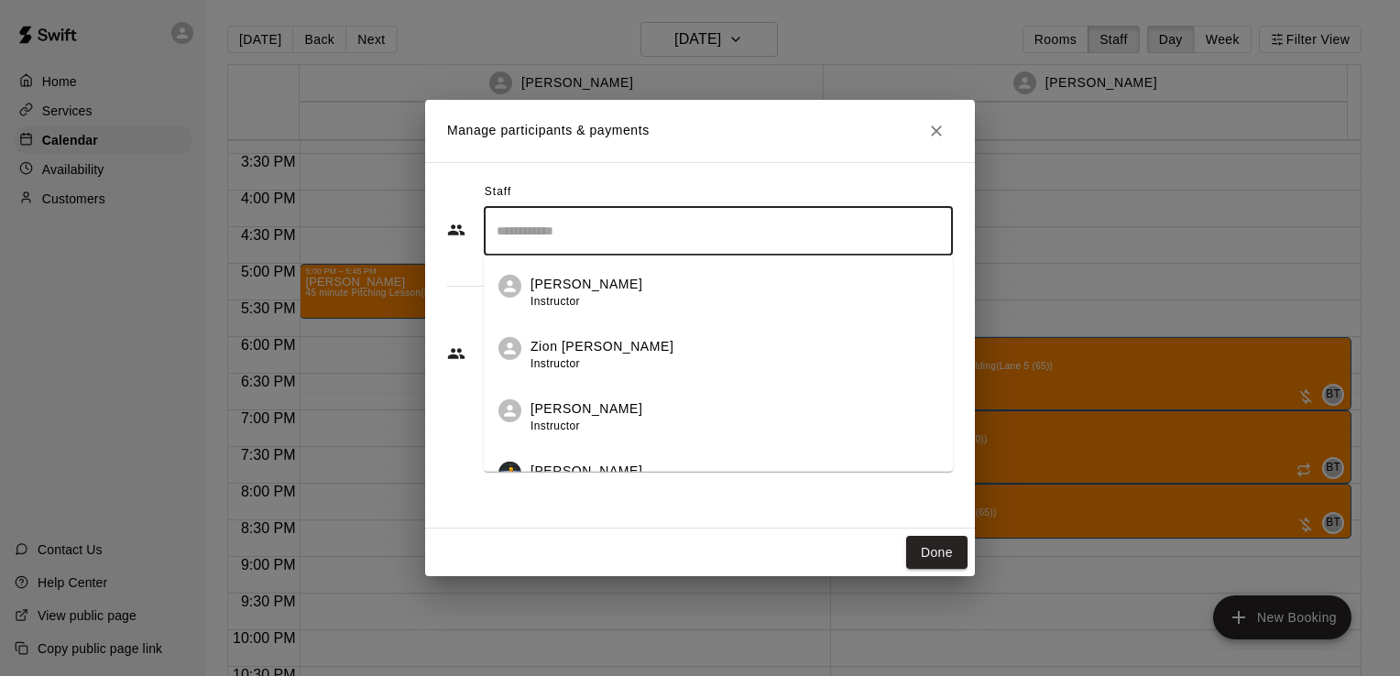
click at [651, 231] on input "Search staff" at bounding box center [718, 231] width 452 height 32
click at [642, 289] on div "Nathan Volf Instructor" at bounding box center [734, 293] width 408 height 36
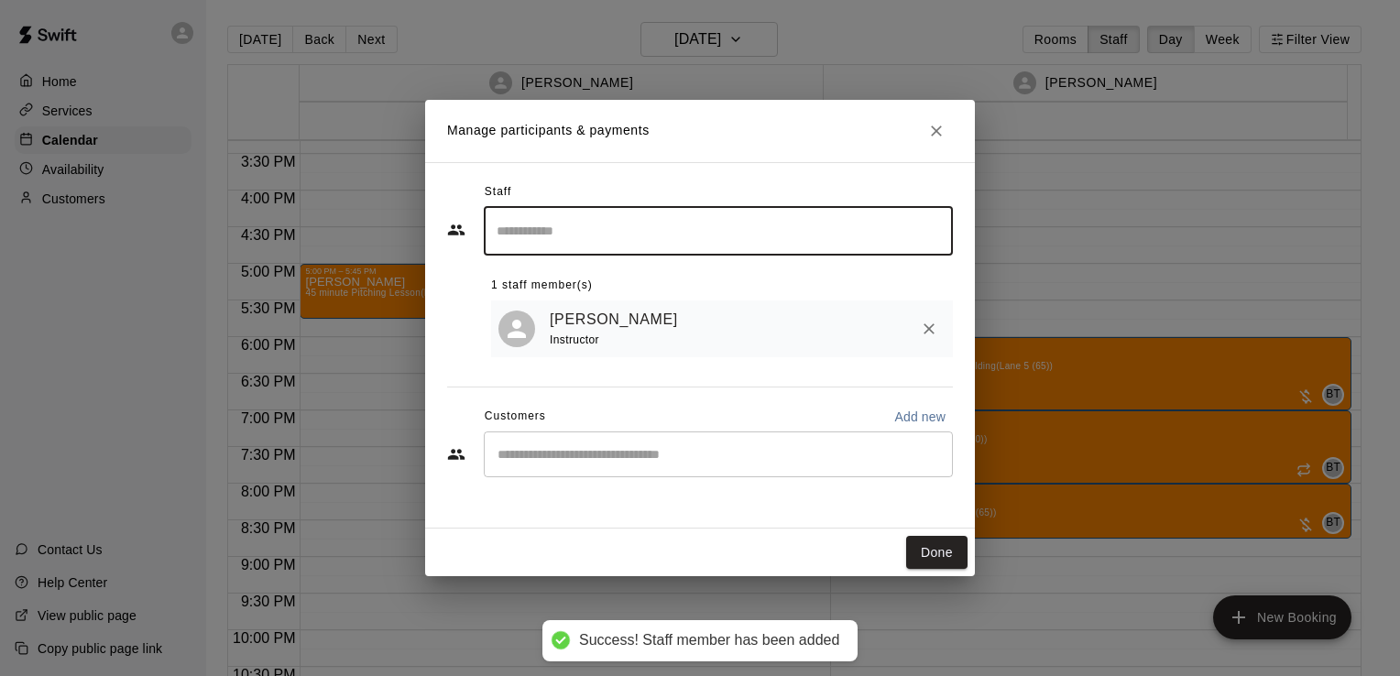
click at [587, 467] on div "​" at bounding box center [718, 454] width 469 height 46
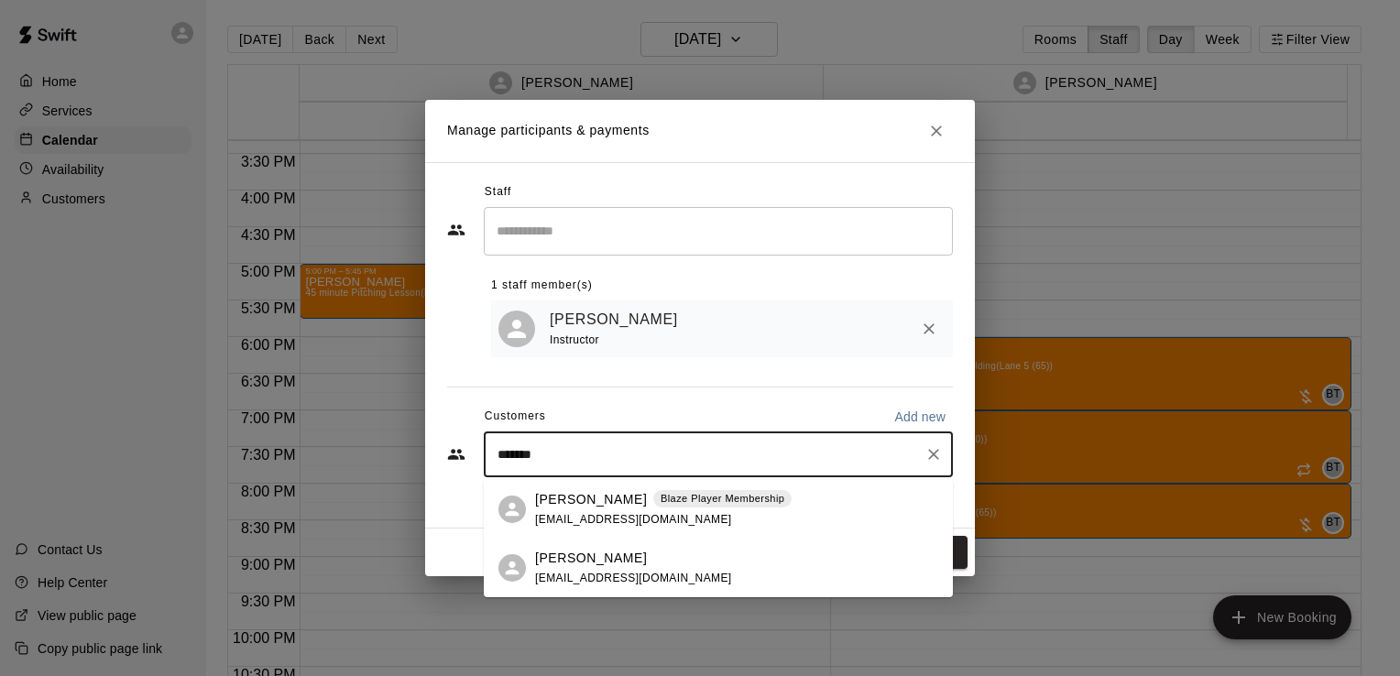
type input "********"
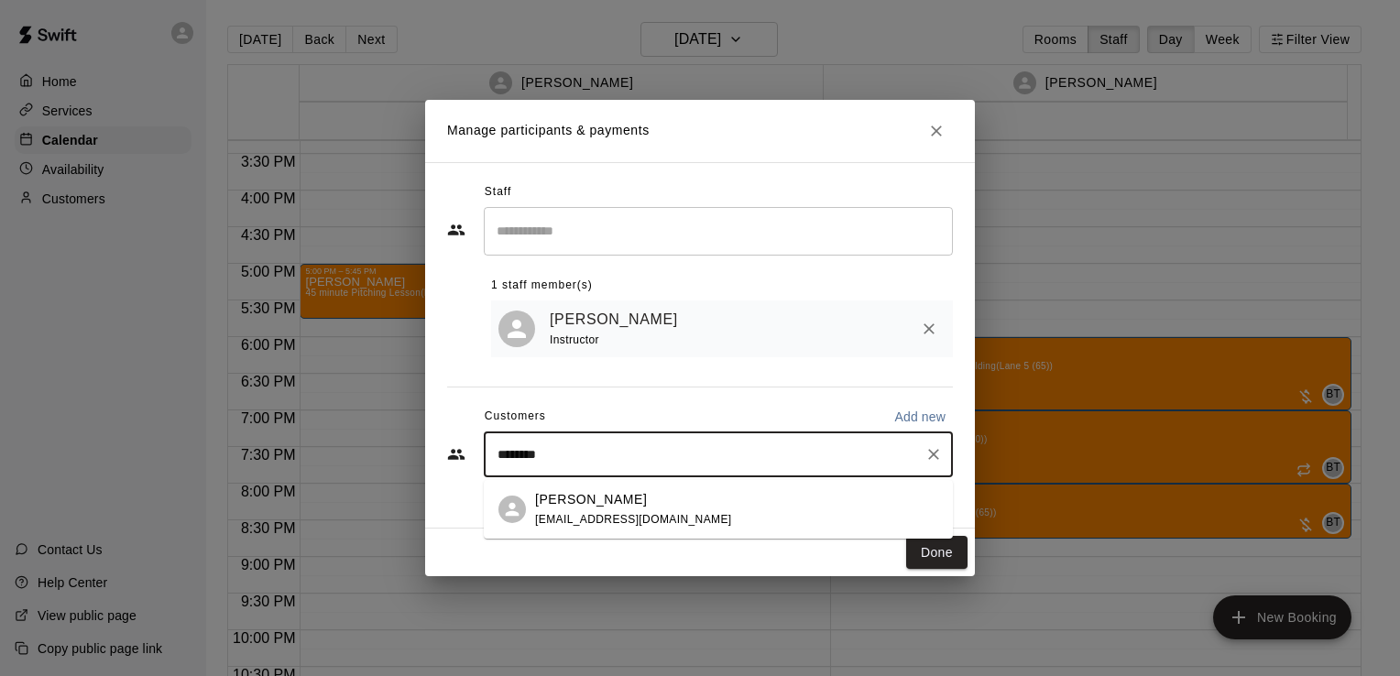
click at [677, 518] on span "jamesbamasteven@yahoo.com" at bounding box center [633, 519] width 197 height 13
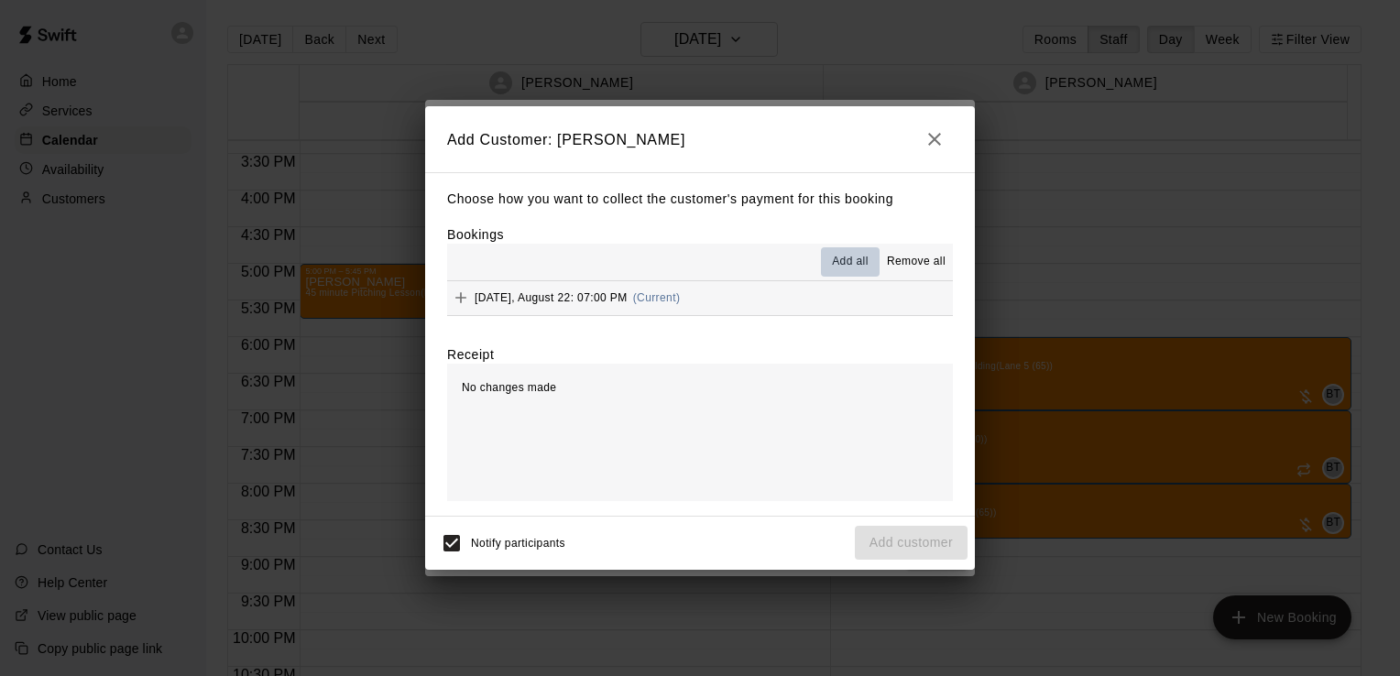
click at [851, 262] on span "Add all" at bounding box center [850, 262] width 37 height 18
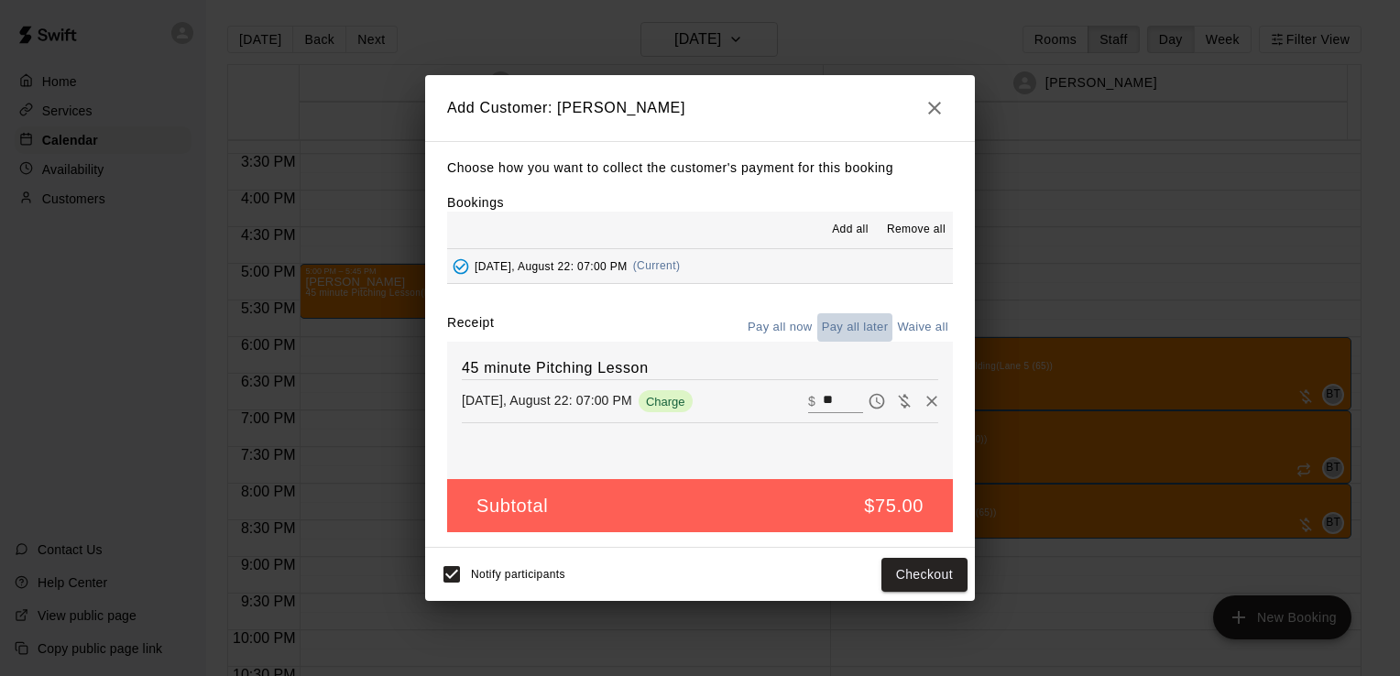
click at [866, 335] on button "Pay all later" at bounding box center [855, 327] width 76 height 28
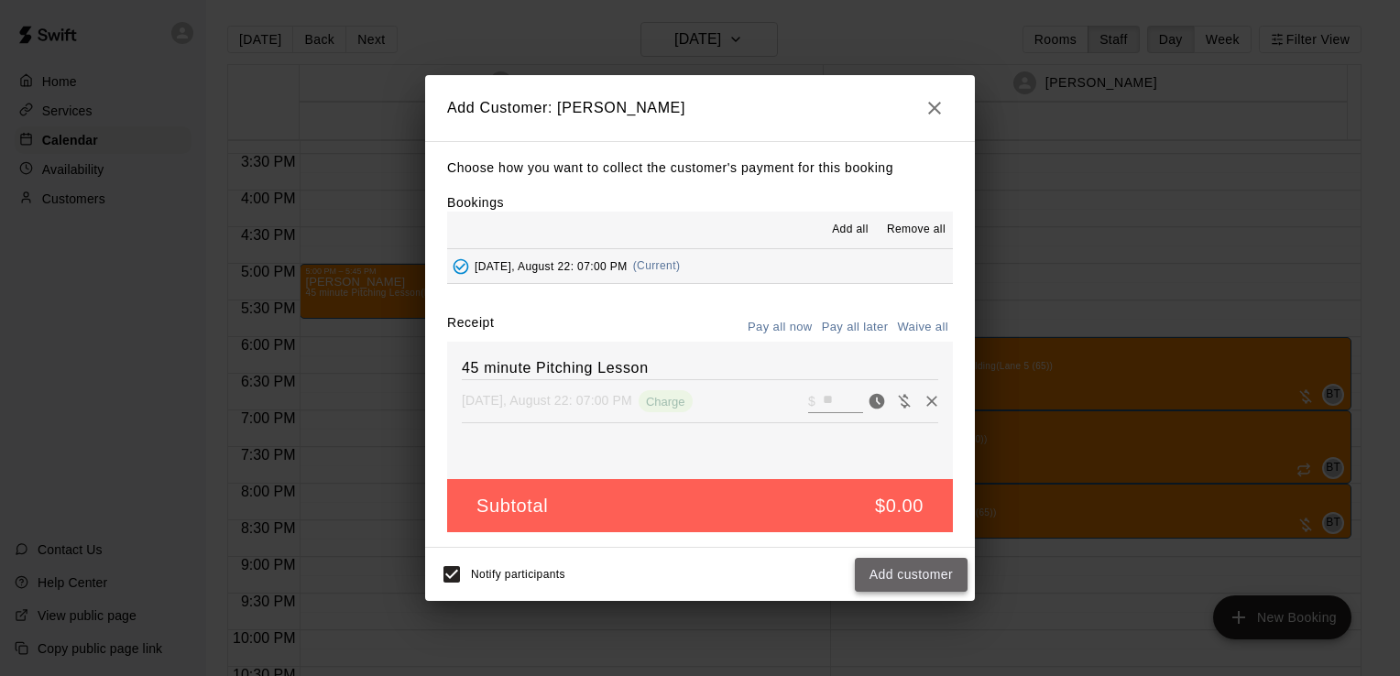
click at [909, 574] on button "Add customer" at bounding box center [911, 575] width 113 height 34
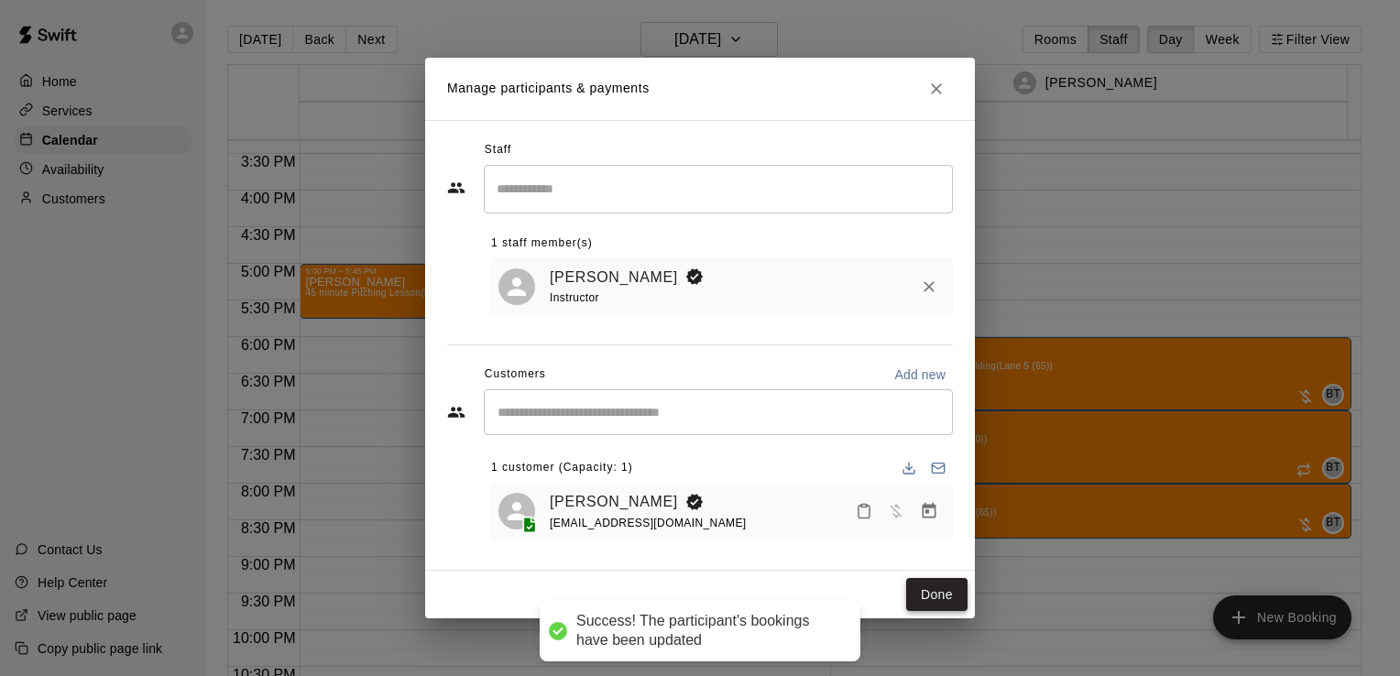
click at [953, 589] on button "Done" at bounding box center [936, 595] width 61 height 34
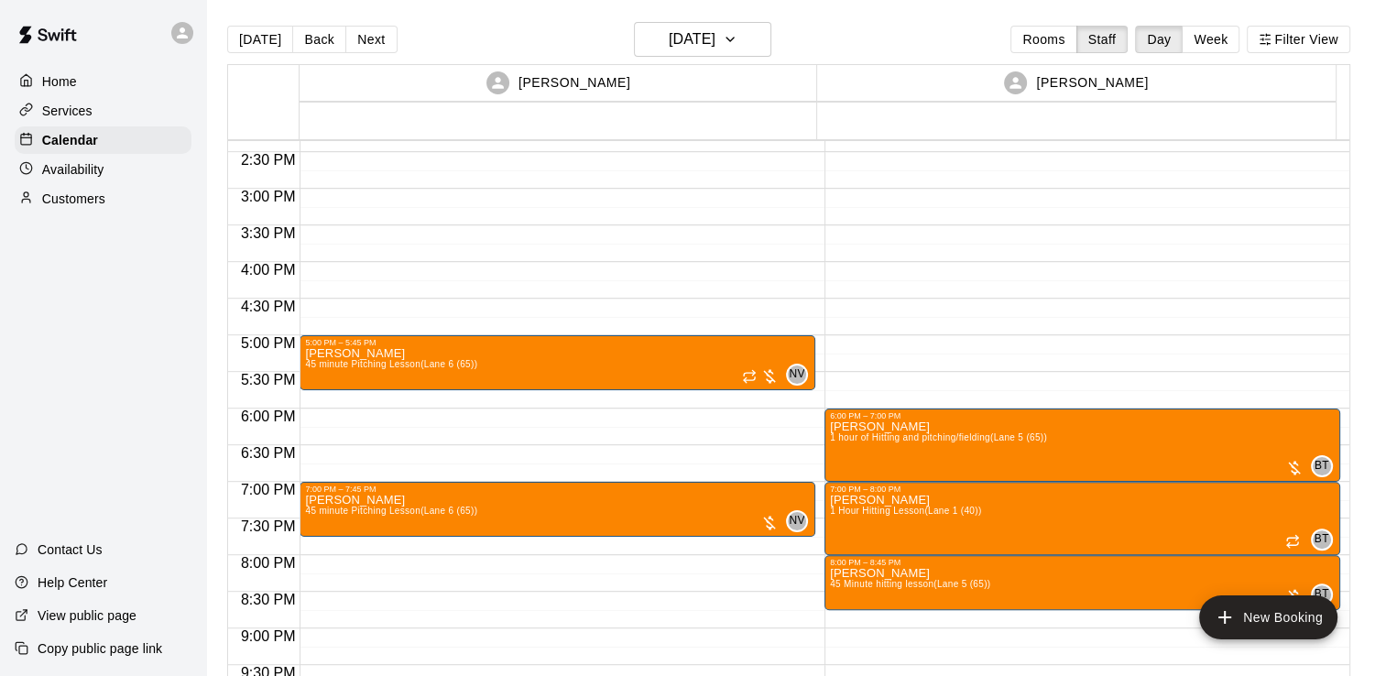
scroll to position [1051, 0]
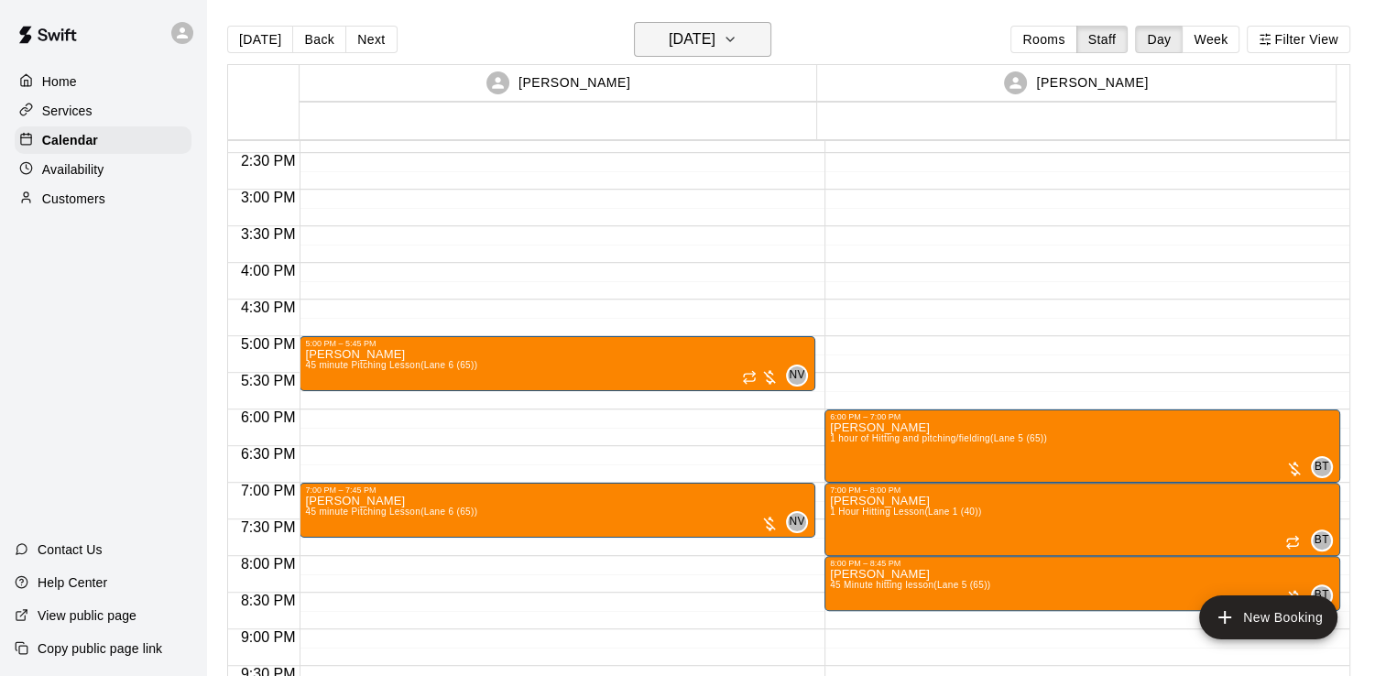
click at [703, 36] on h6 "Friday Aug 22" at bounding box center [692, 40] width 47 height 26
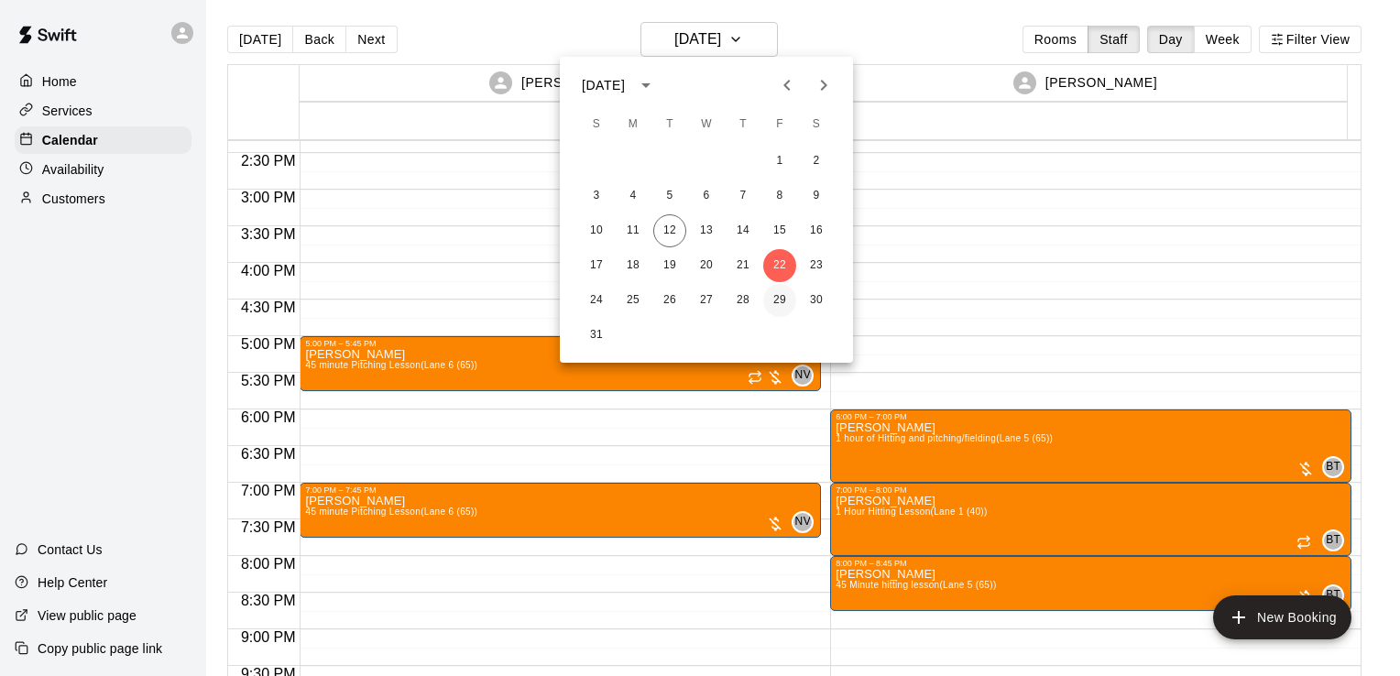
click at [790, 307] on button "29" at bounding box center [779, 300] width 33 height 33
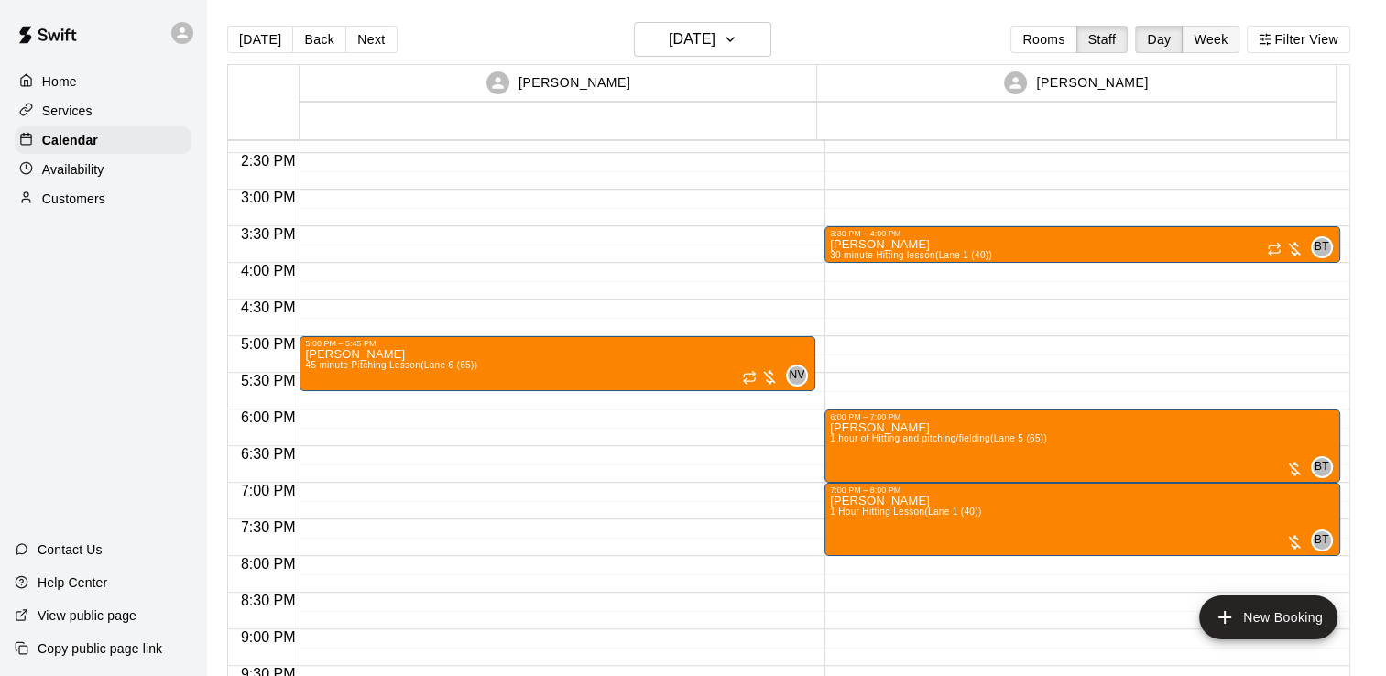
click at [1227, 40] on button "Week" at bounding box center [1211, 39] width 58 height 27
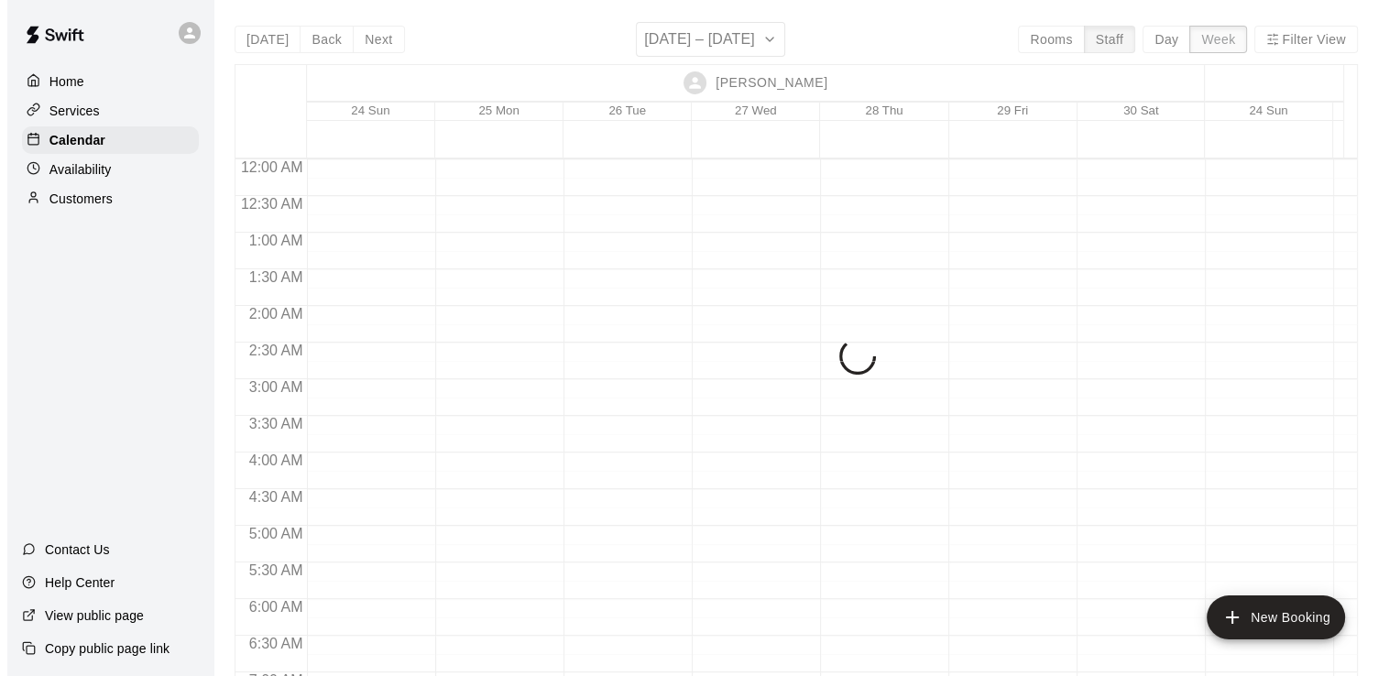
scroll to position [1233, 0]
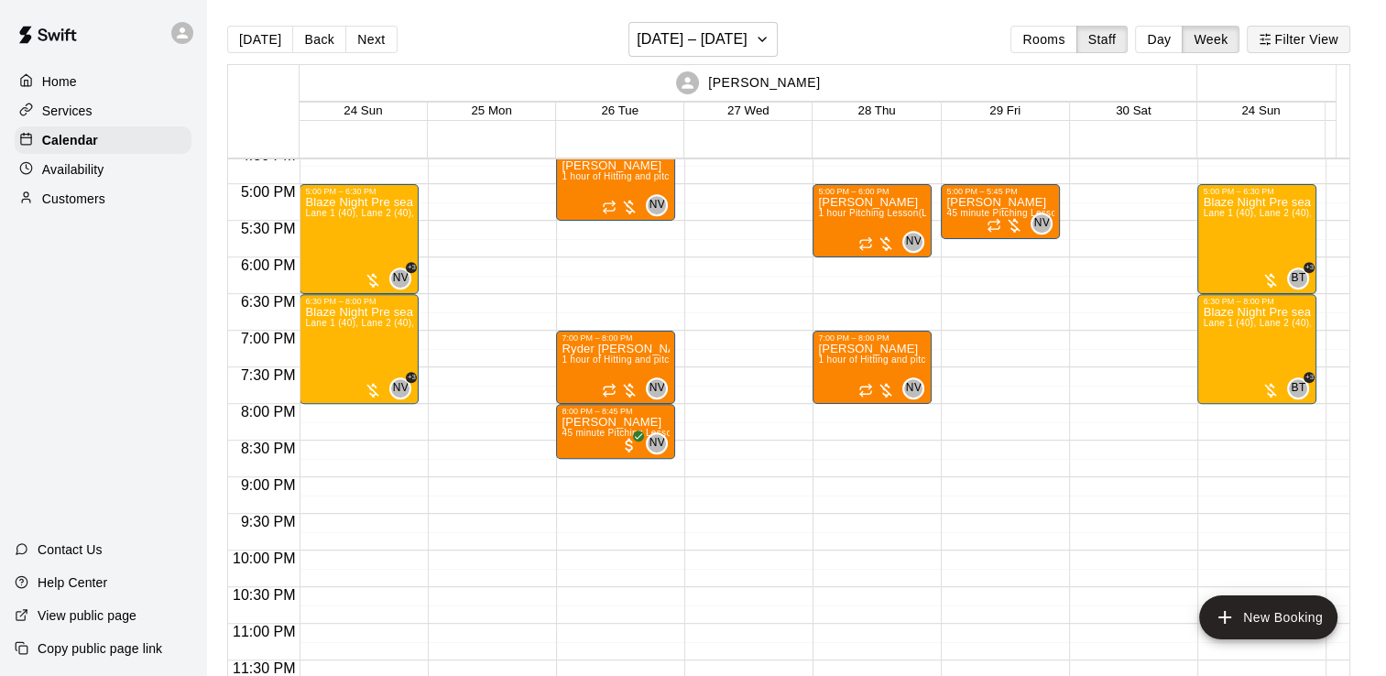
click at [1288, 34] on button "Filter View" at bounding box center [1298, 39] width 103 height 27
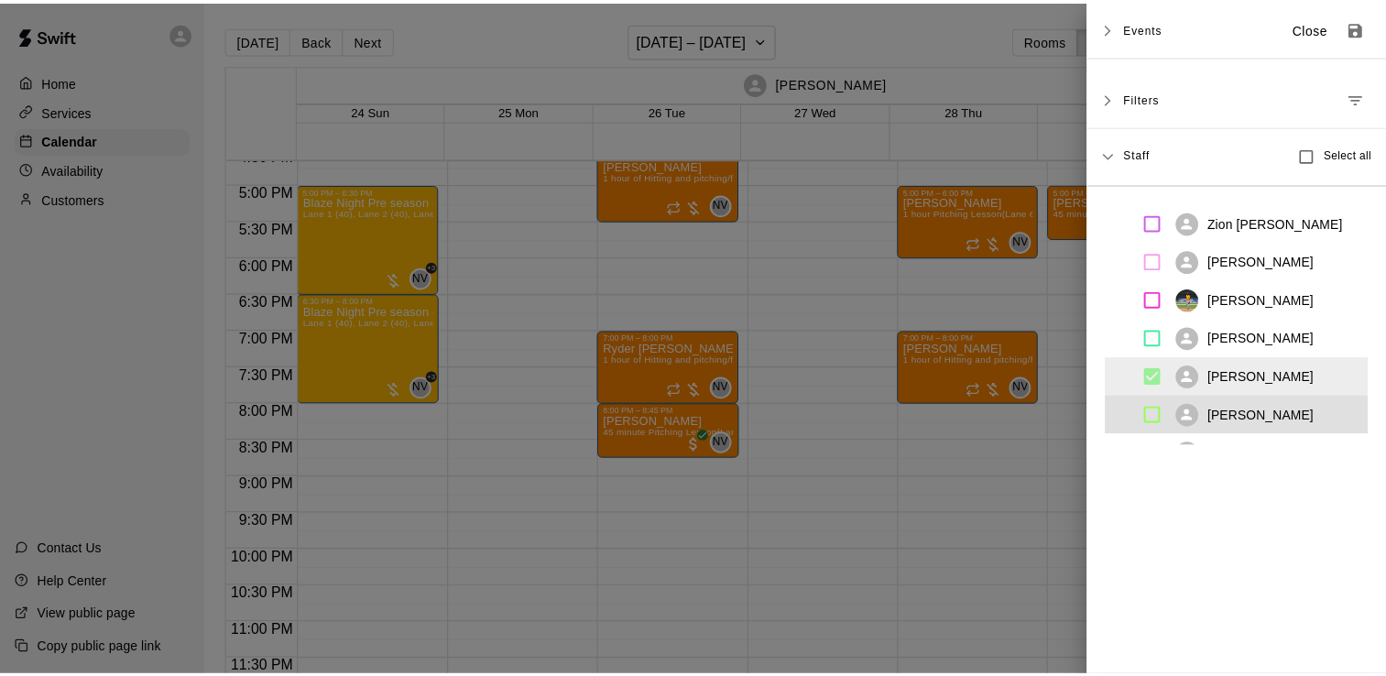
scroll to position [1219, 0]
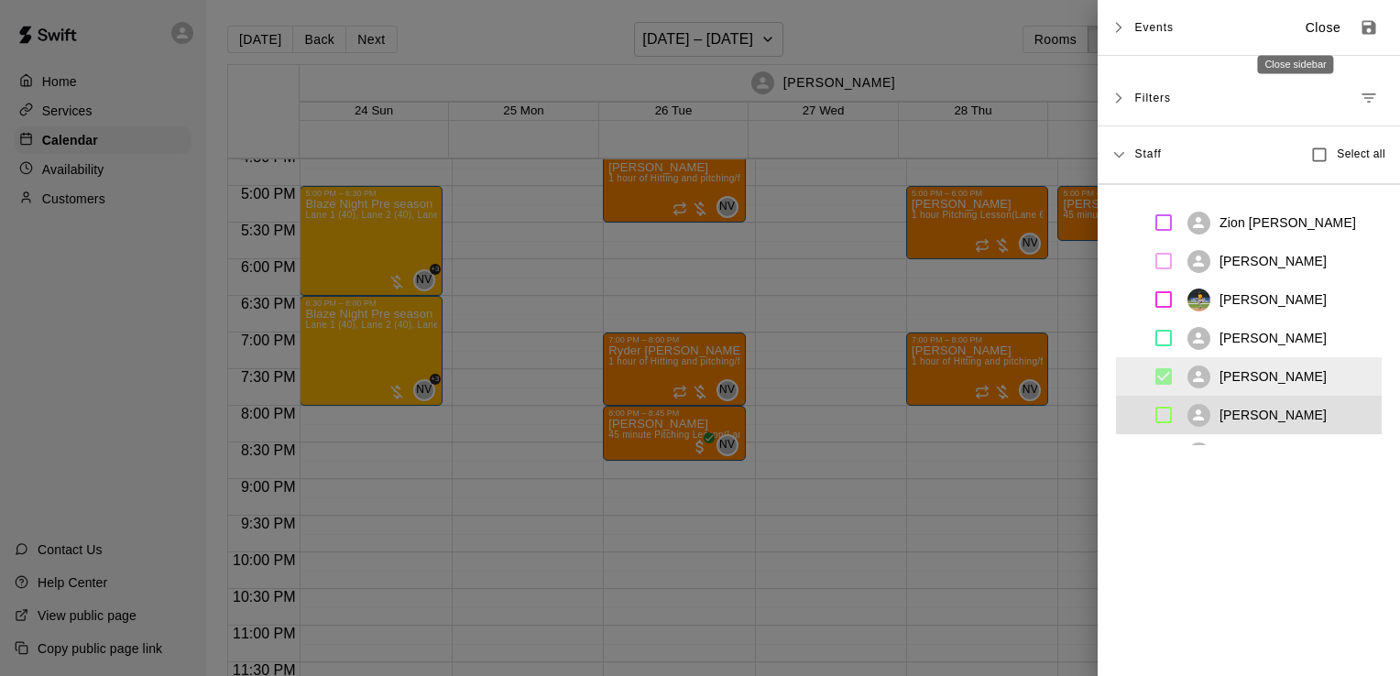
click at [1305, 29] on p "Close" at bounding box center [1323, 27] width 36 height 19
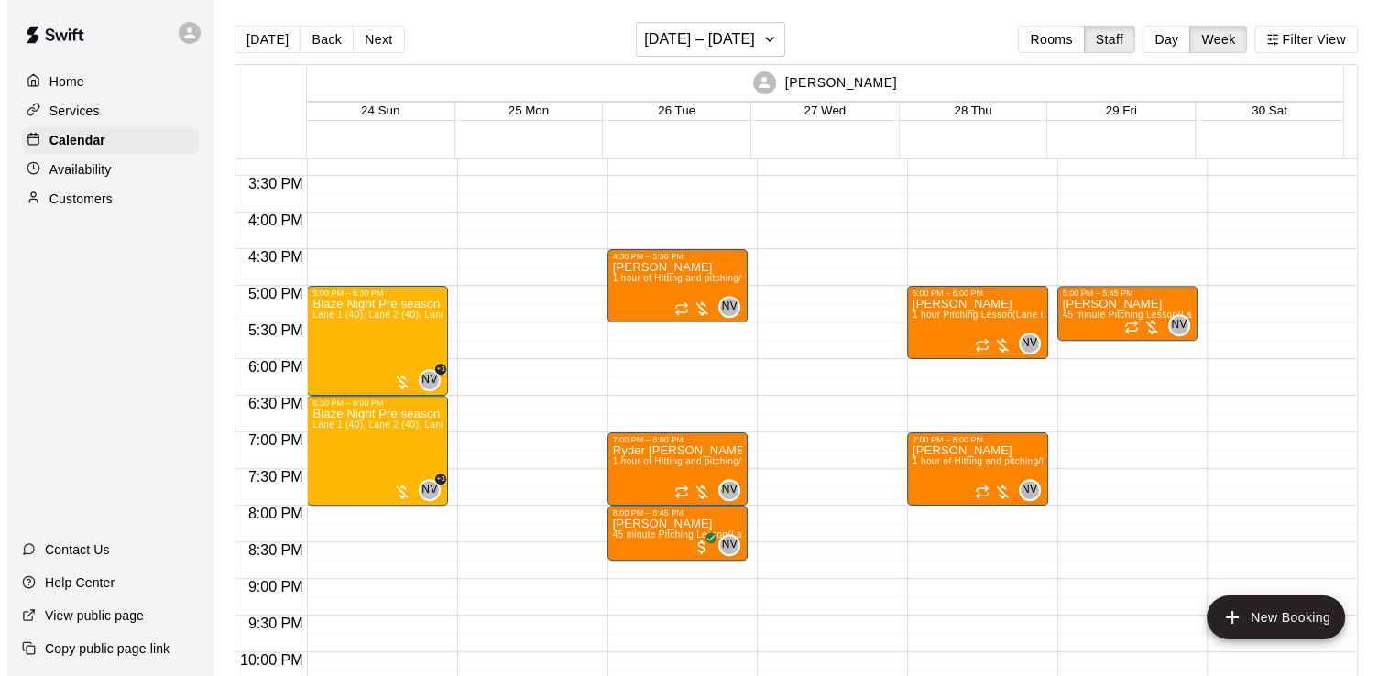
scroll to position [1118, 0]
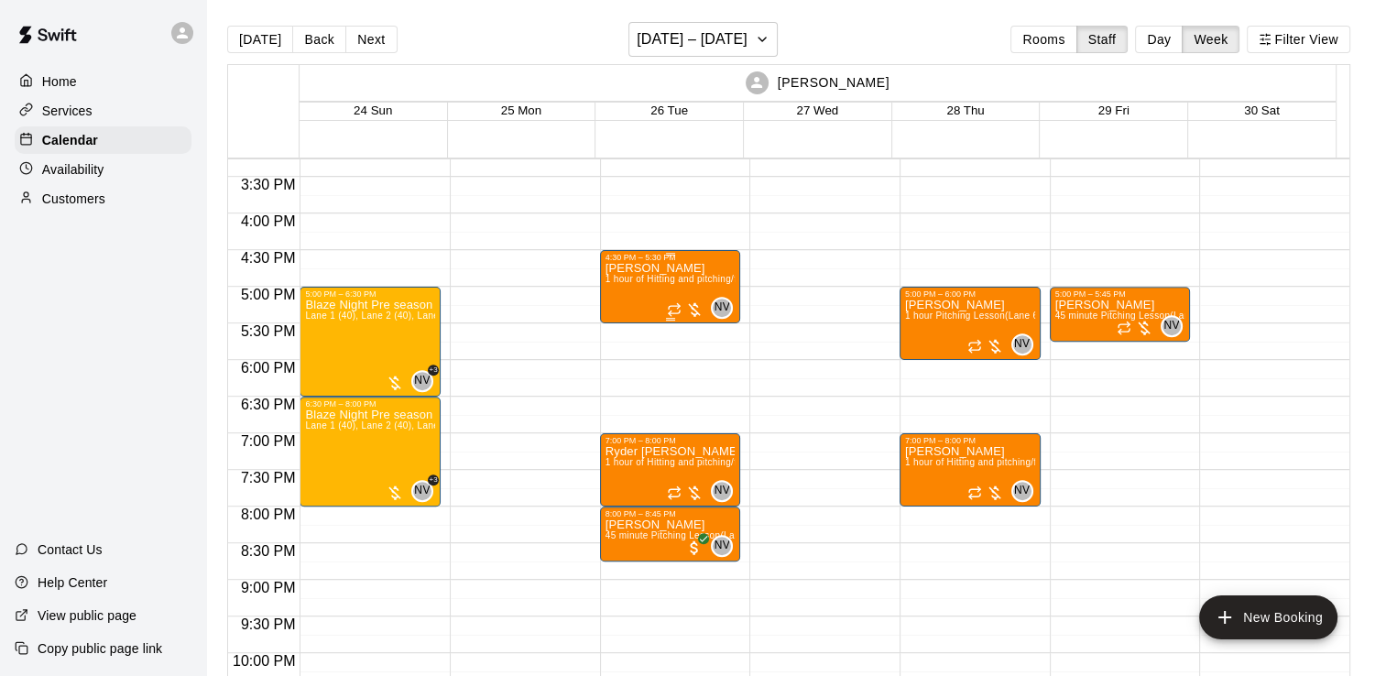
click at [693, 265] on div "Joshua Hanak 1 hour of Hitting and pitching/fielding (Lane 6 (65))" at bounding box center [670, 600] width 130 height 676
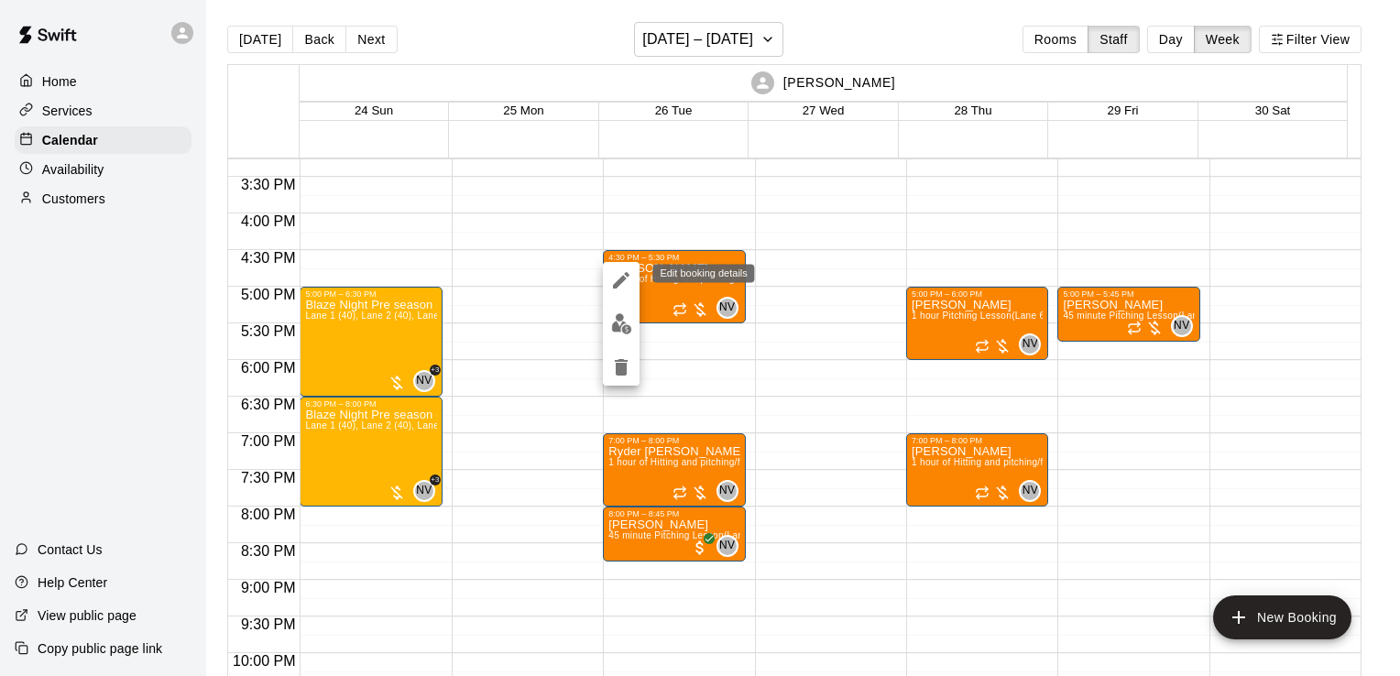
click at [637, 269] on button "edit" at bounding box center [621, 280] width 37 height 37
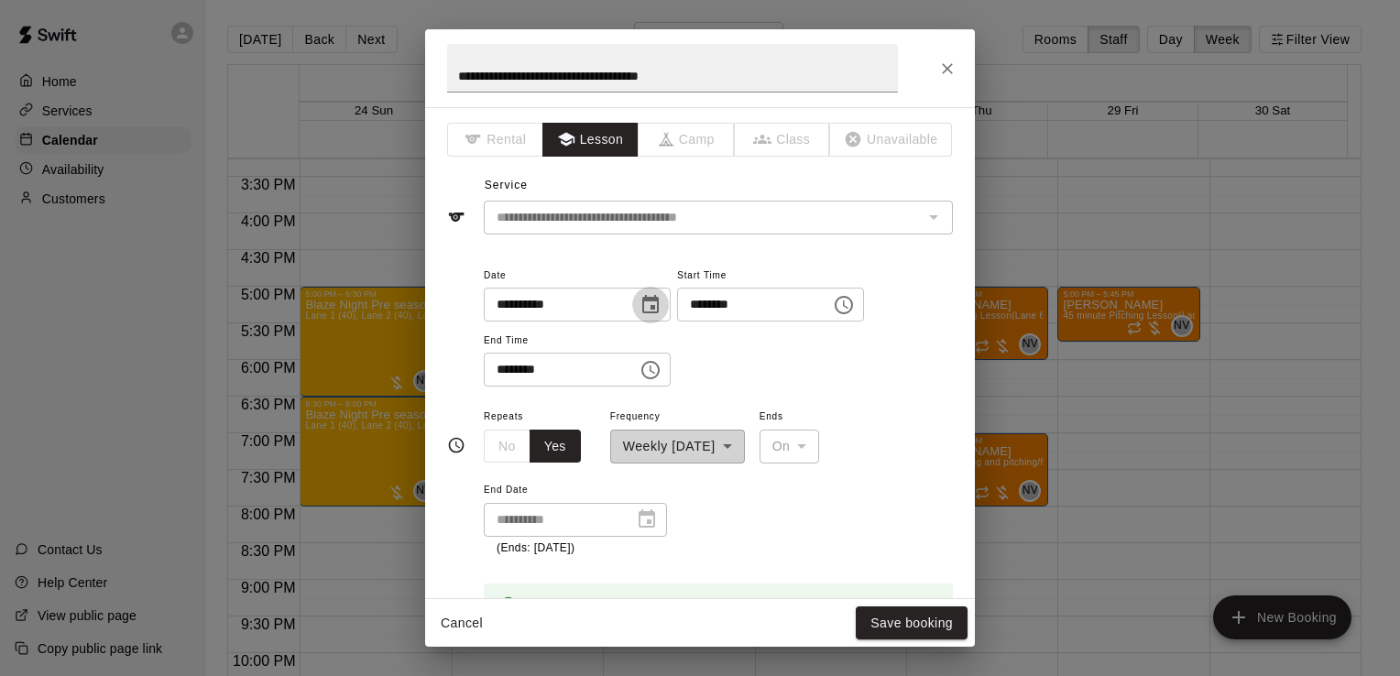
click at [659, 300] on icon "Choose date, selected date is Aug 26, 2025" at bounding box center [650, 304] width 16 height 18
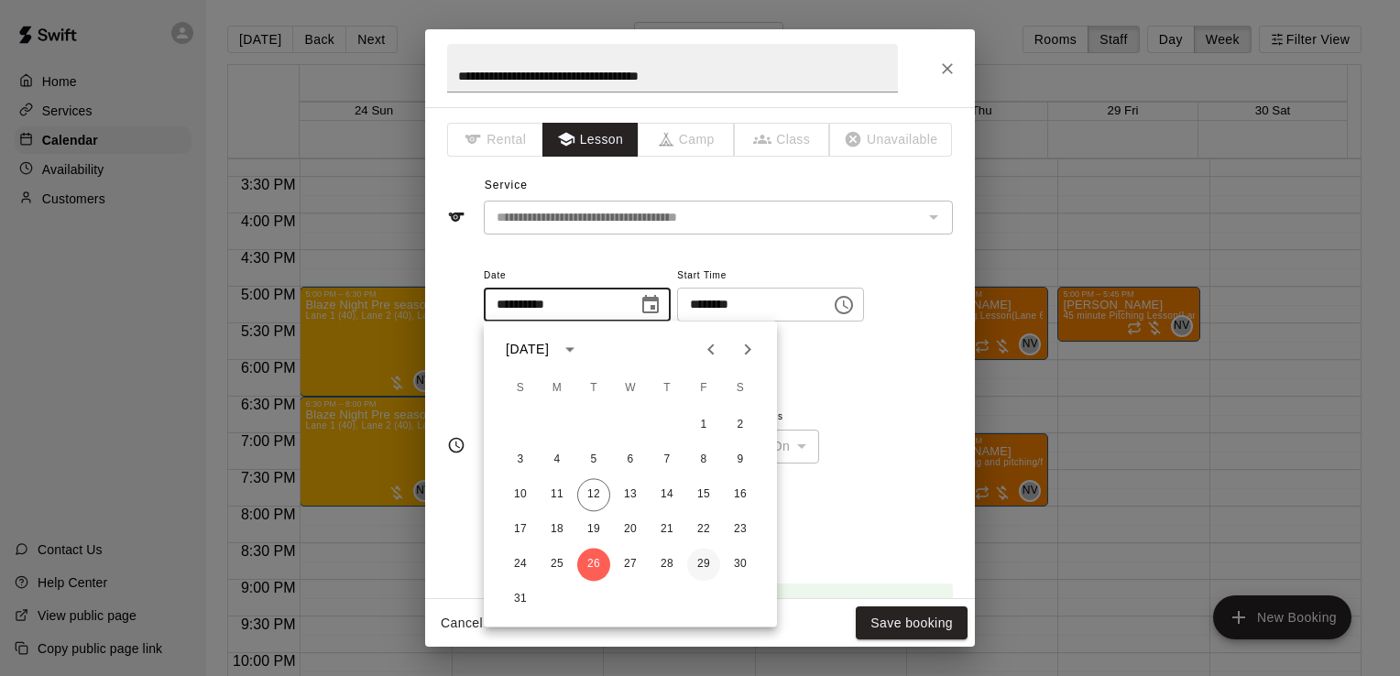
click at [701, 563] on button "29" at bounding box center [703, 564] width 33 height 33
type input "**********"
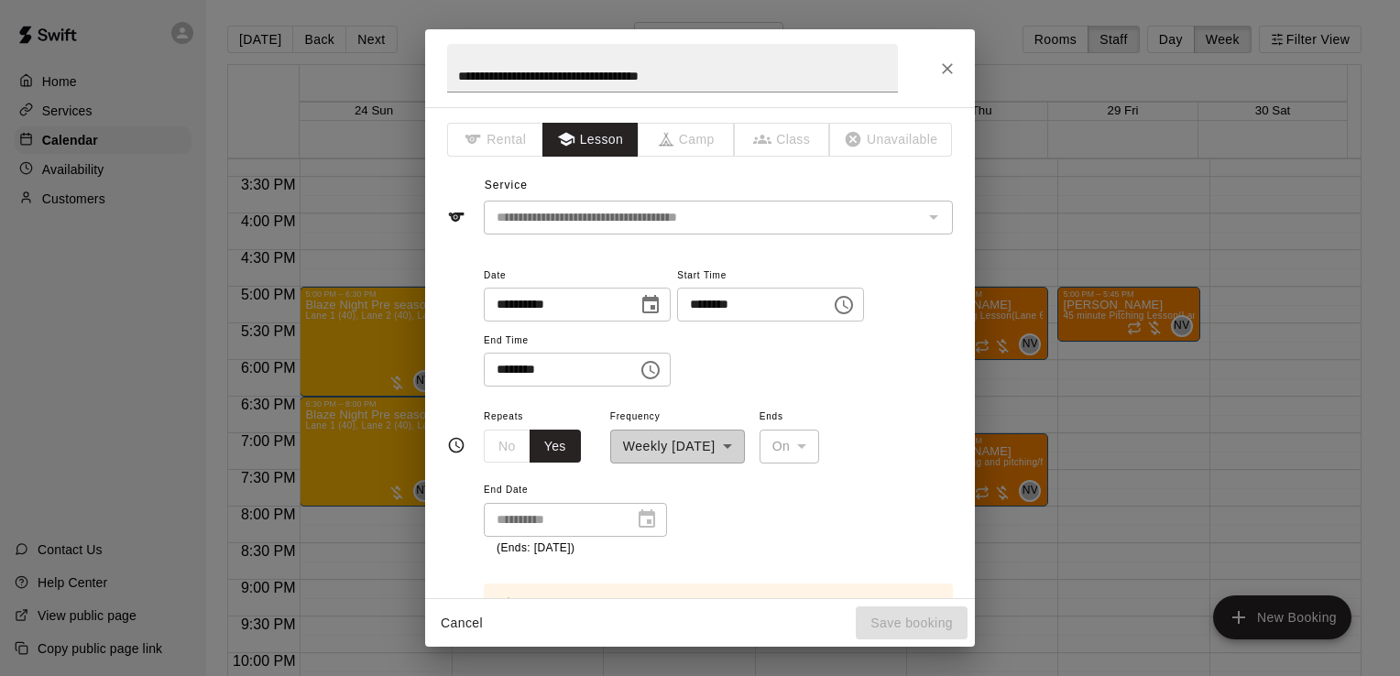
click at [855, 303] on icon "Choose time, selected time is 4:30 PM" at bounding box center [844, 305] width 22 height 22
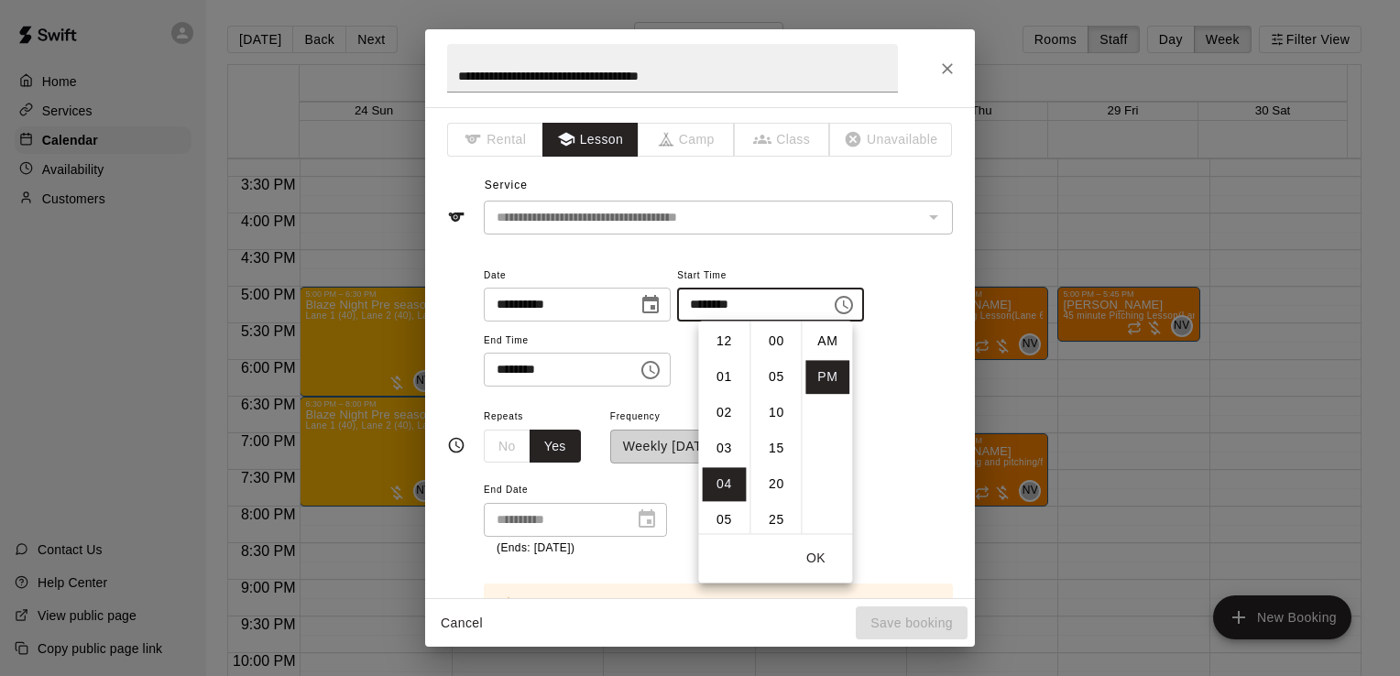
scroll to position [33, 0]
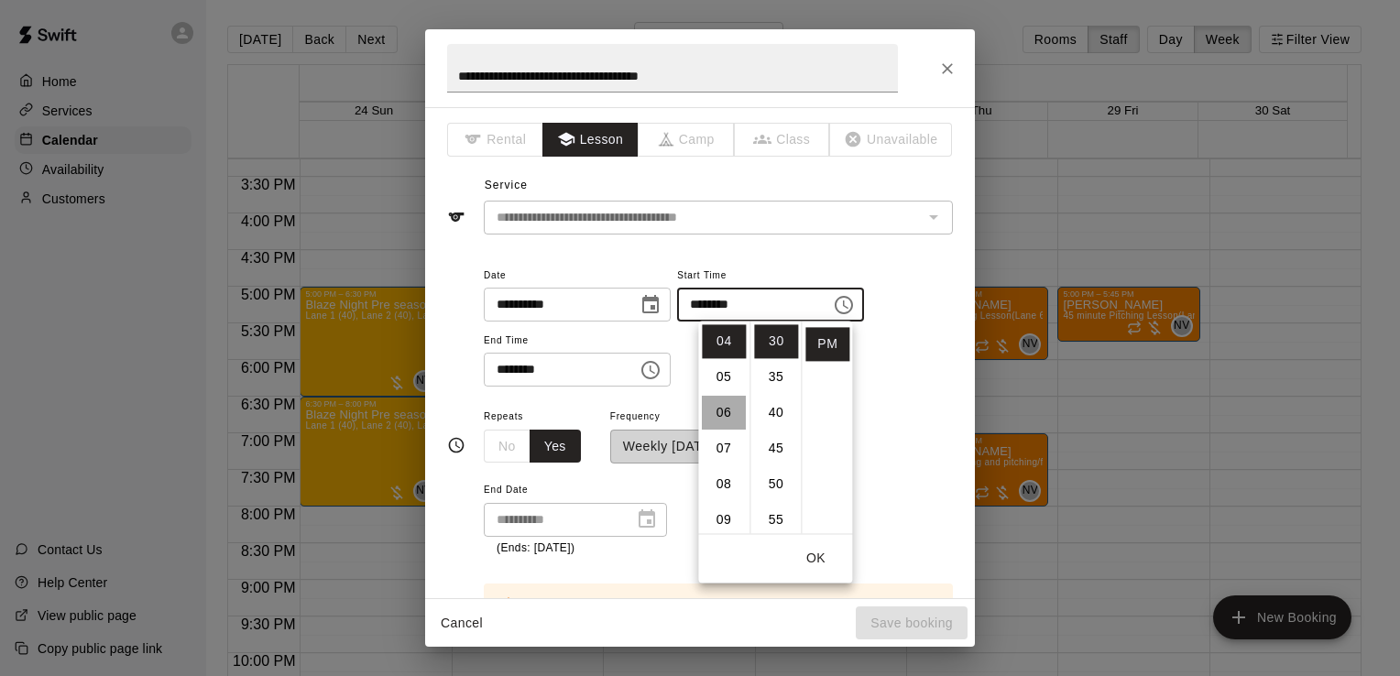
click at [725, 418] on li "06" at bounding box center [724, 413] width 44 height 34
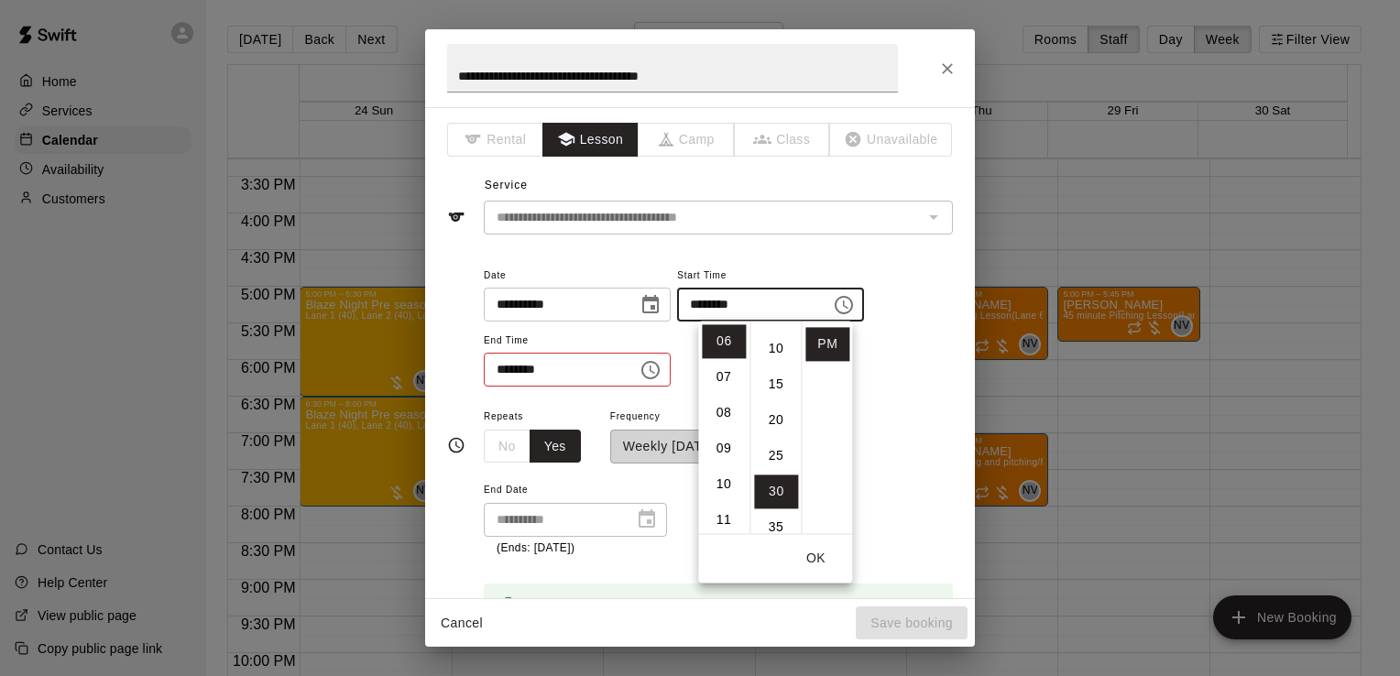
scroll to position [0, 0]
click at [780, 341] on li "00" at bounding box center [776, 341] width 44 height 34
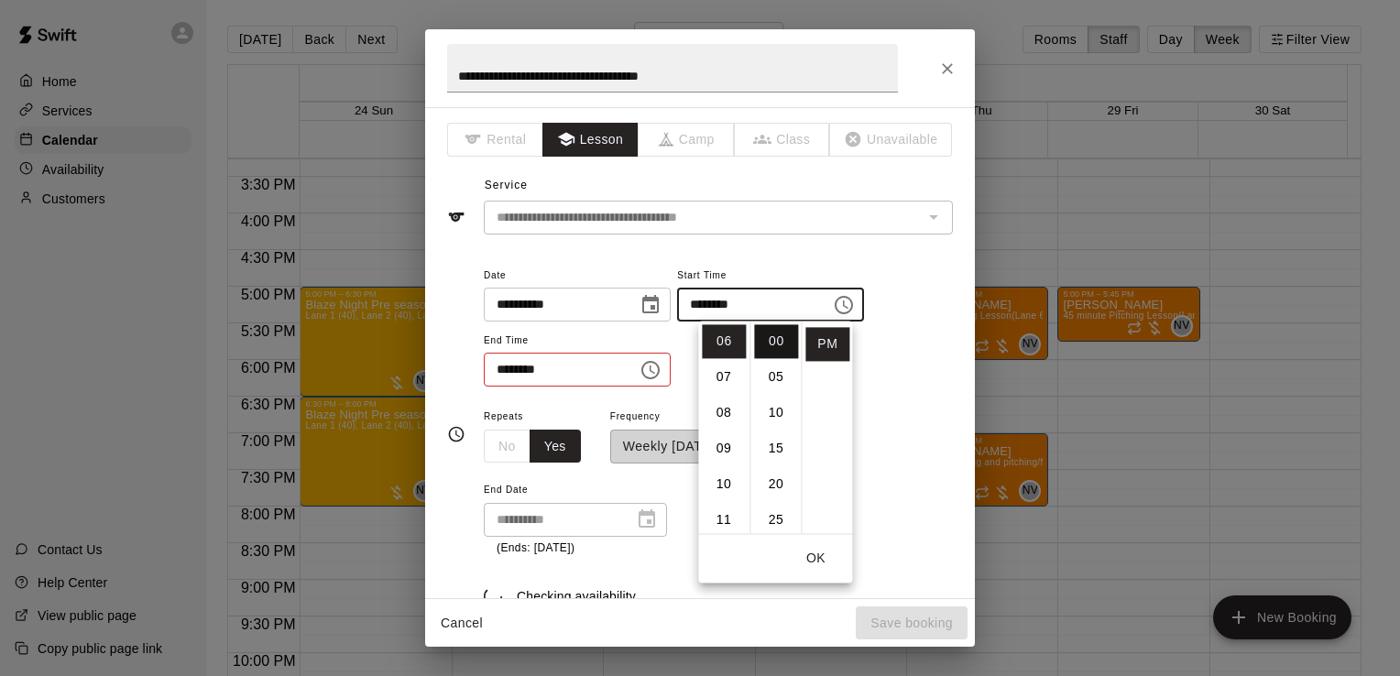
type input "********"
click at [661, 372] on icon "Choose time, selected time is 5:30 PM" at bounding box center [650, 370] width 22 height 22
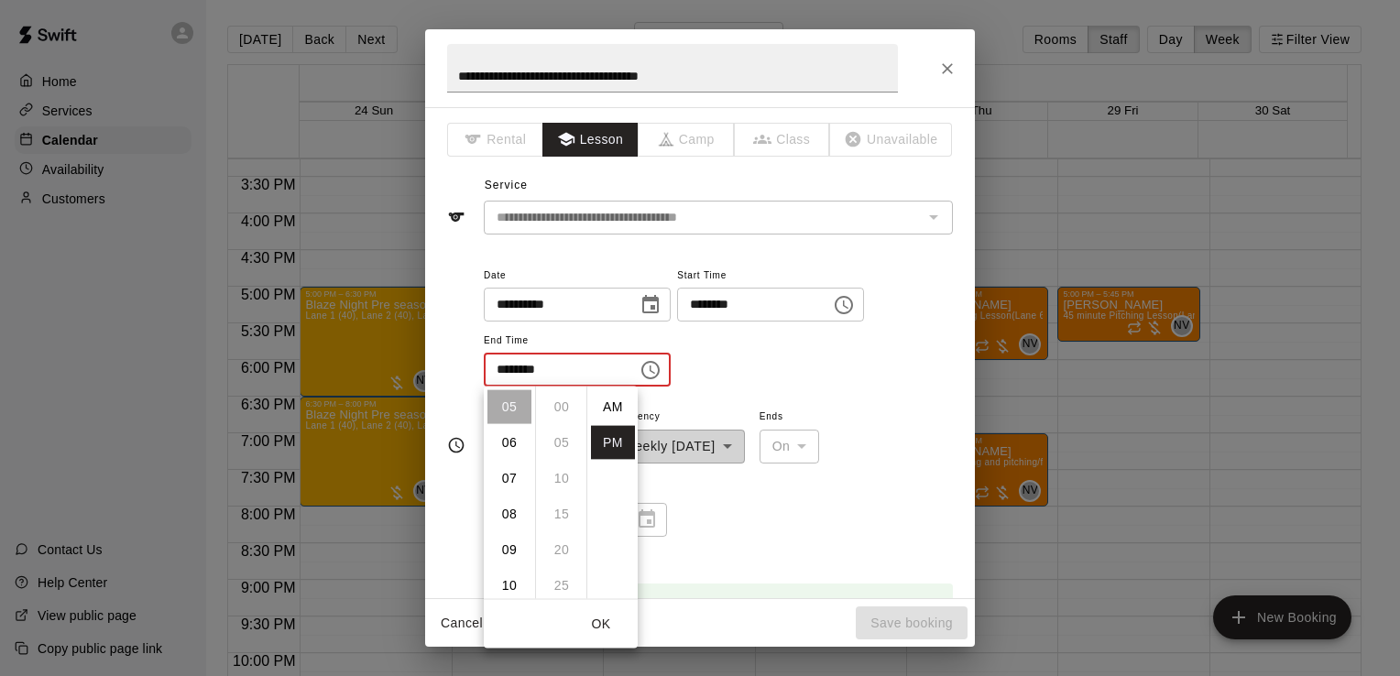
scroll to position [33, 0]
click at [512, 485] on li "07" at bounding box center [509, 479] width 44 height 34
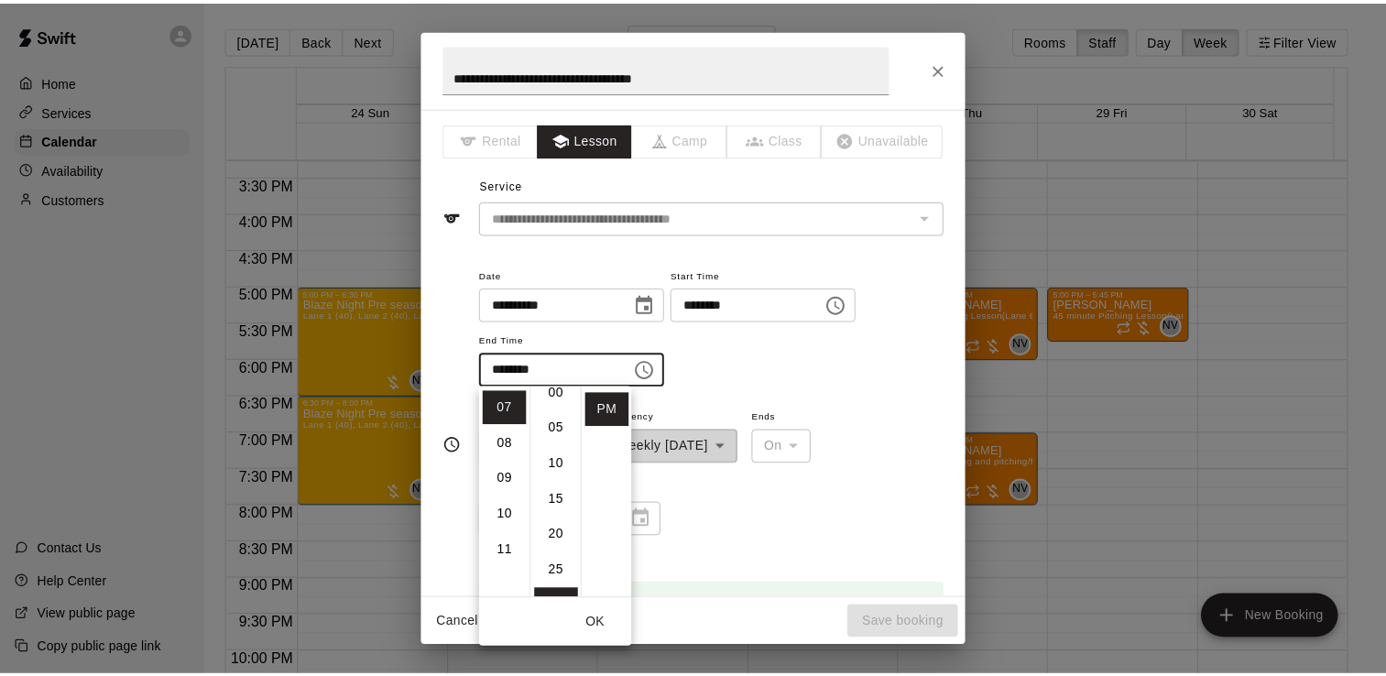
scroll to position [0, 0]
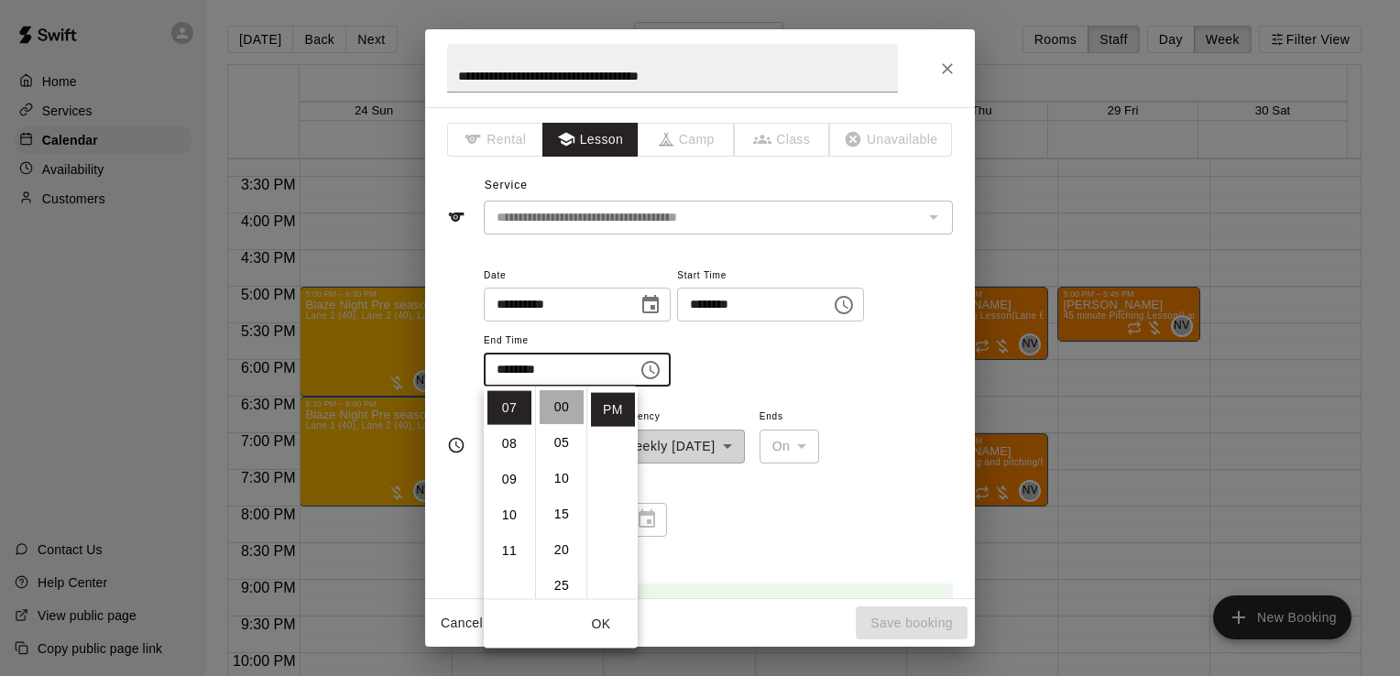
click at [561, 409] on li "00" at bounding box center [562, 407] width 44 height 34
type input "********"
click at [745, 378] on div "**********" at bounding box center [718, 326] width 469 height 124
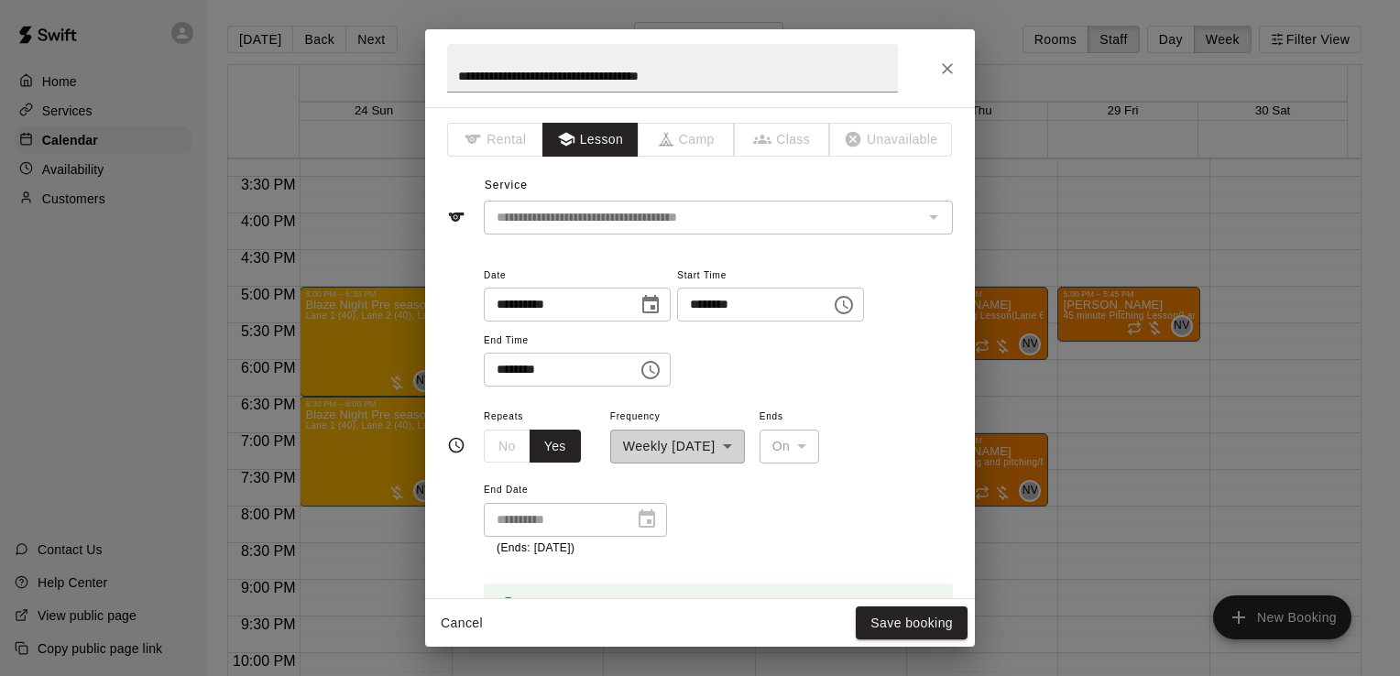
click at [507, 449] on div "No Yes" at bounding box center [532, 447] width 97 height 34
click at [916, 635] on button "Save booking" at bounding box center [912, 623] width 112 height 34
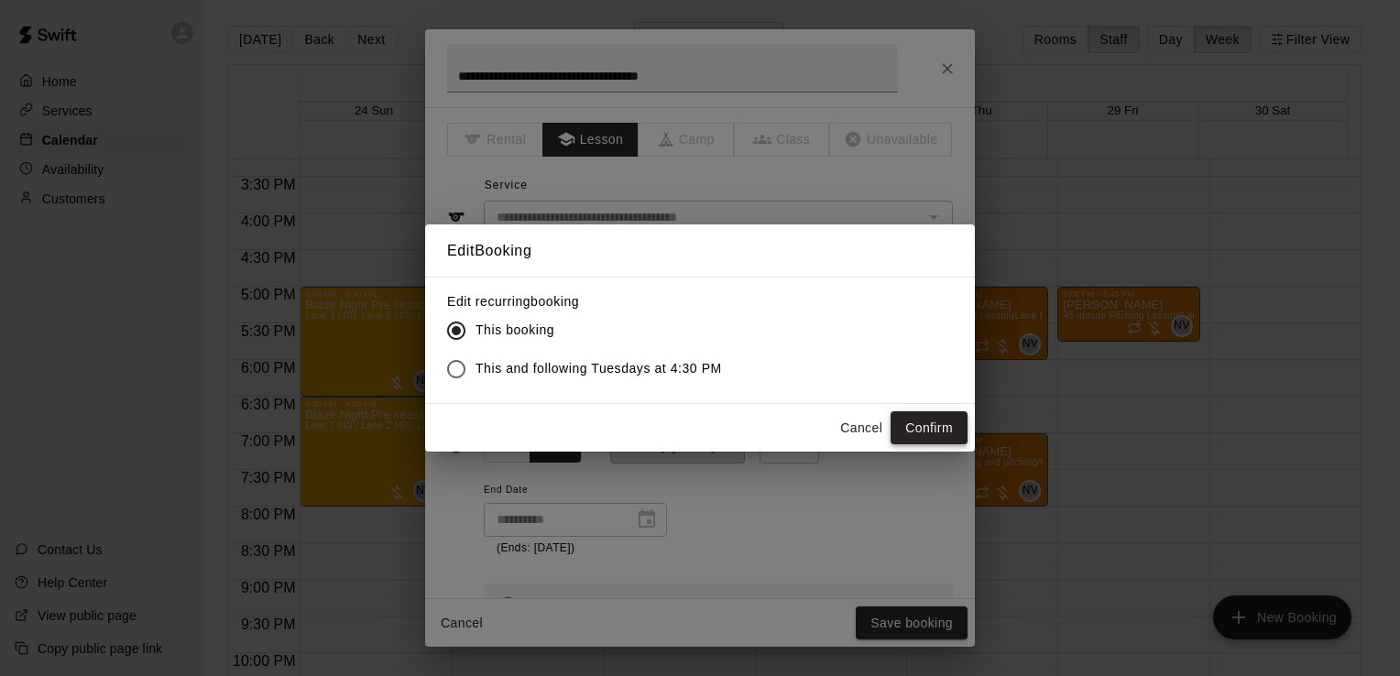
click at [911, 422] on button "Confirm" at bounding box center [928, 428] width 77 height 34
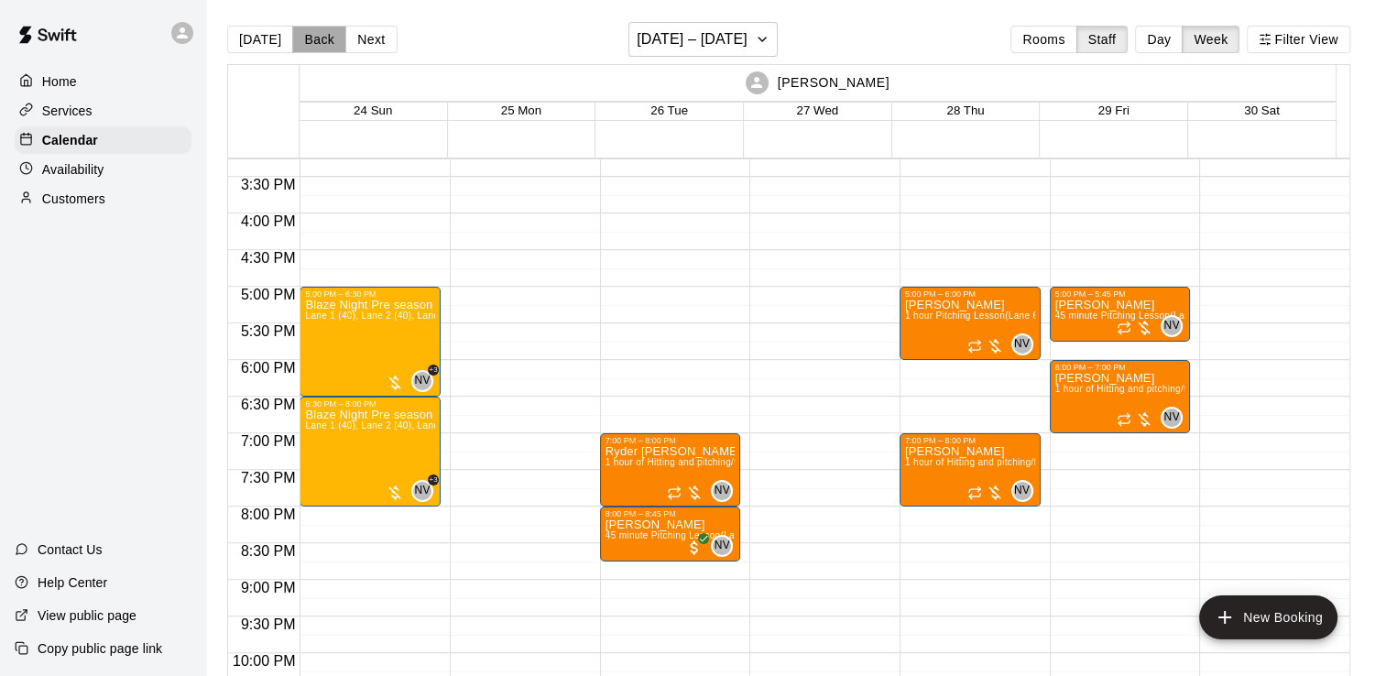
click at [322, 35] on button "Back" at bounding box center [319, 39] width 54 height 27
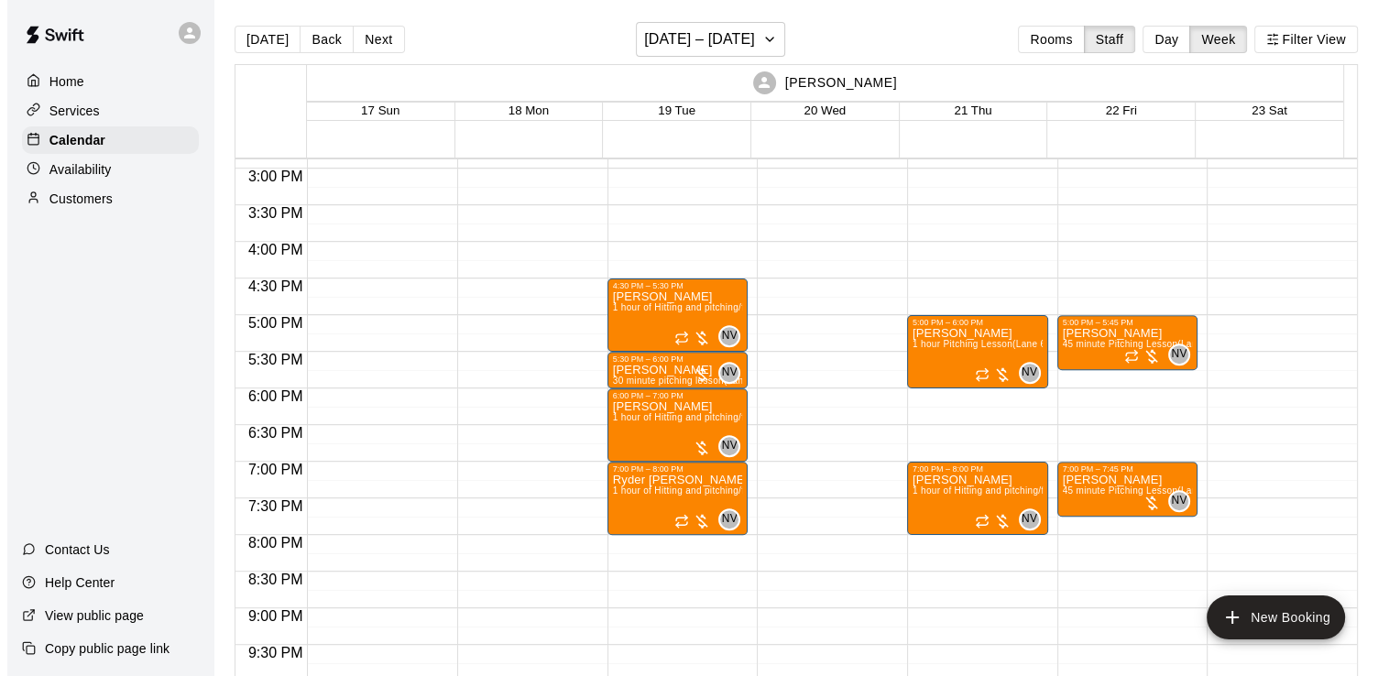
scroll to position [1089, 0]
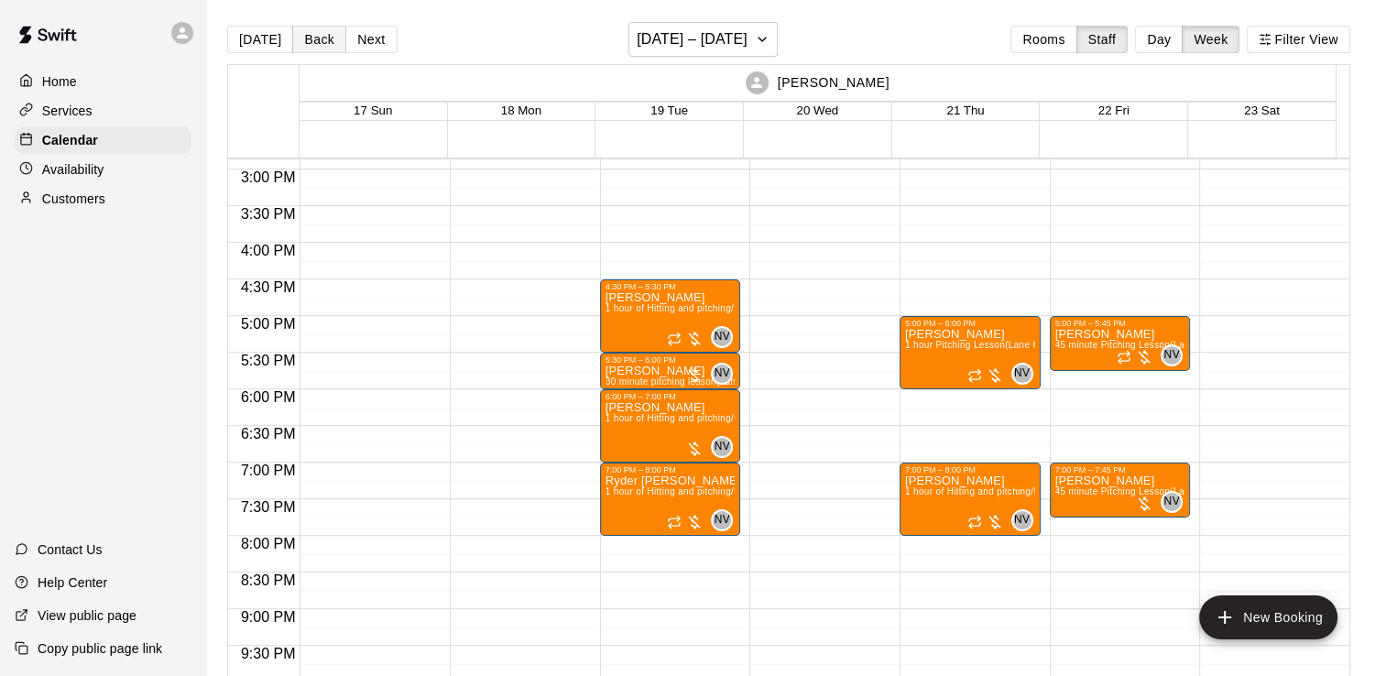
click at [303, 45] on button "Back" at bounding box center [319, 39] width 54 height 27
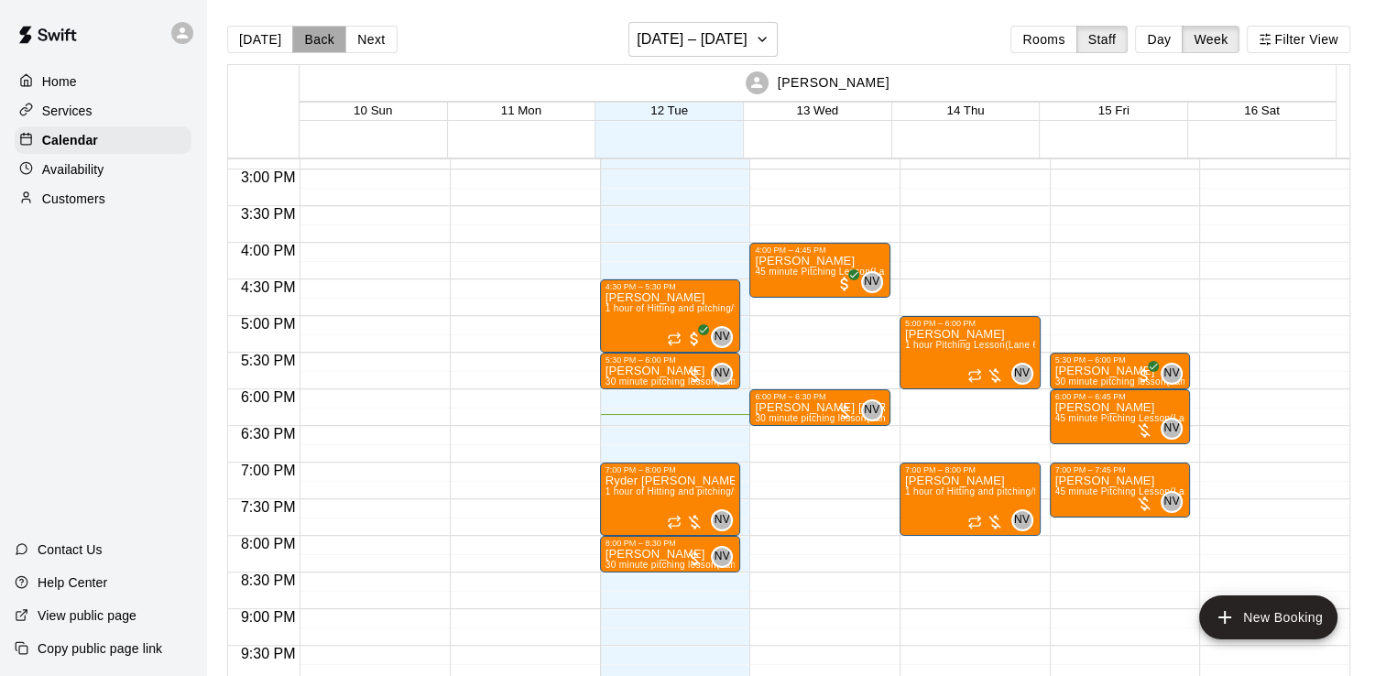
click at [303, 45] on button "Back" at bounding box center [319, 39] width 54 height 27
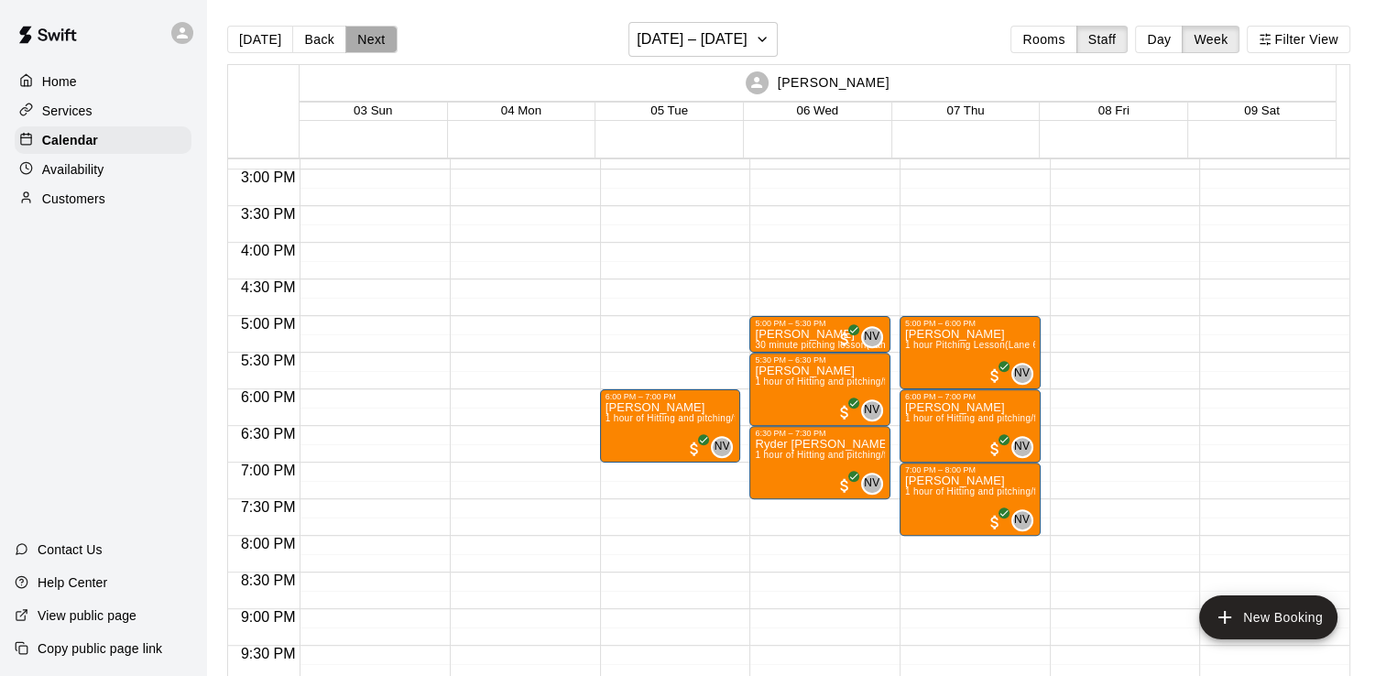
click at [355, 38] on button "Next" at bounding box center [370, 39] width 51 height 27
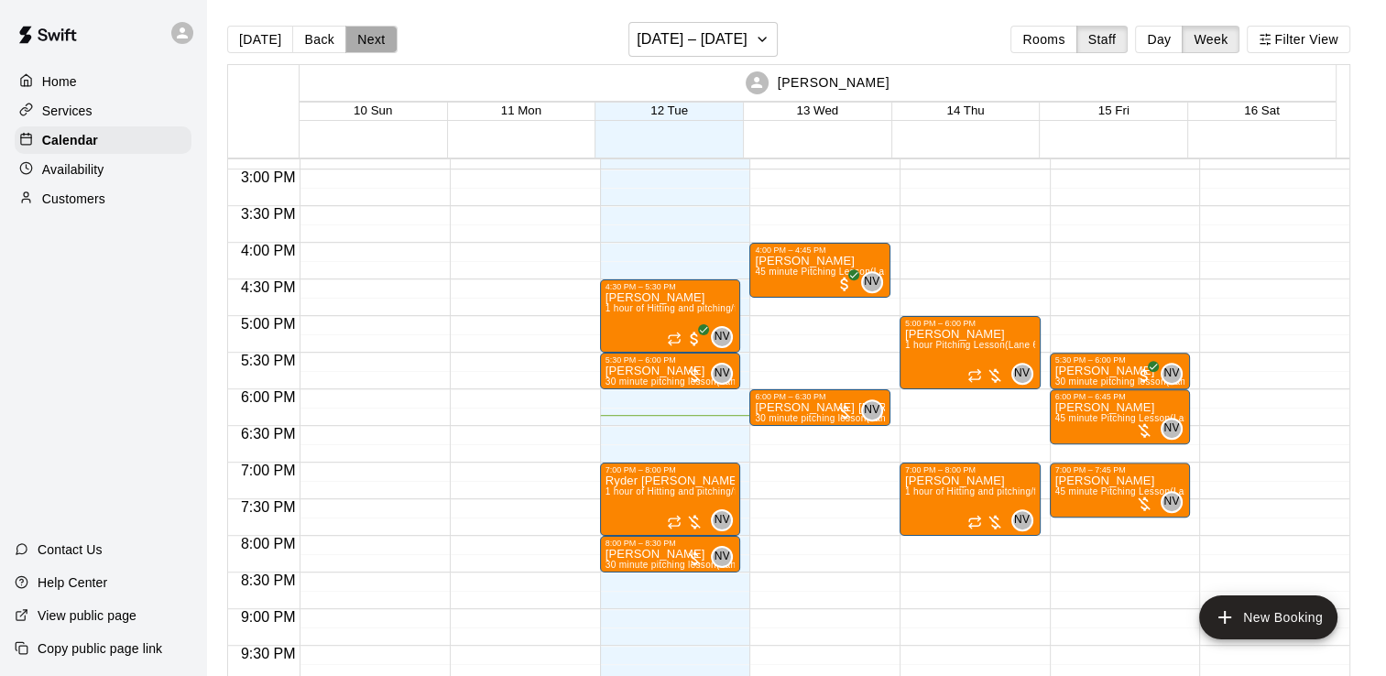
click at [377, 49] on button "Next" at bounding box center [370, 39] width 51 height 27
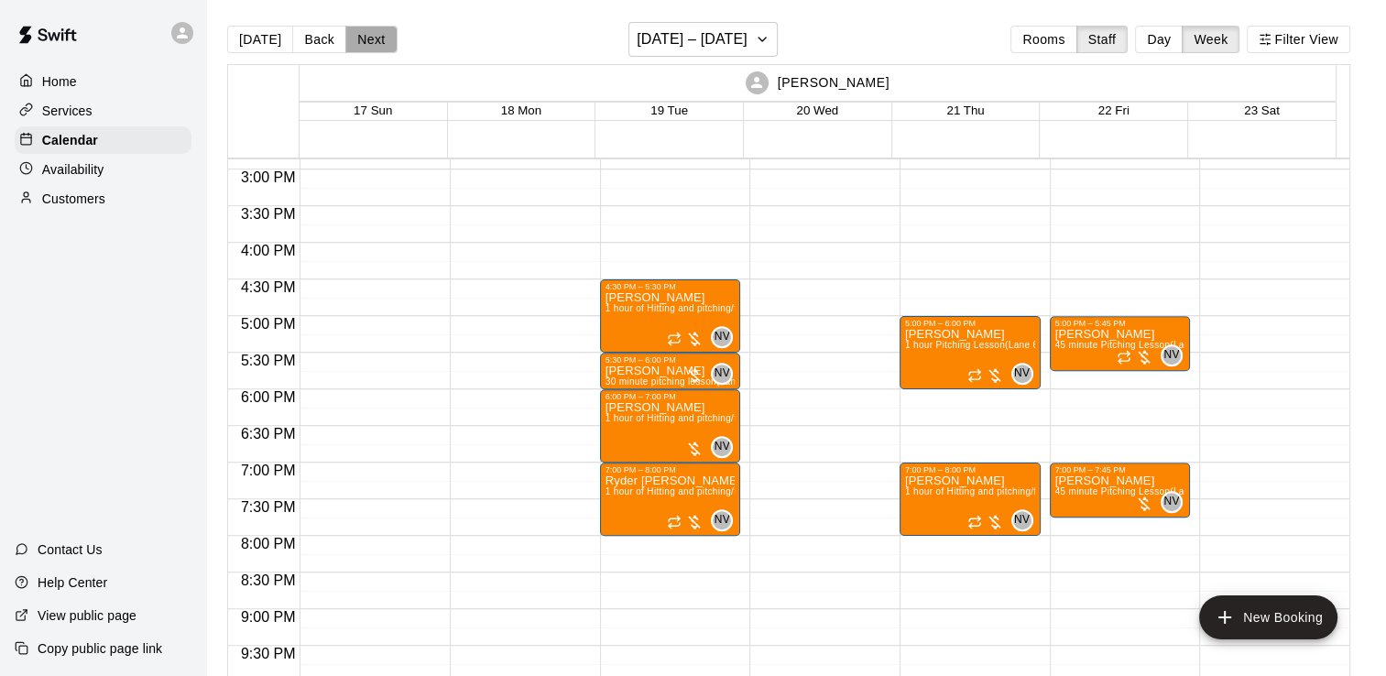
click at [374, 39] on button "Next" at bounding box center [370, 39] width 51 height 27
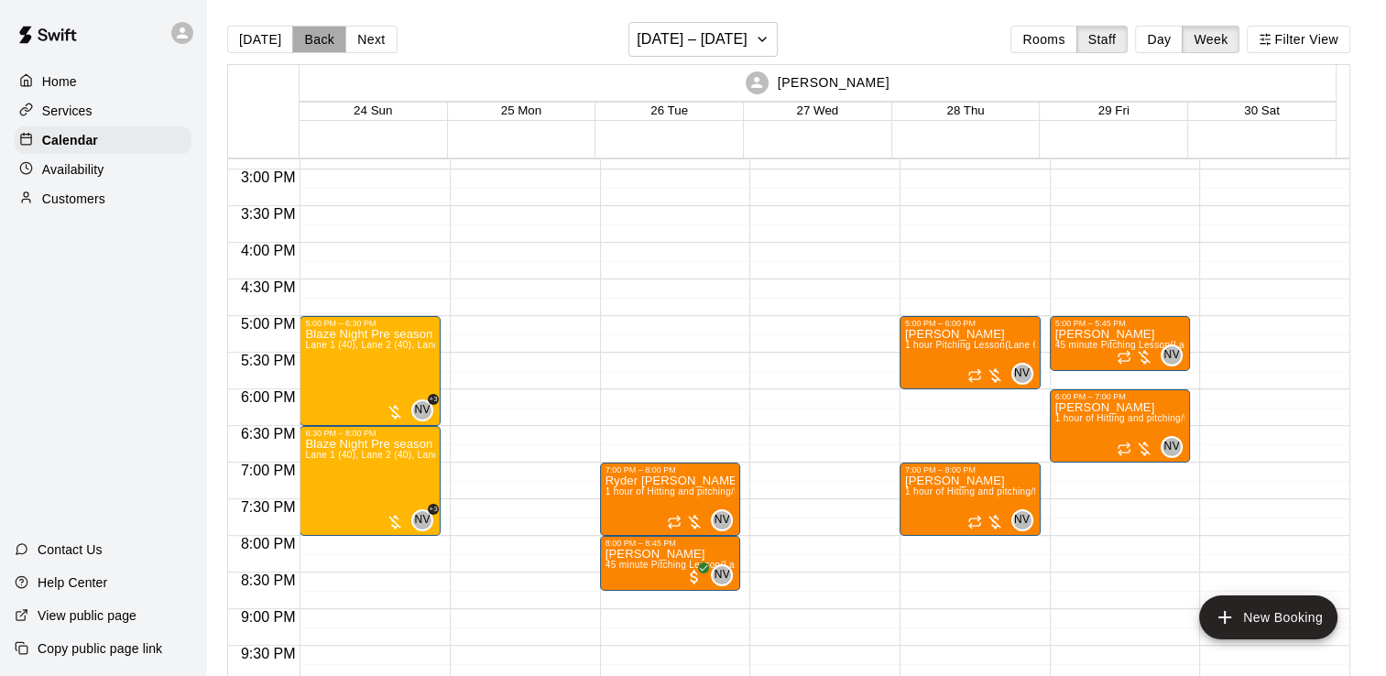
click at [325, 38] on button "Back" at bounding box center [319, 39] width 54 height 27
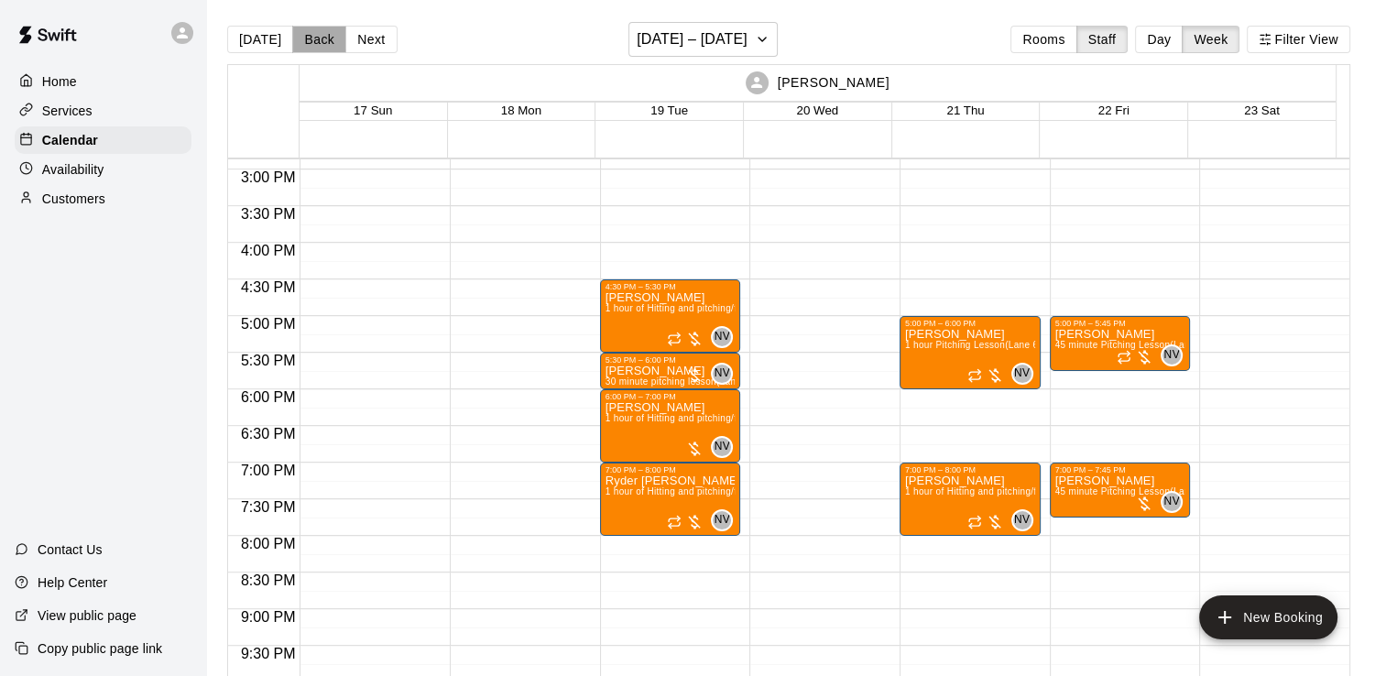
click at [314, 33] on button "Back" at bounding box center [319, 39] width 54 height 27
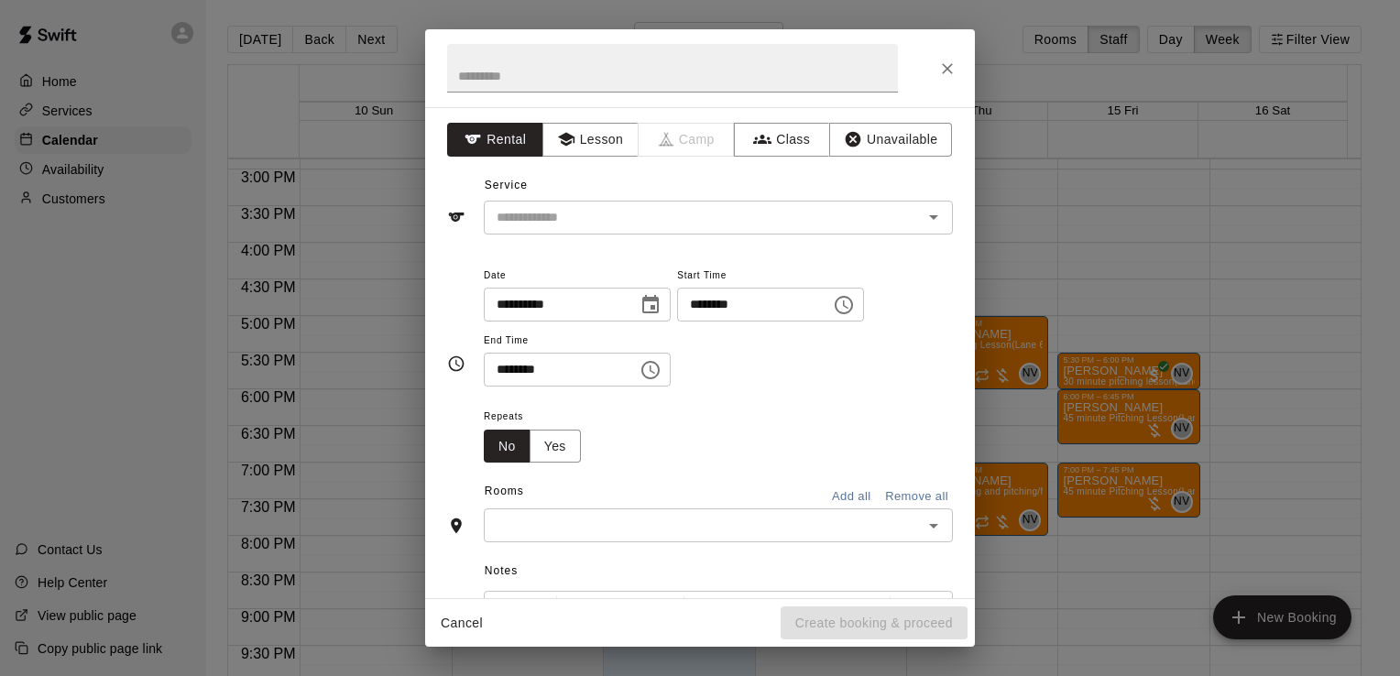
click at [684, 412] on div "Repeats No Yes" at bounding box center [718, 434] width 469 height 58
click at [952, 74] on icon "Close" at bounding box center [947, 69] width 18 height 18
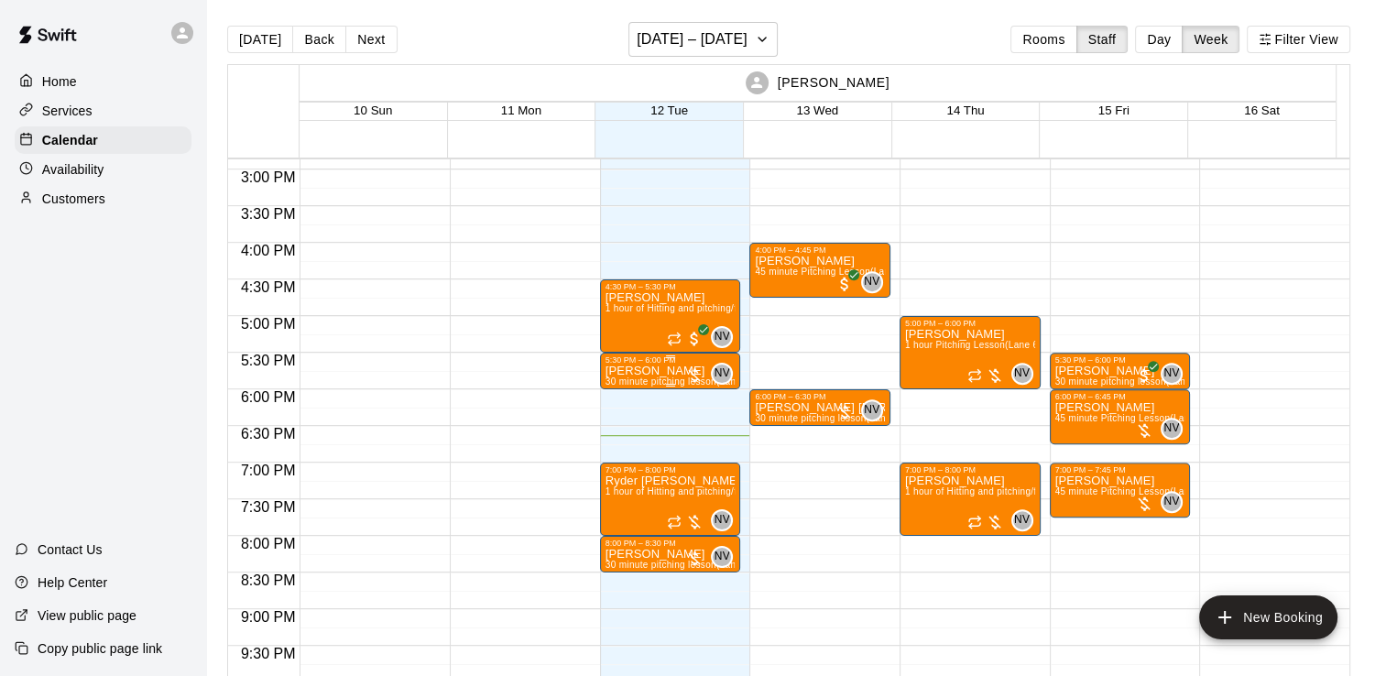
click at [649, 371] on p "Austin Taylor" at bounding box center [670, 371] width 130 height 0
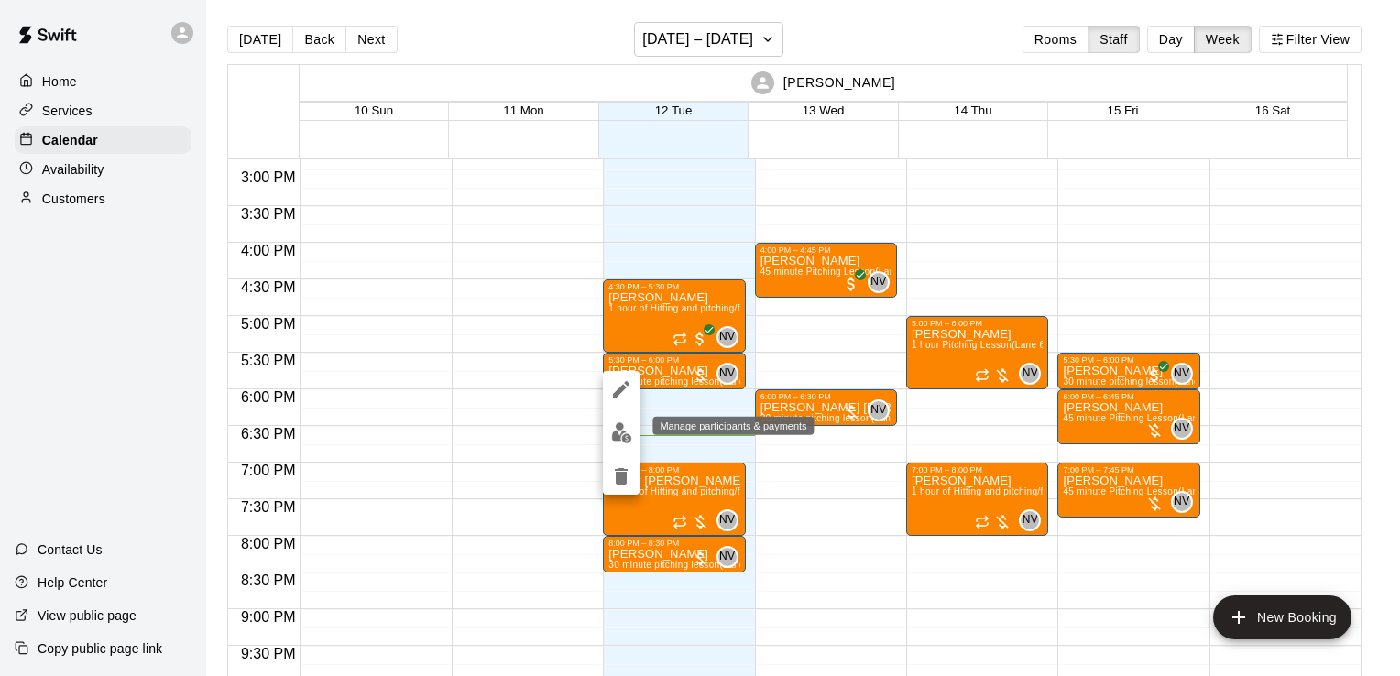
click at [633, 423] on button "edit" at bounding box center [621, 433] width 37 height 36
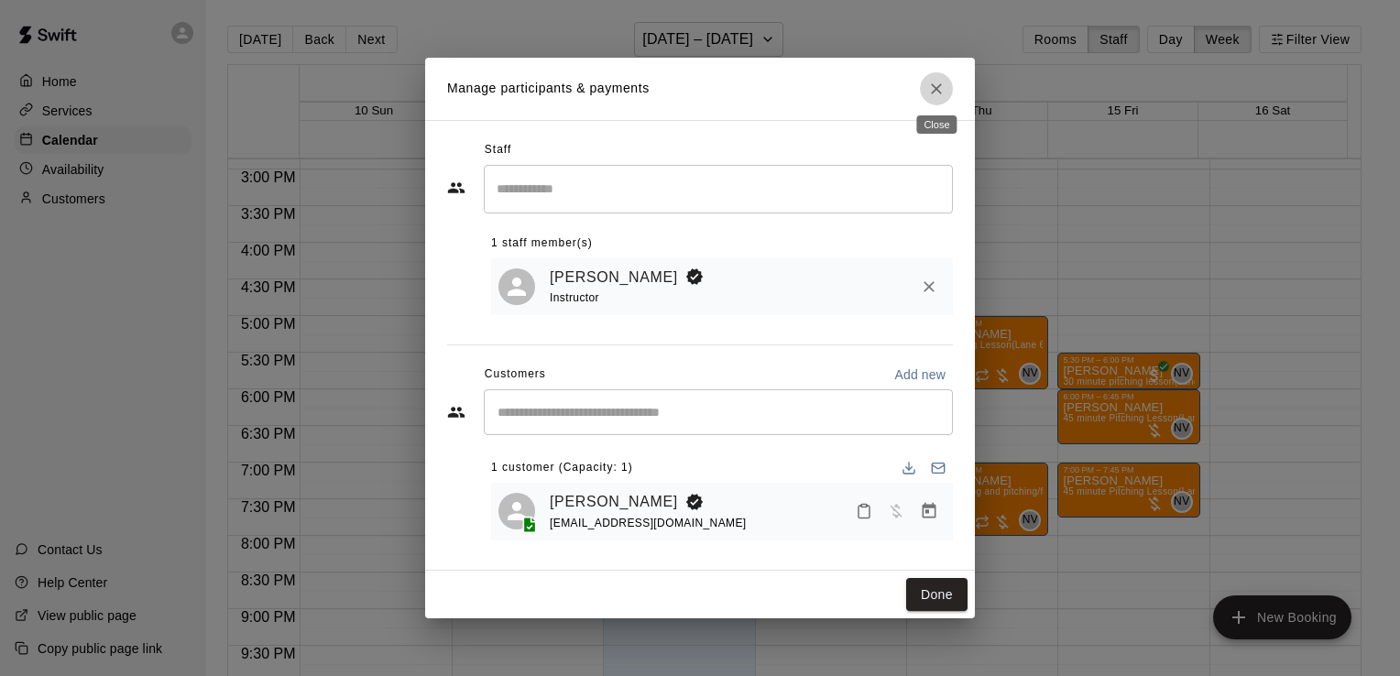
click at [947, 90] on button "Close" at bounding box center [936, 88] width 33 height 33
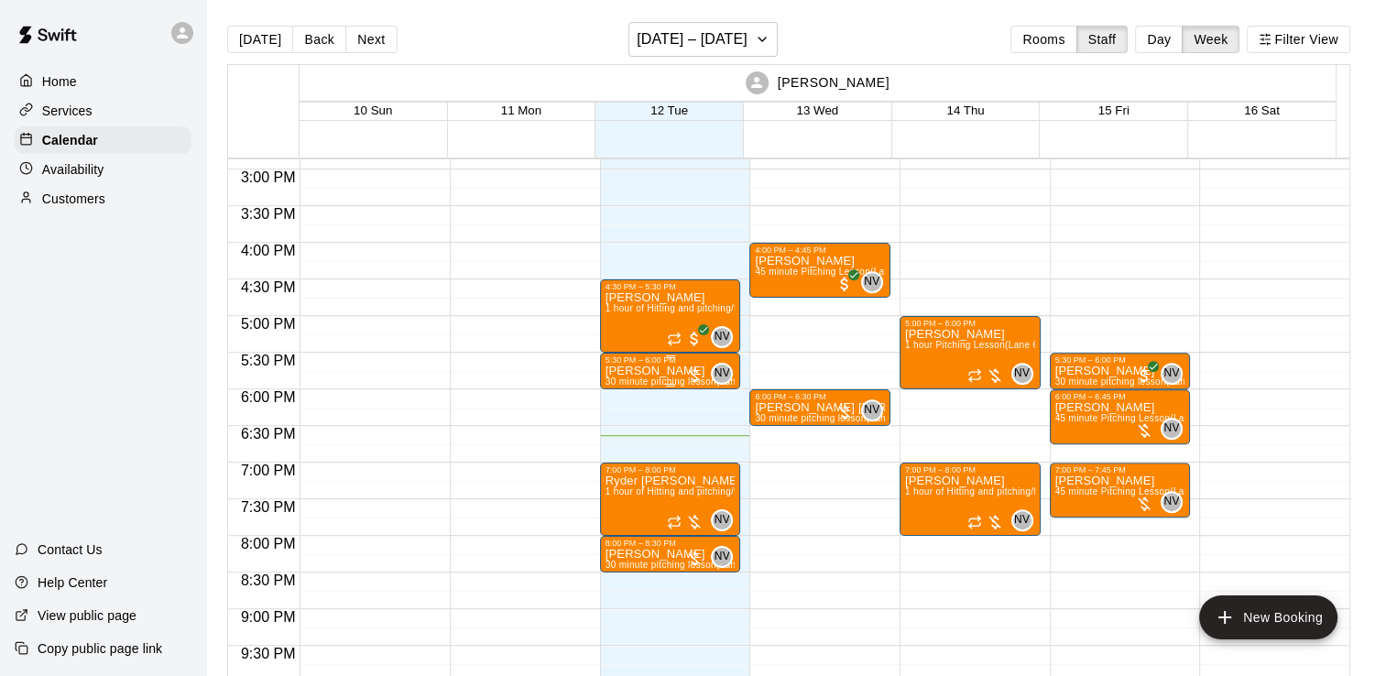
click at [662, 371] on p "Austin Taylor" at bounding box center [670, 371] width 130 height 0
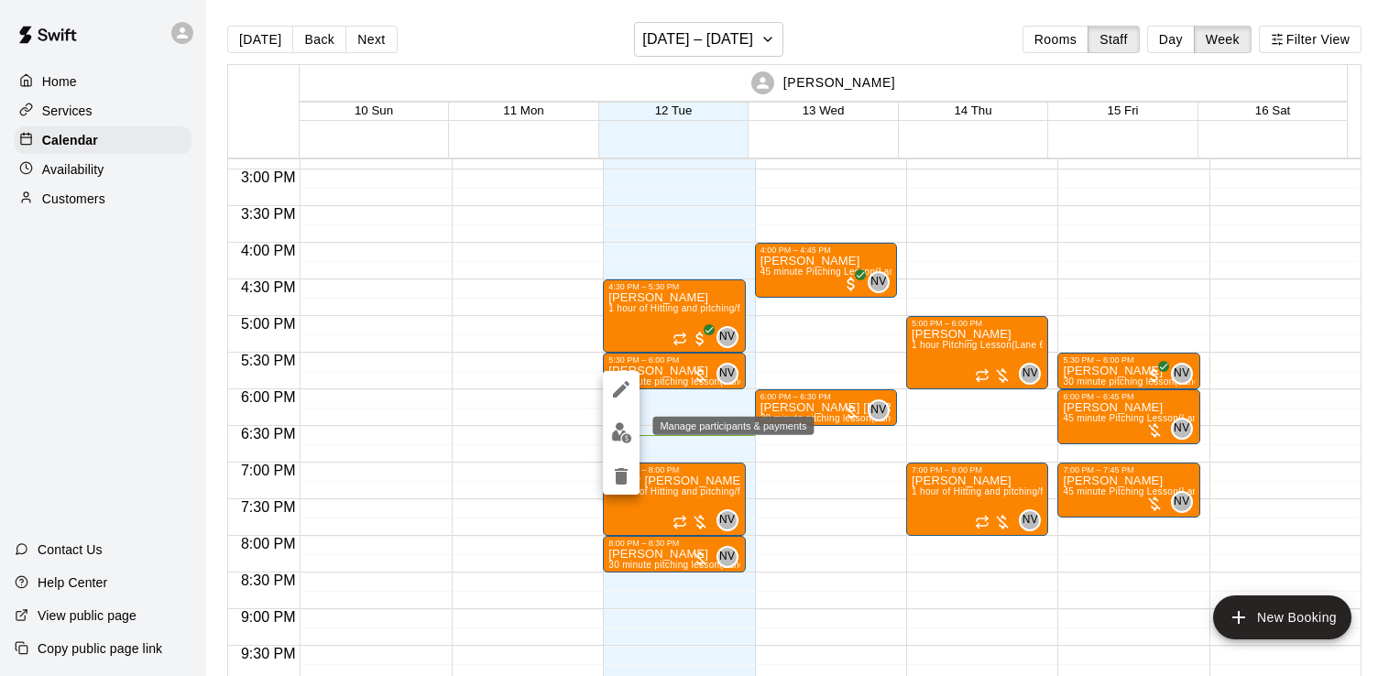
click at [616, 446] on button "edit" at bounding box center [621, 433] width 37 height 36
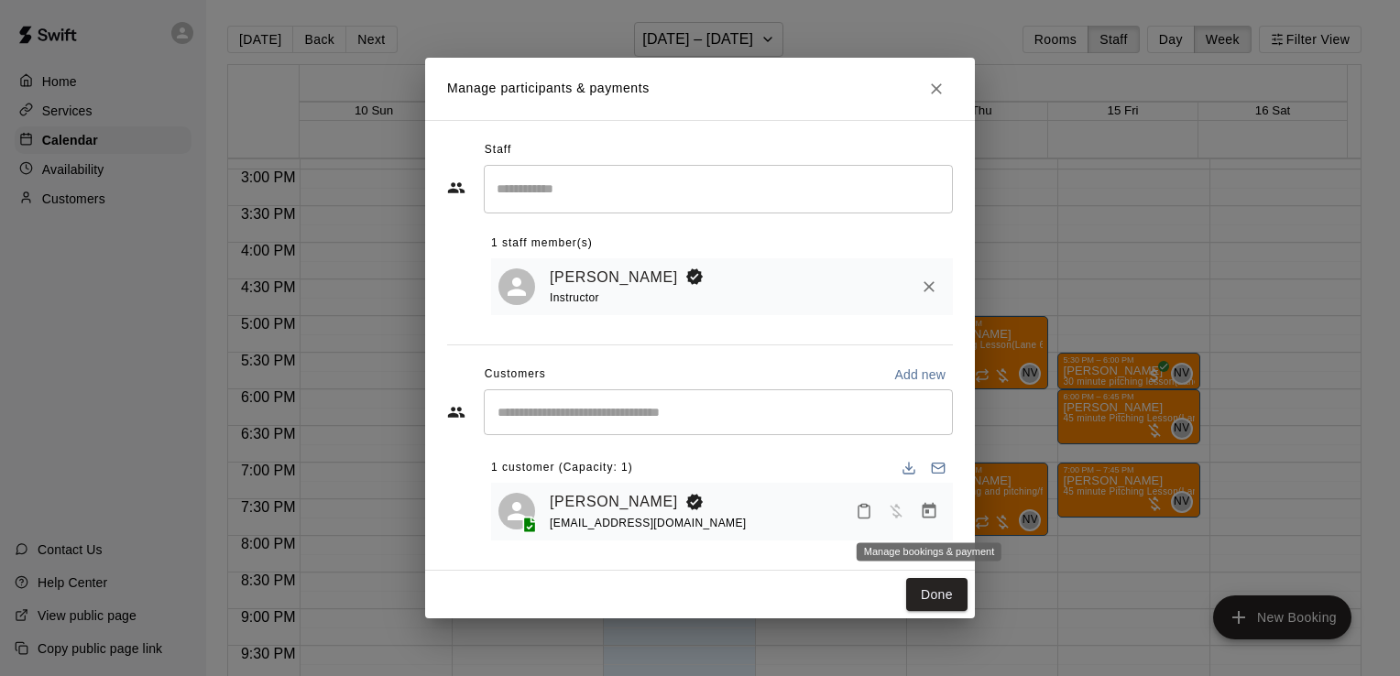
click at [934, 507] on icon "Manage bookings & payment" at bounding box center [929, 511] width 14 height 16
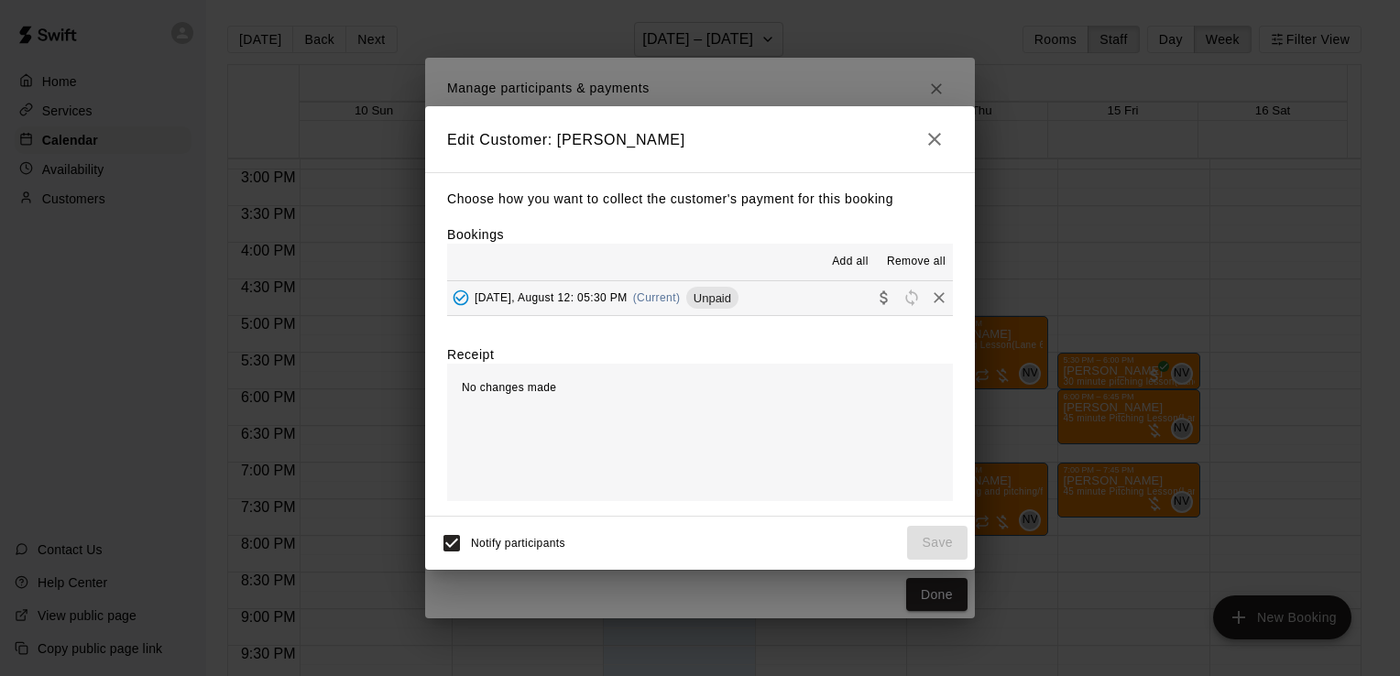
click at [786, 315] on button "Tuesday, August 12: 05:30 PM (Current) Unpaid" at bounding box center [700, 298] width 506 height 34
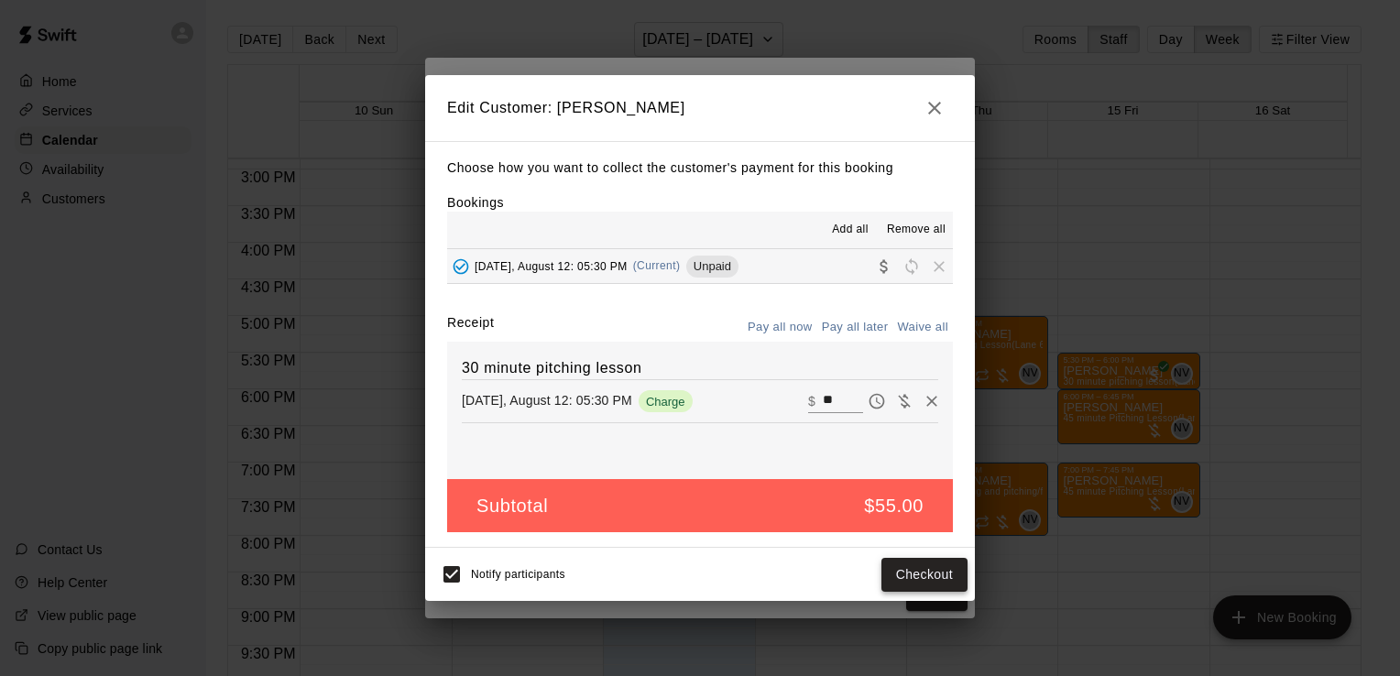
click at [913, 573] on button "Checkout" at bounding box center [924, 575] width 86 height 34
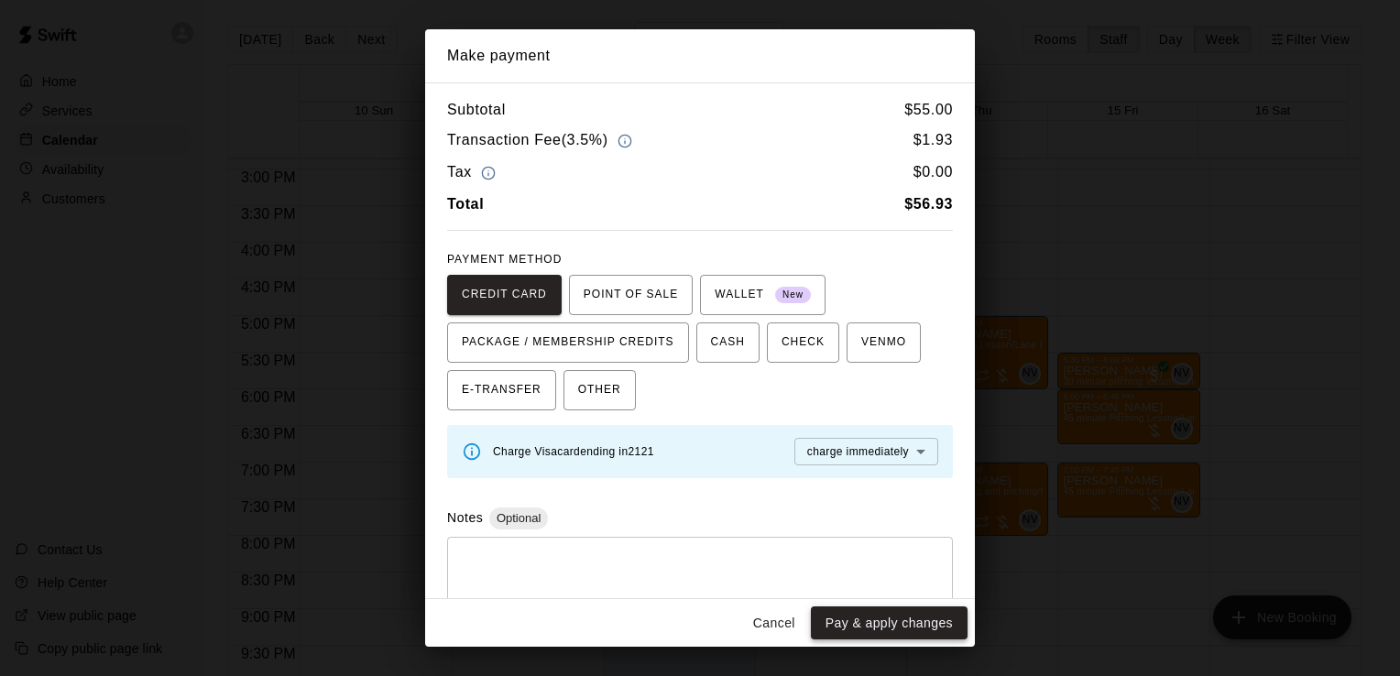
click at [899, 627] on button "Pay & apply changes" at bounding box center [889, 623] width 157 height 34
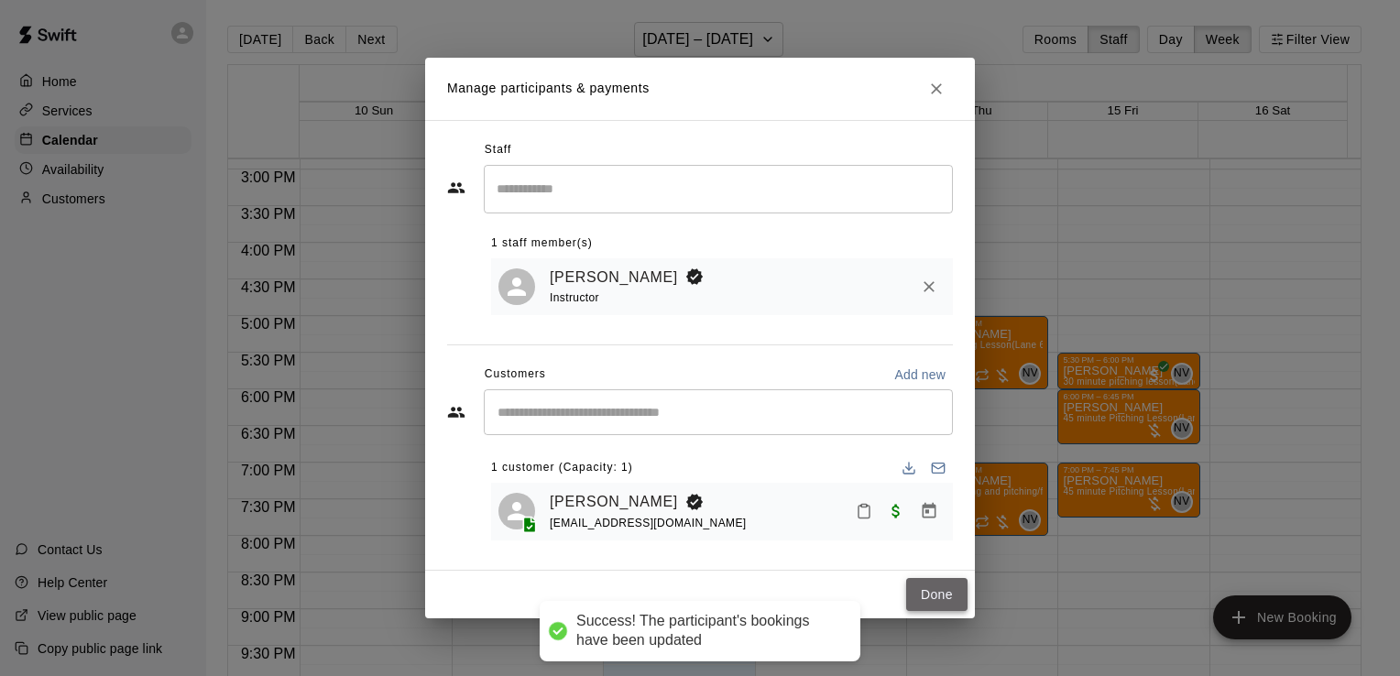
click at [927, 605] on button "Done" at bounding box center [936, 595] width 61 height 34
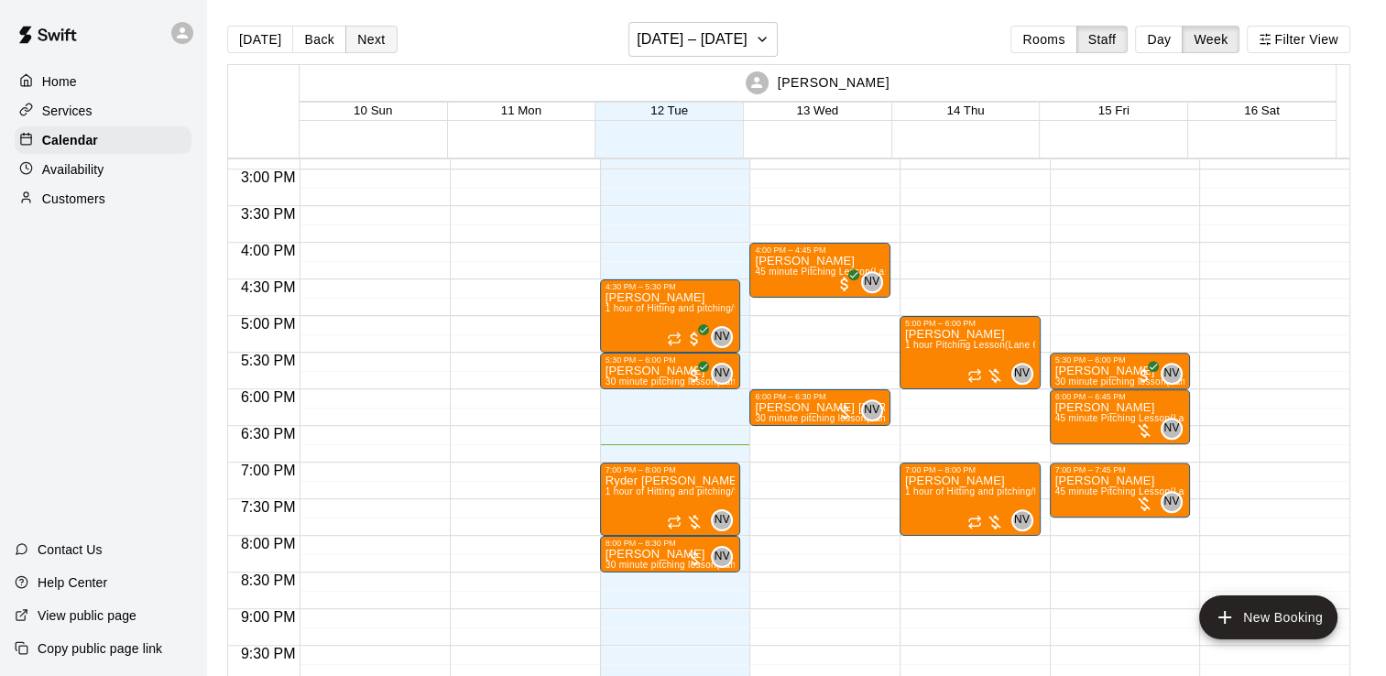
click at [368, 35] on button "Next" at bounding box center [370, 39] width 51 height 27
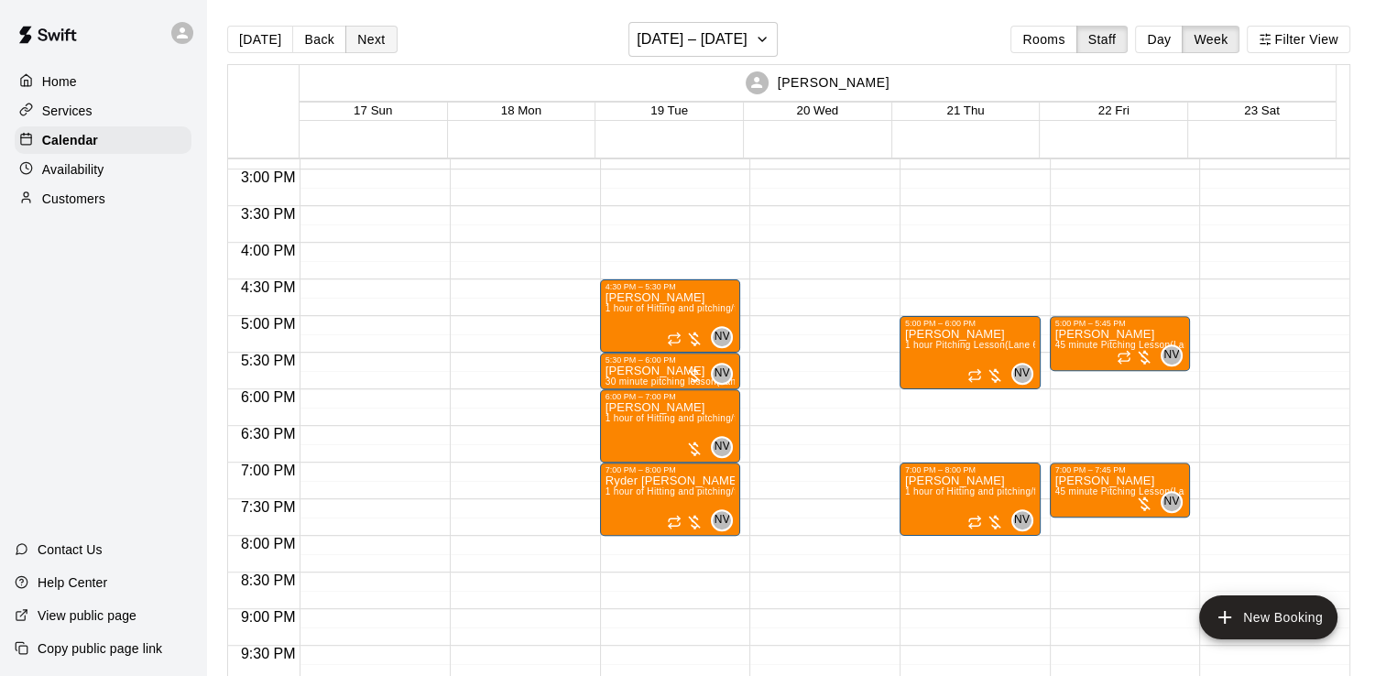
click at [368, 35] on button "Next" at bounding box center [370, 39] width 51 height 27
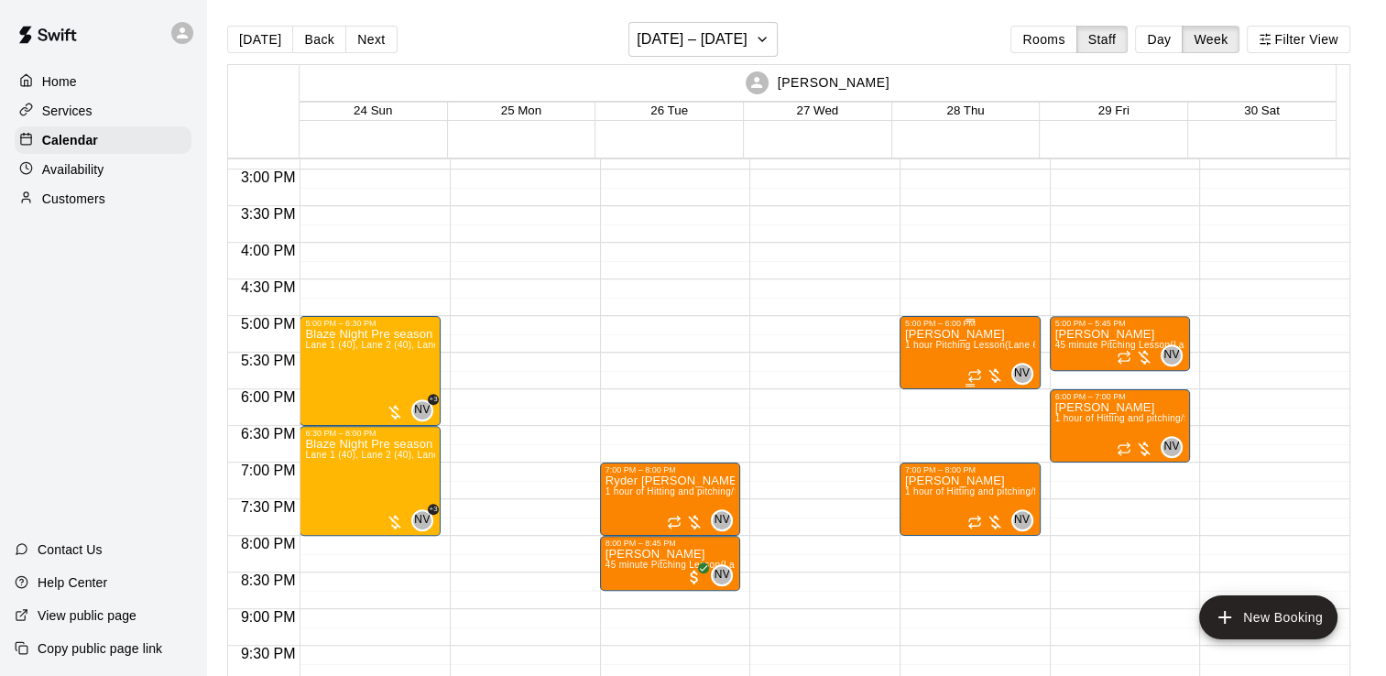
click at [922, 334] on p "Luke Whire" at bounding box center [970, 334] width 130 height 0
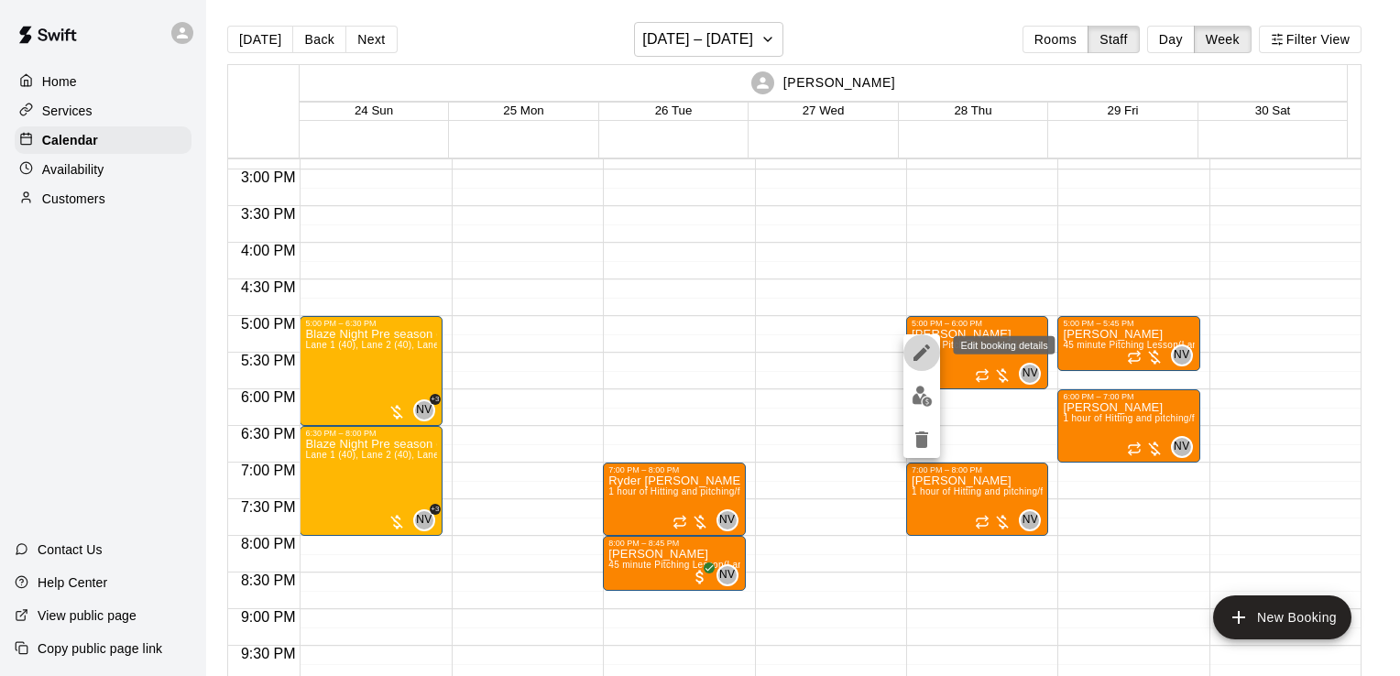
click at [920, 353] on icon "edit" at bounding box center [921, 352] width 16 height 16
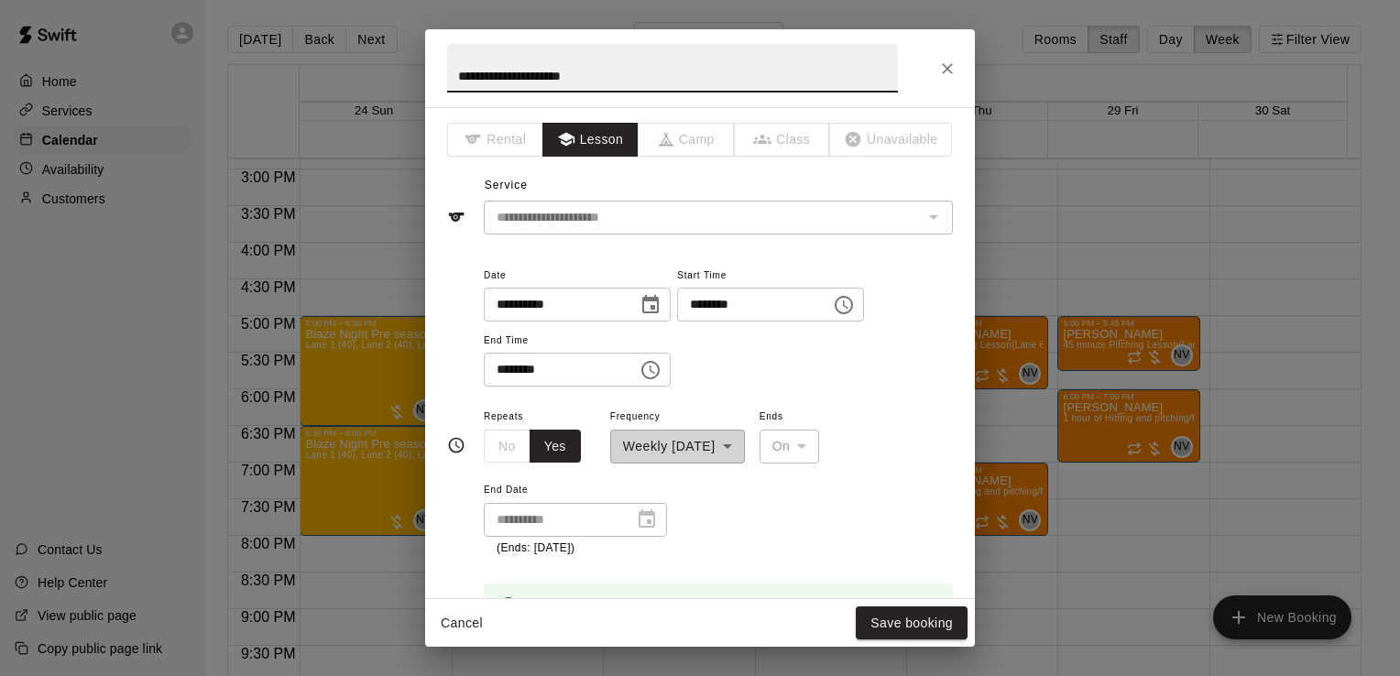
click at [661, 310] on icon "Choose date, selected date is Aug 28, 2025" at bounding box center [650, 305] width 22 height 22
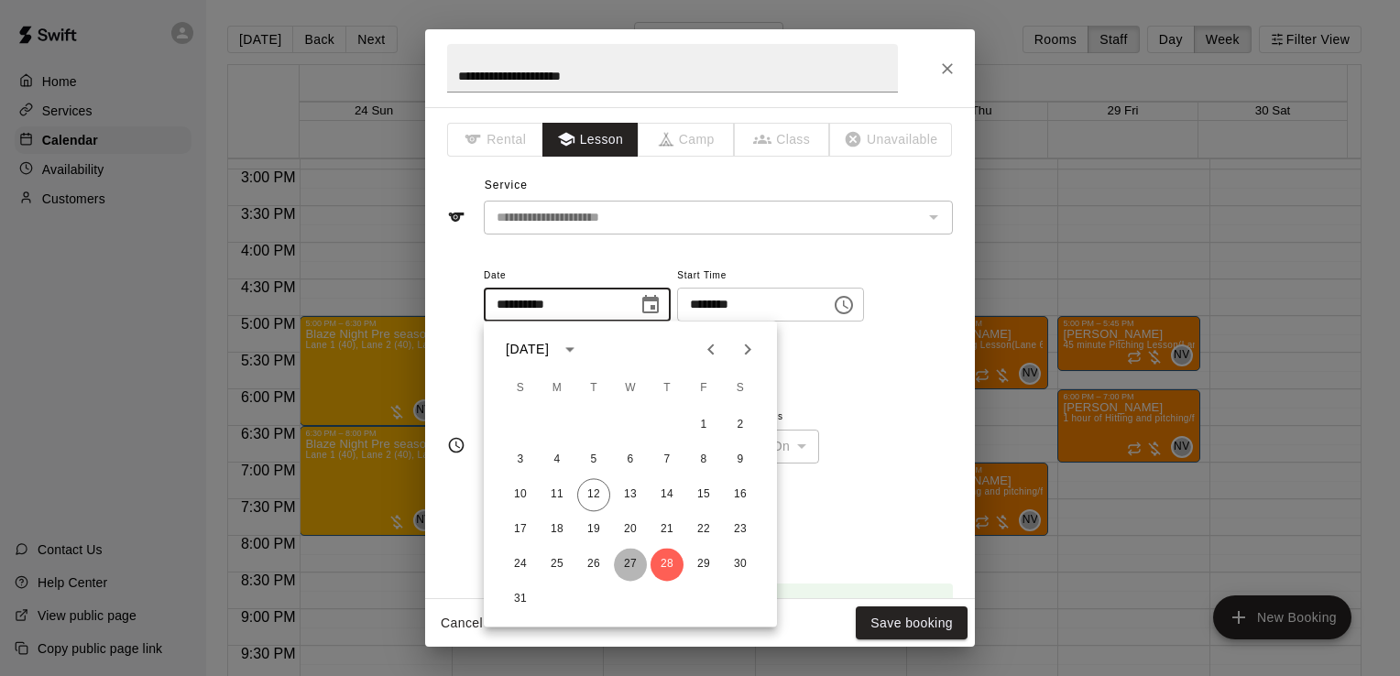
click at [621, 559] on button "27" at bounding box center [630, 564] width 33 height 33
type input "**********"
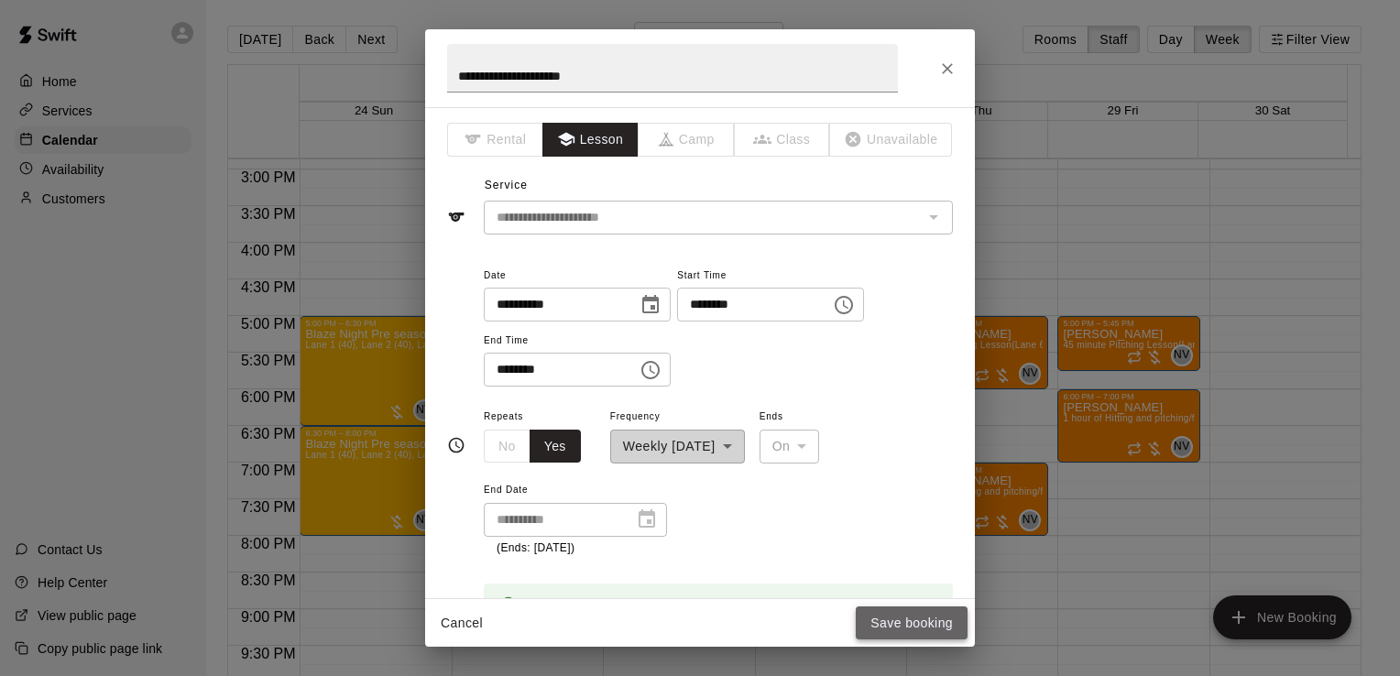
click at [903, 621] on button "Save booking" at bounding box center [912, 623] width 112 height 34
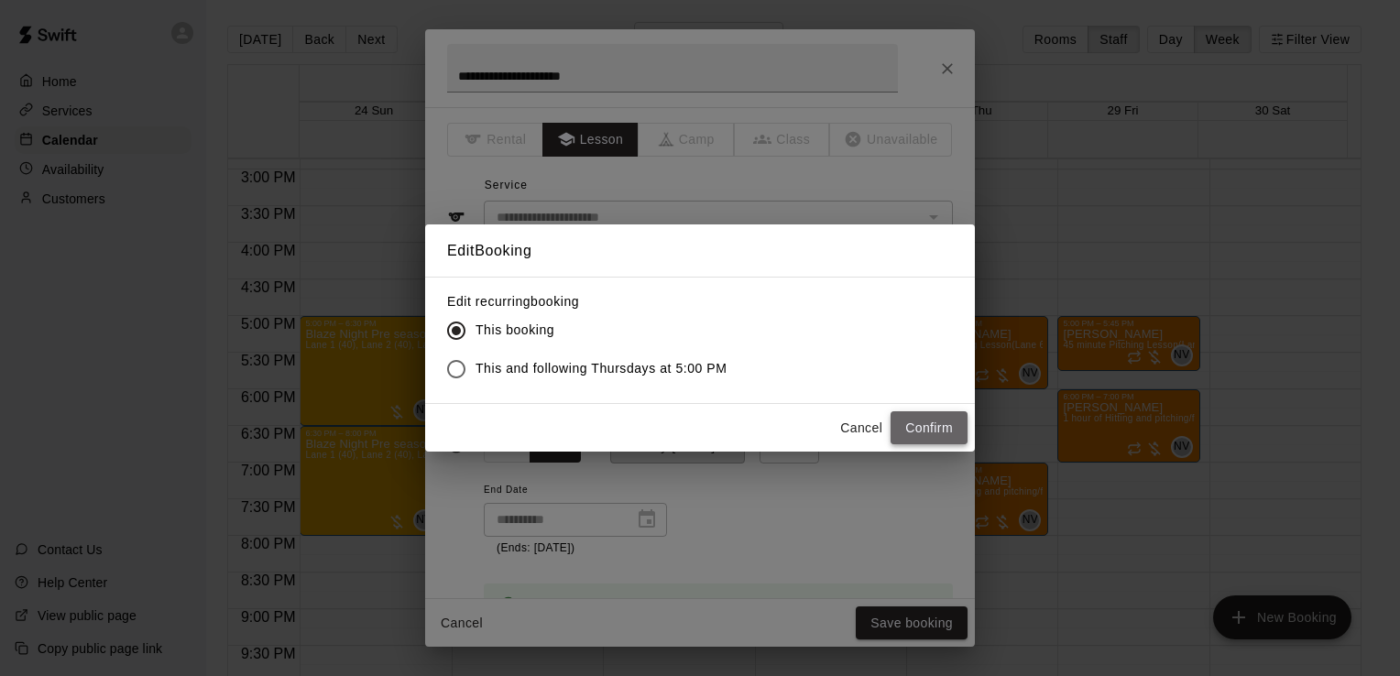
click at [942, 432] on button "Confirm" at bounding box center [928, 428] width 77 height 34
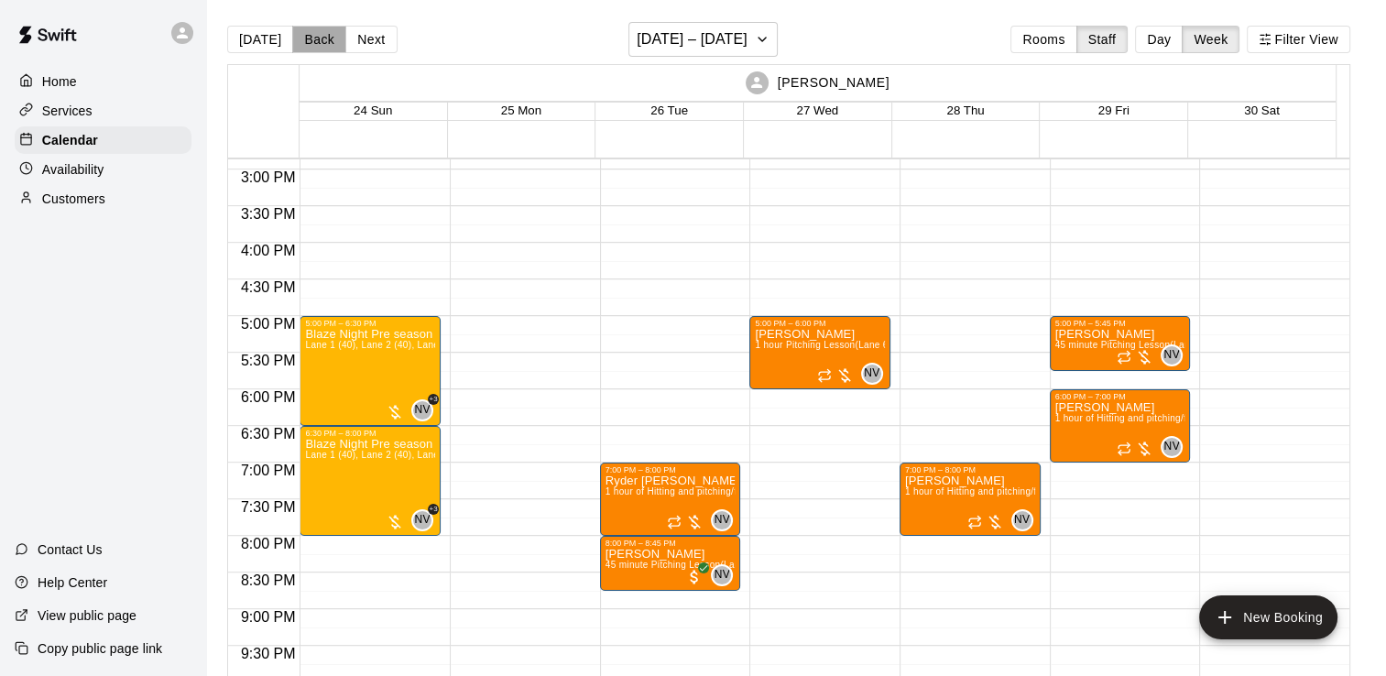
click at [312, 35] on button "Back" at bounding box center [319, 39] width 54 height 27
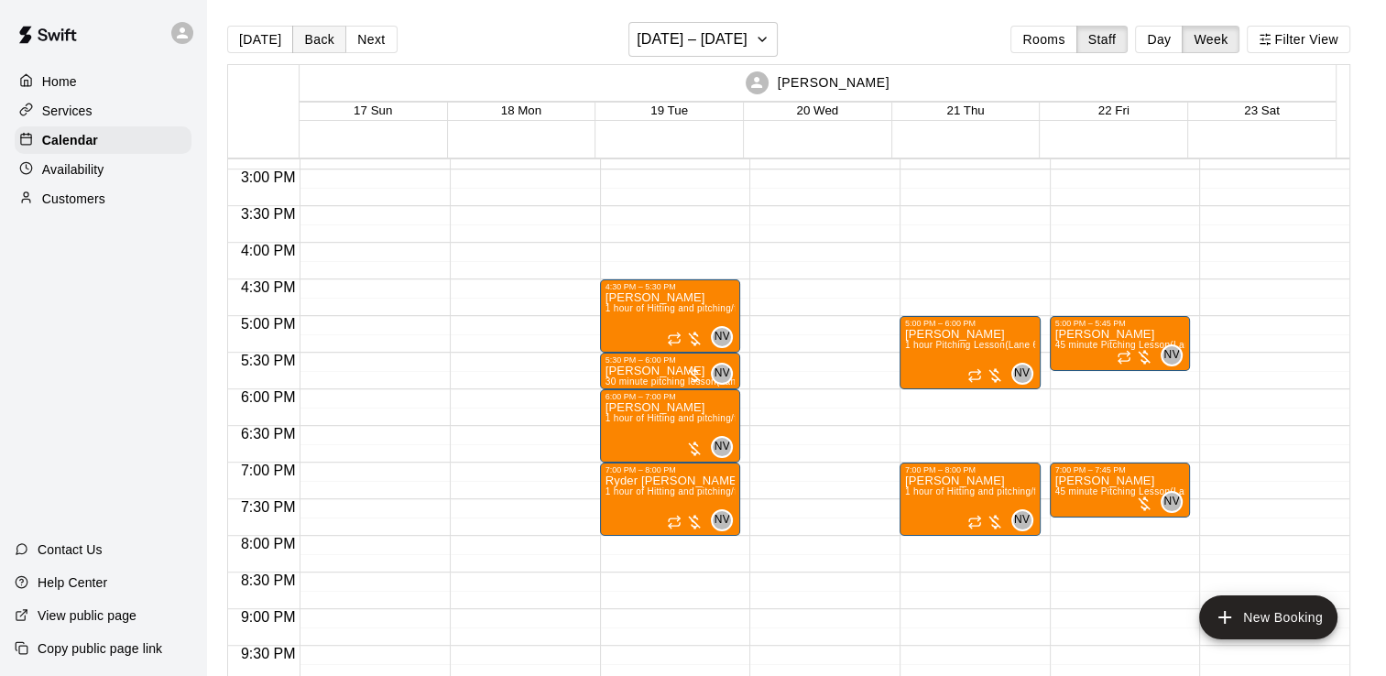
click at [318, 48] on button "Back" at bounding box center [319, 39] width 54 height 27
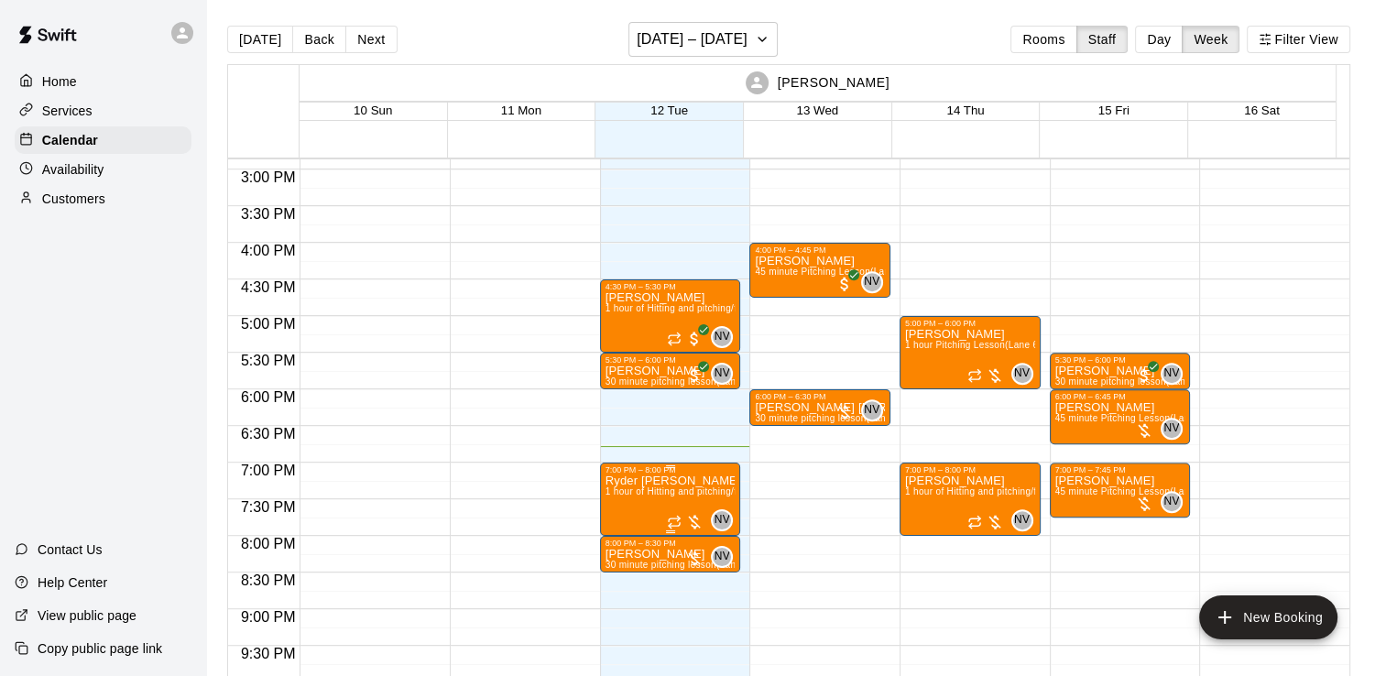
click at [680, 481] on p "Ryder Duckworth" at bounding box center [670, 481] width 130 height 0
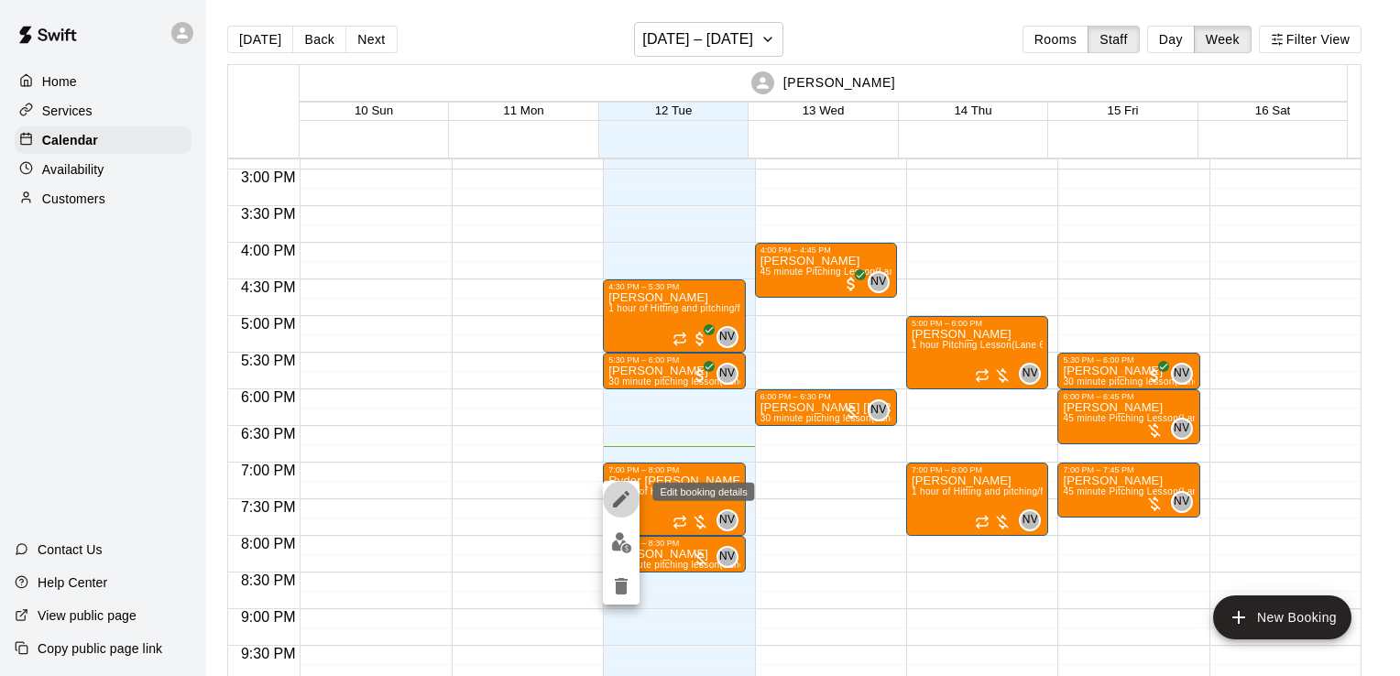
click at [622, 486] on button "edit" at bounding box center [621, 499] width 37 height 37
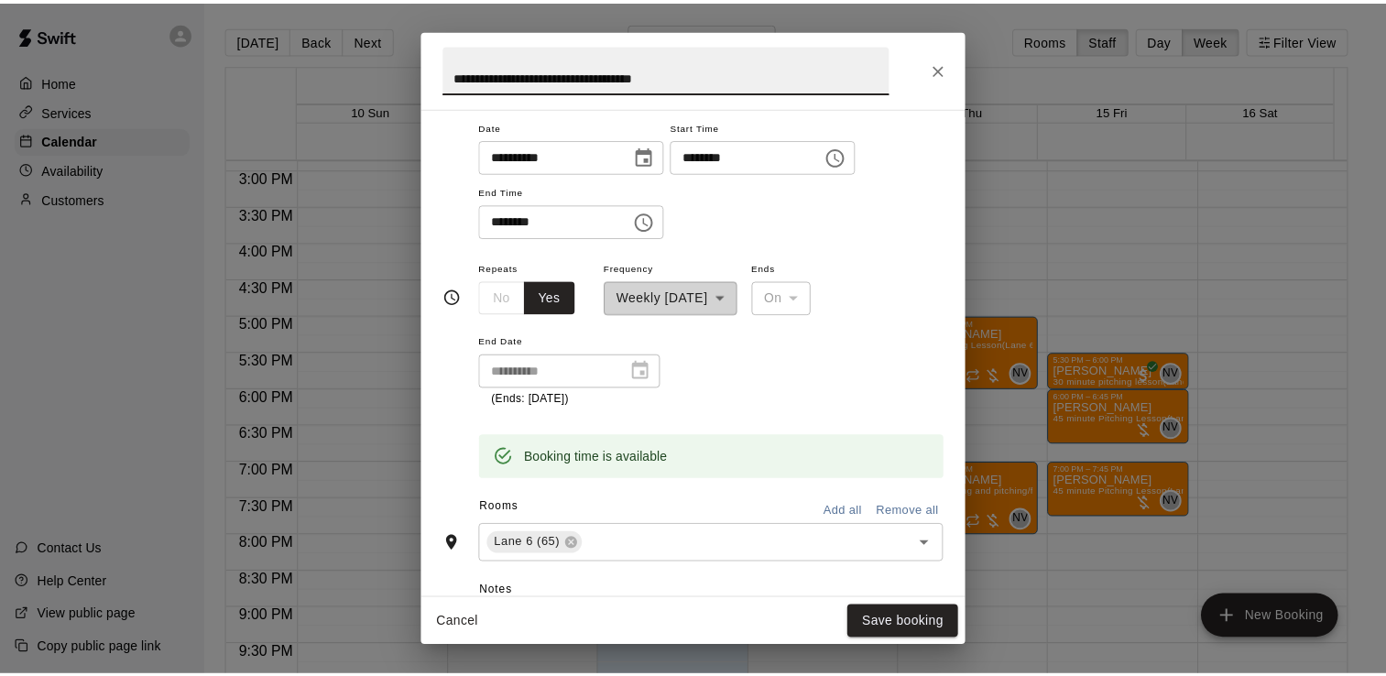
scroll to position [0, 0]
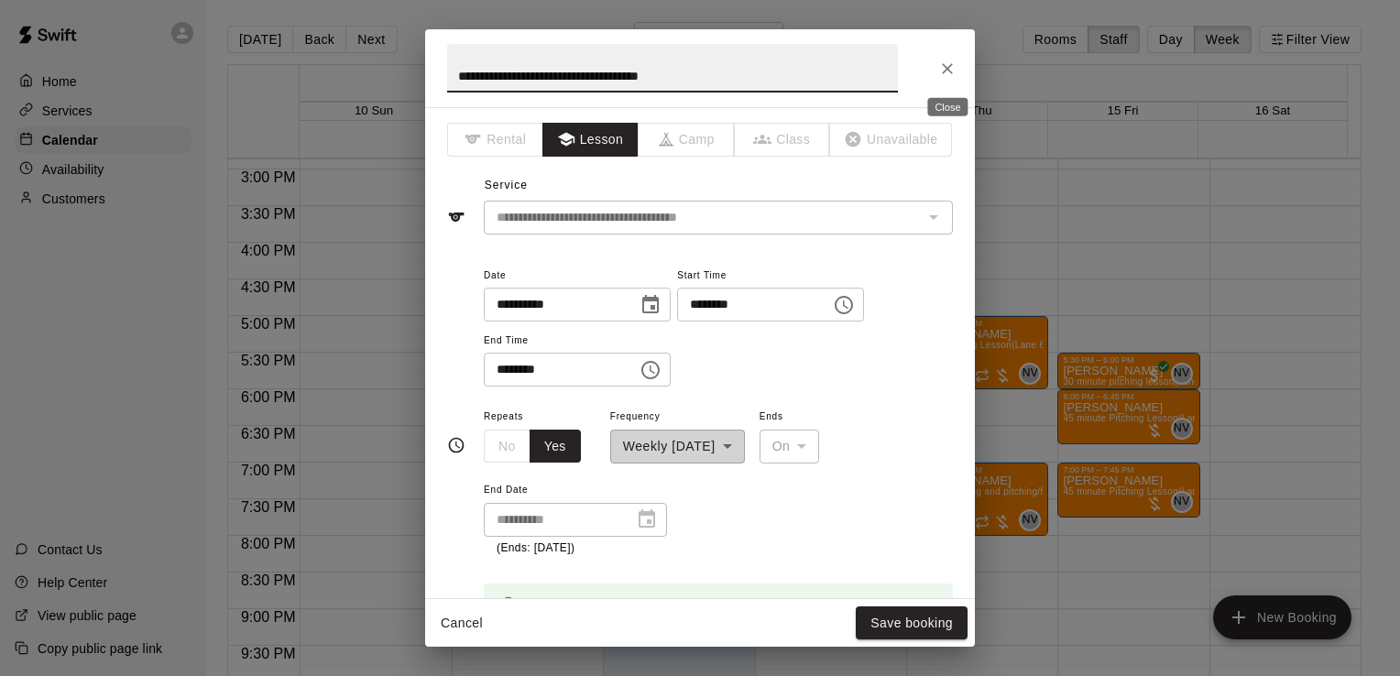
click at [935, 59] on button "Close" at bounding box center [947, 68] width 33 height 33
